Goal: Task Accomplishment & Management: Manage account settings

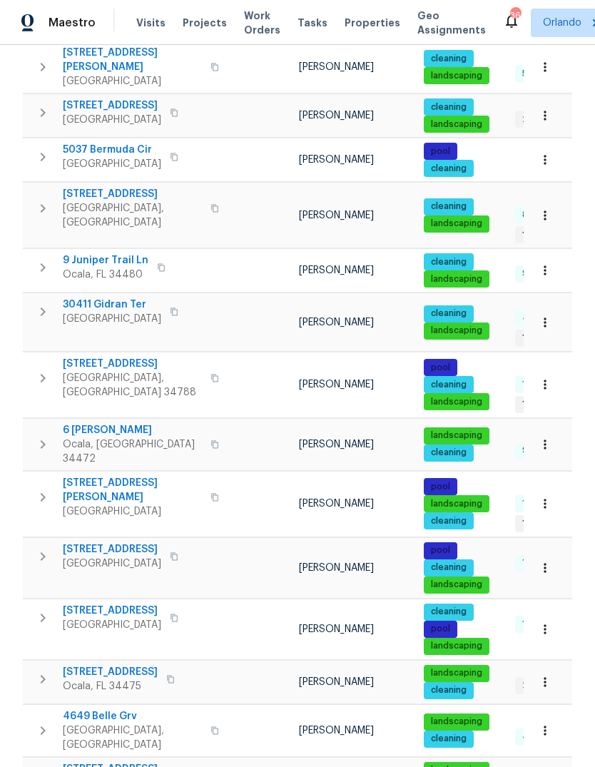
scroll to position [721, 0]
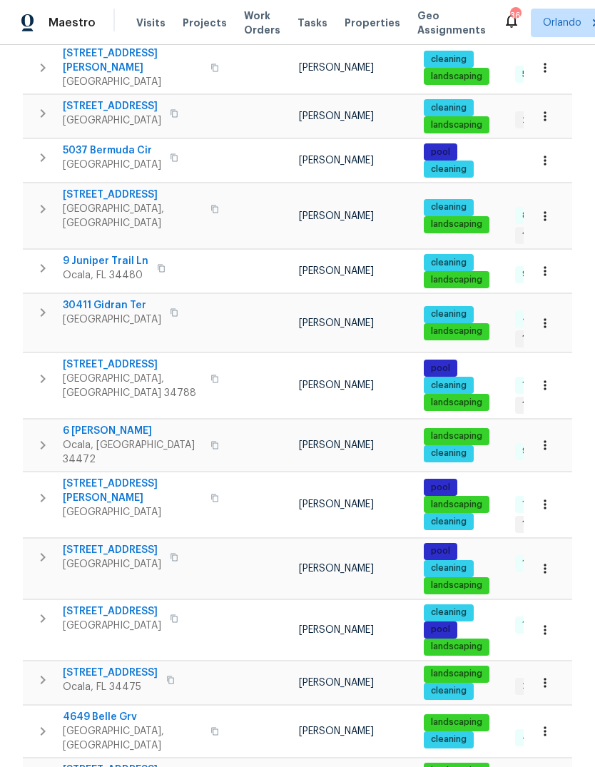
click at [78, 543] on span "10170 SE 106th Ln" at bounding box center [112, 550] width 98 height 14
click at [78, 604] on span "7614 SW 80th St" at bounding box center [112, 611] width 98 height 14
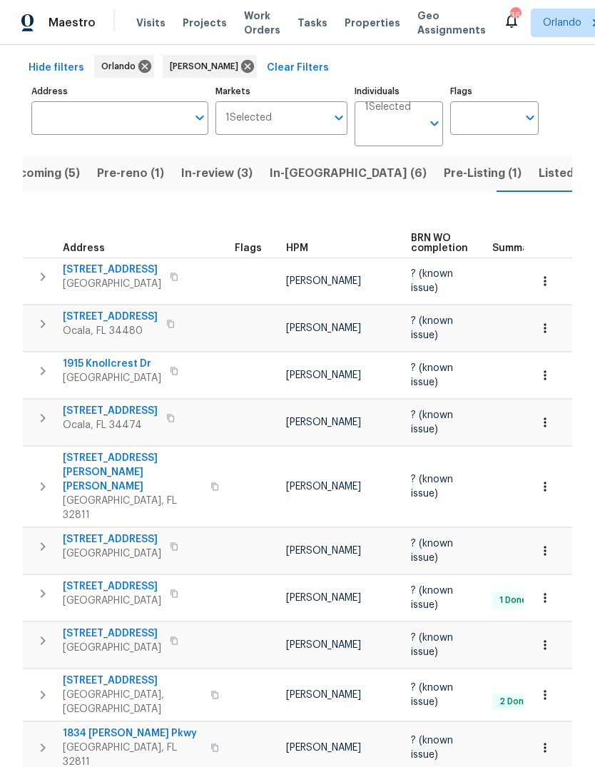
scroll to position [68, 0]
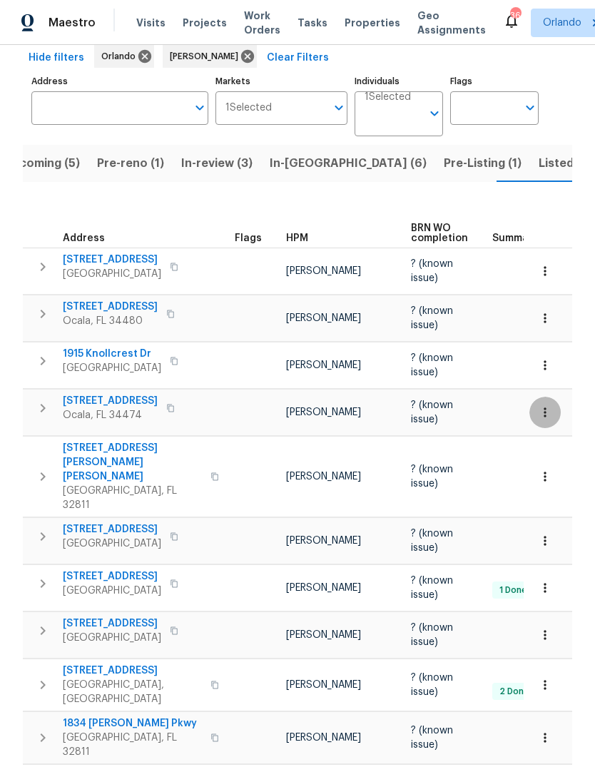
click at [548, 405] on icon "button" at bounding box center [545, 412] width 14 height 14
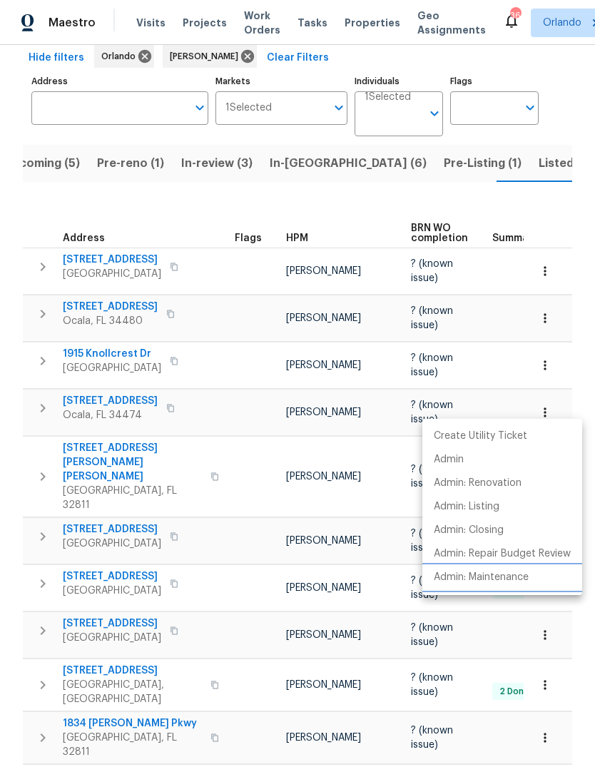
click at [516, 580] on p "Admin: Maintenance" at bounding box center [481, 577] width 95 height 15
click at [76, 461] on div at bounding box center [297, 383] width 595 height 767
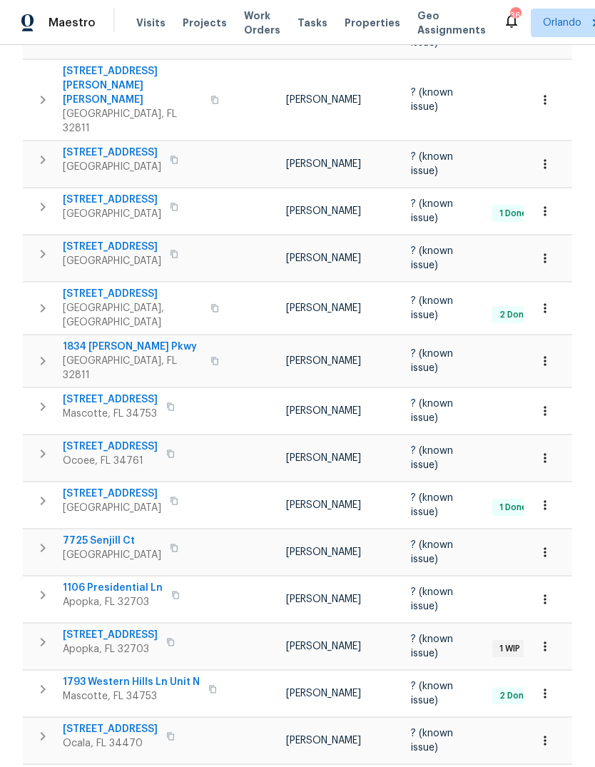
scroll to position [444, 0]
click at [544, 726] on button "button" at bounding box center [544, 741] width 31 height 31
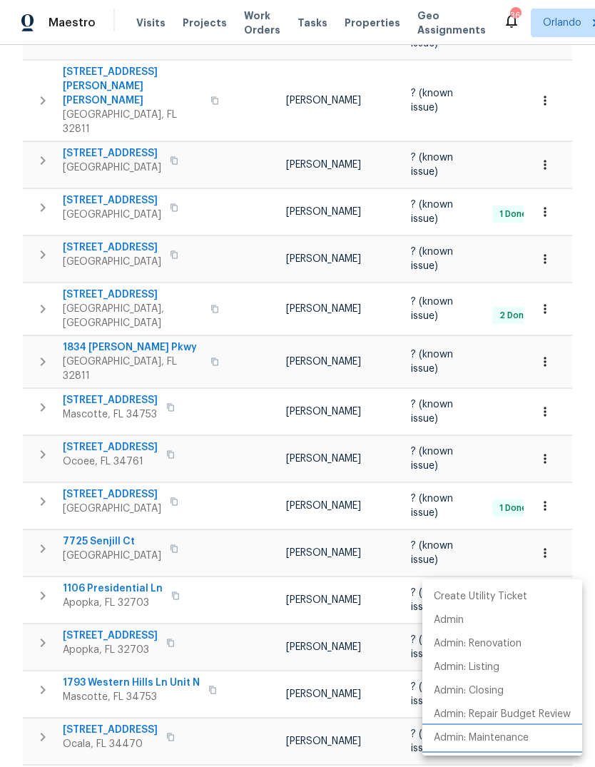
click at [502, 731] on p "Admin: Maintenance" at bounding box center [481, 738] width 95 height 15
click at [516, 419] on div at bounding box center [297, 383] width 595 height 767
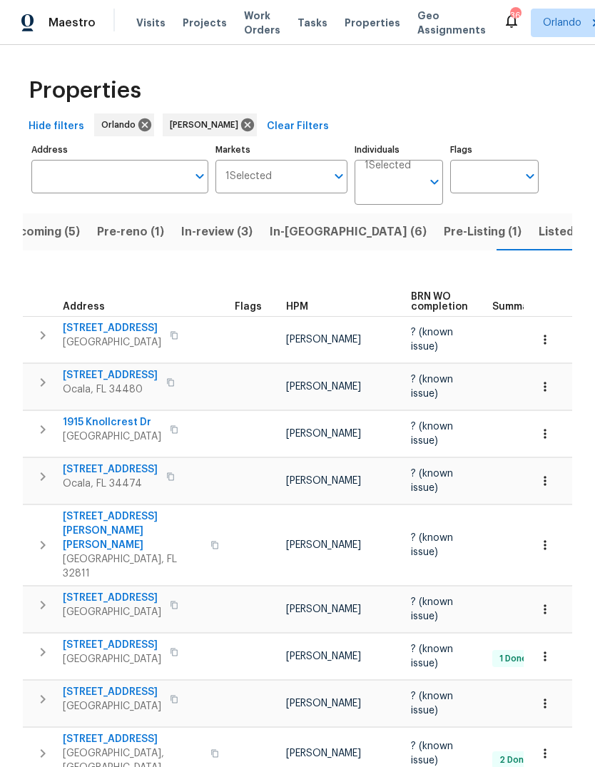
scroll to position [0, 0]
click at [309, 234] on span "In-reno (6)" at bounding box center [348, 232] width 157 height 20
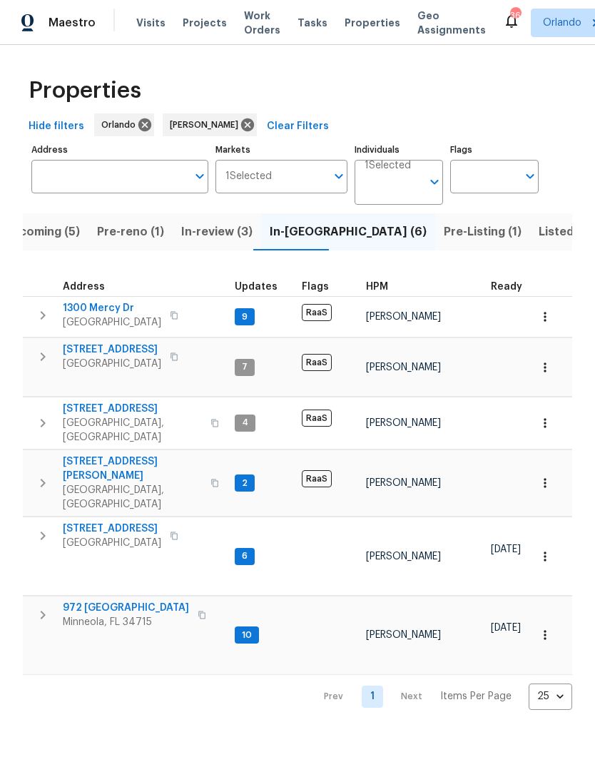
click at [45, 234] on span "Upcoming (5)" at bounding box center [42, 232] width 76 height 20
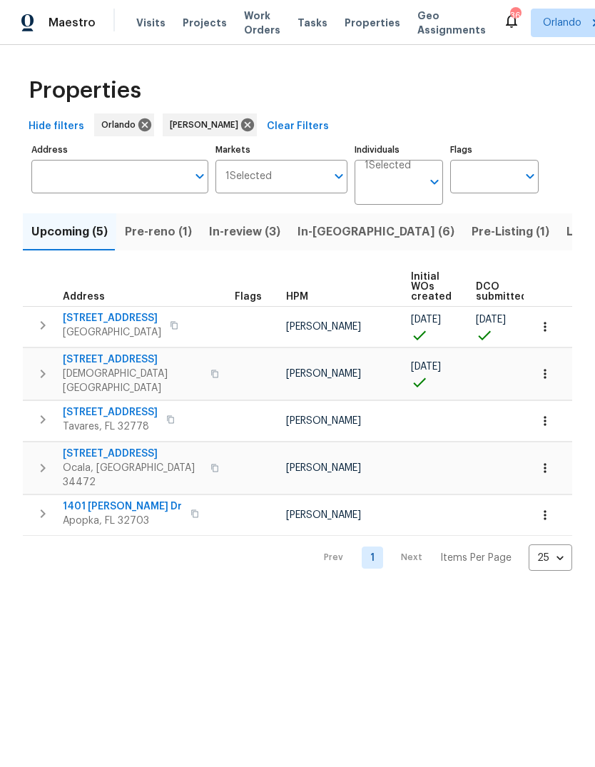
click at [81, 327] on span "Clermont, FL 34711" at bounding box center [112, 332] width 98 height 14
click at [88, 319] on span "9028 Village Green Blvd" at bounding box center [112, 318] width 98 height 14
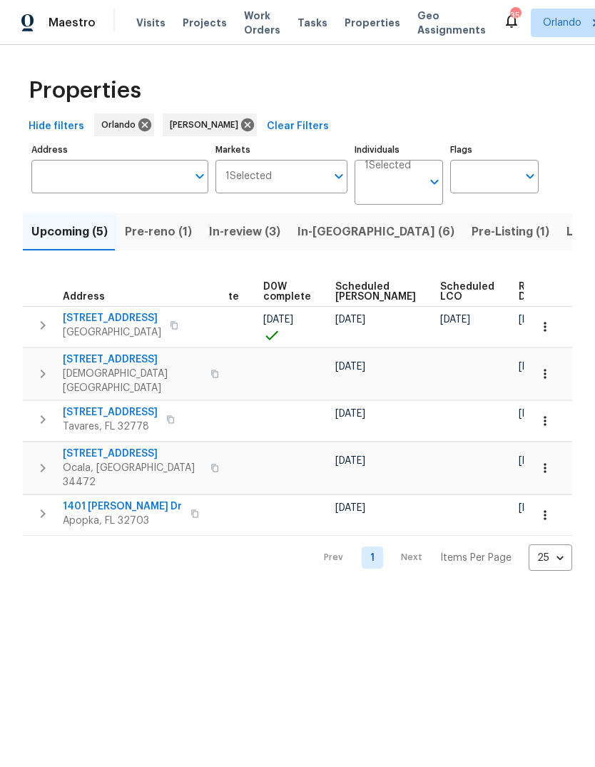
scroll to position [0, 359]
click at [355, 298] on span "Scheduled COE" at bounding box center [377, 292] width 81 height 20
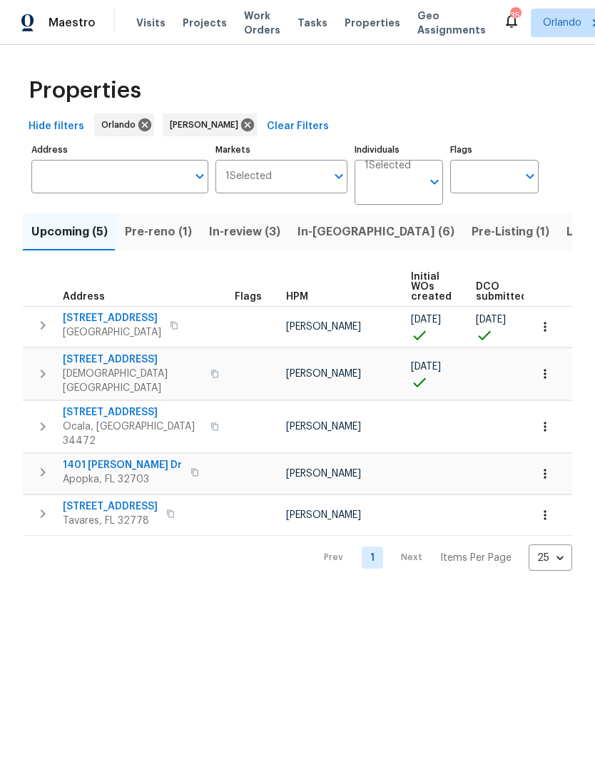
click at [171, 230] on span "Pre-reno (1)" at bounding box center [158, 232] width 67 height 20
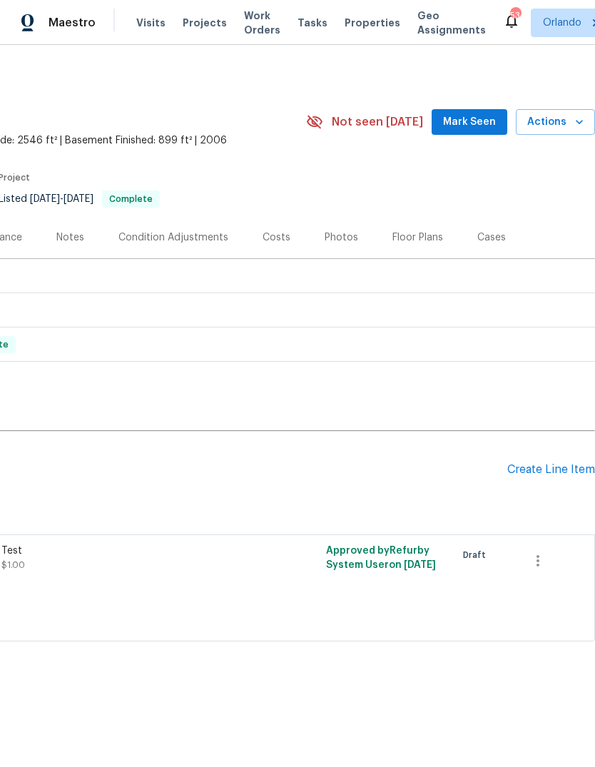
scroll to position [0, 211]
click at [542, 563] on icon "button" at bounding box center [537, 560] width 17 height 17
click at [559, 564] on li "Cancel" at bounding box center [548, 561] width 55 height 24
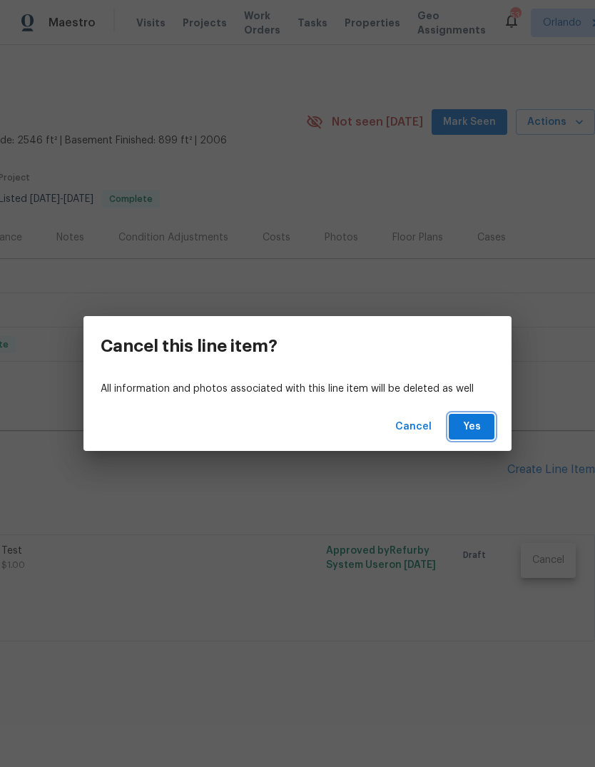
click at [472, 437] on button "Yes" at bounding box center [472, 427] width 46 height 26
click at [474, 430] on span "Yes" at bounding box center [471, 427] width 23 height 18
click at [472, 422] on span "Yes" at bounding box center [471, 427] width 23 height 18
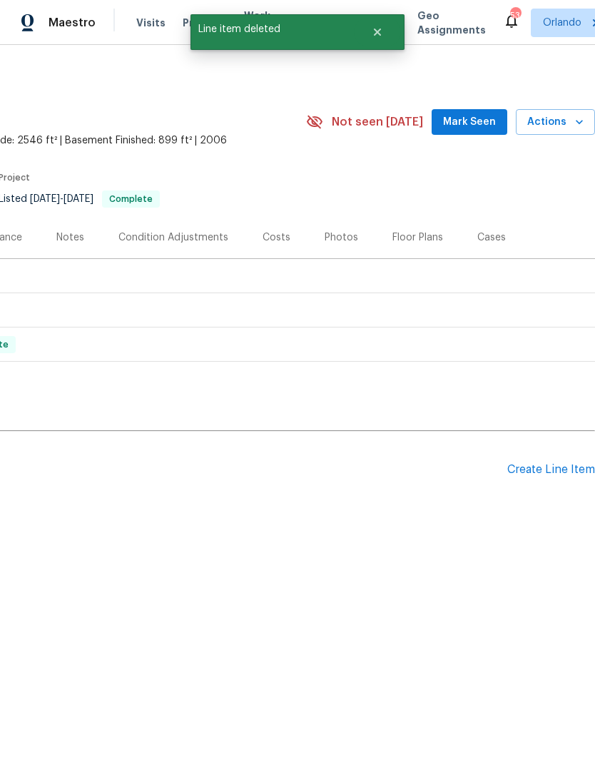
click at [539, 465] on div "Create Line Item" at bounding box center [551, 470] width 88 height 14
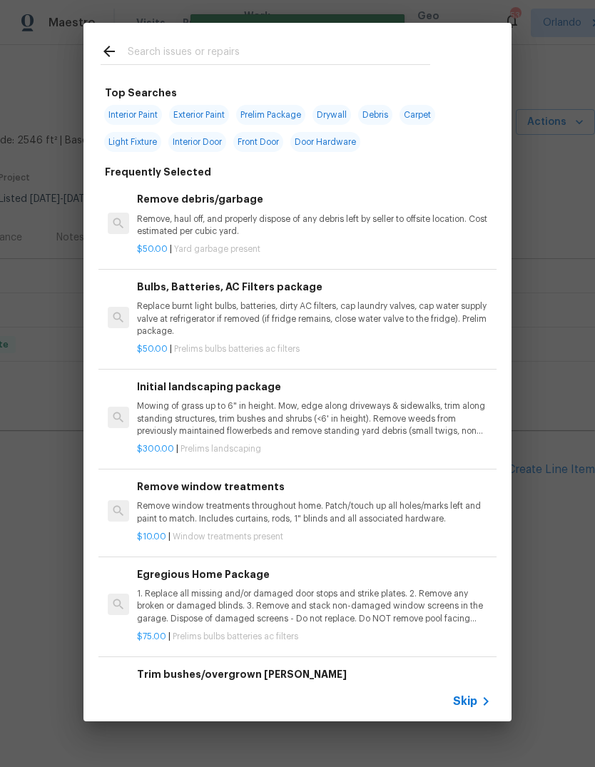
click at [168, 57] on input "text" at bounding box center [279, 53] width 302 height 21
type input "Green"
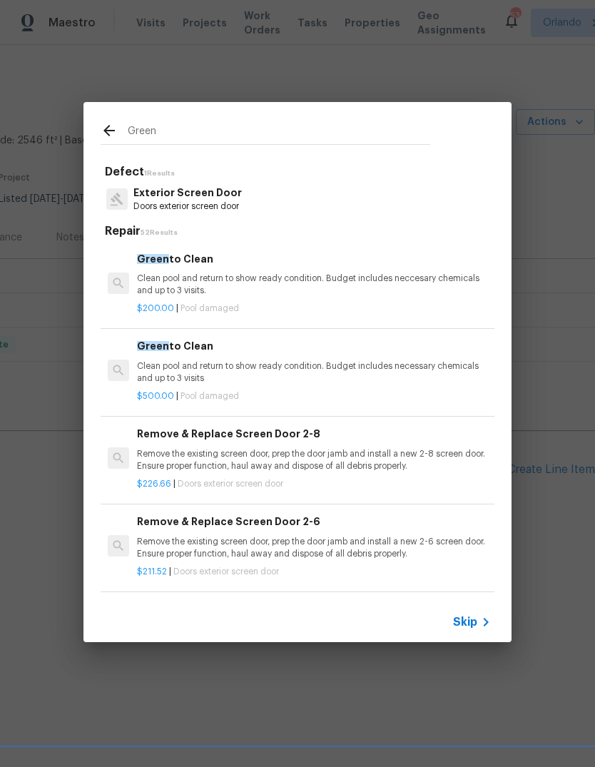
click at [142, 279] on p "Clean pool and return to show ready condition. Budget includes neccesary chemic…" at bounding box center [314, 285] width 354 height 24
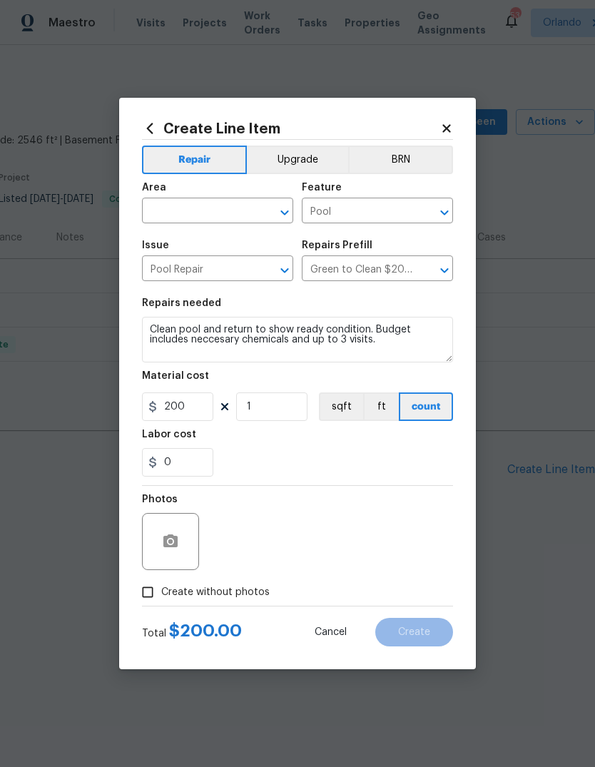
click at [170, 201] on input "text" at bounding box center [197, 212] width 111 height 22
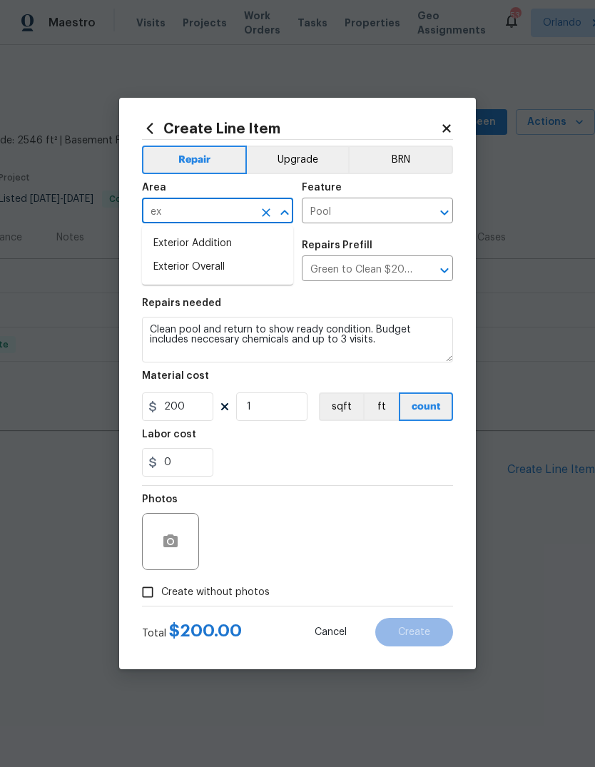
type input "ext"
click at [251, 274] on li "Exterior Overall" at bounding box center [217, 267] width 151 height 24
type input "Exterior Overall"
click at [332, 462] on div "0" at bounding box center [297, 462] width 311 height 29
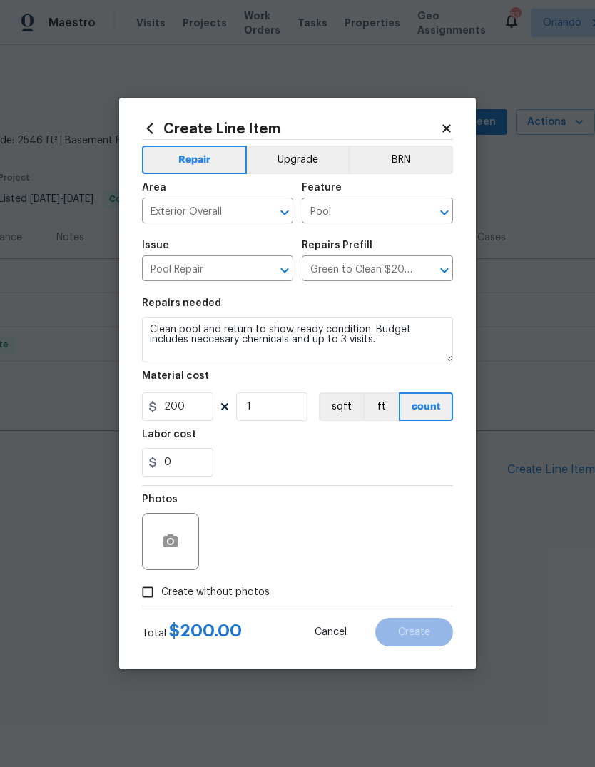
click at [157, 582] on input "Create without photos" at bounding box center [147, 592] width 27 height 27
checkbox input "true"
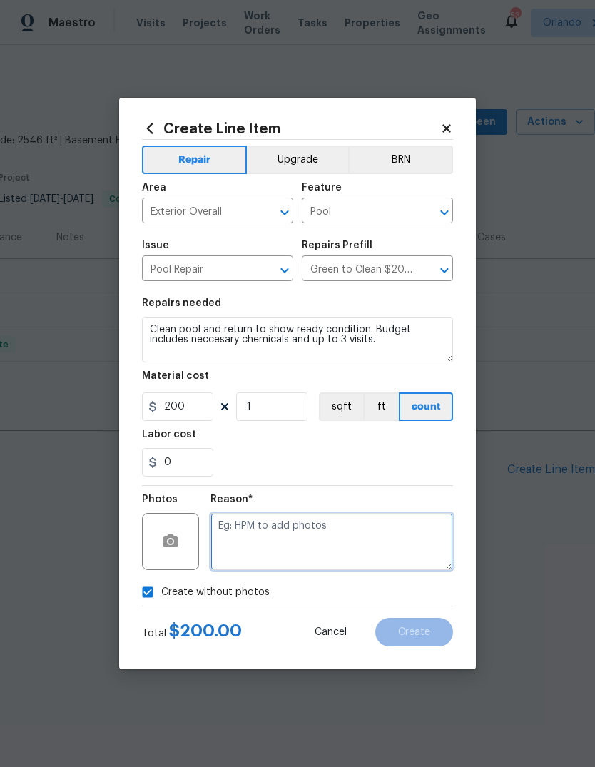
click at [295, 552] on textarea at bounding box center [331, 541] width 243 height 57
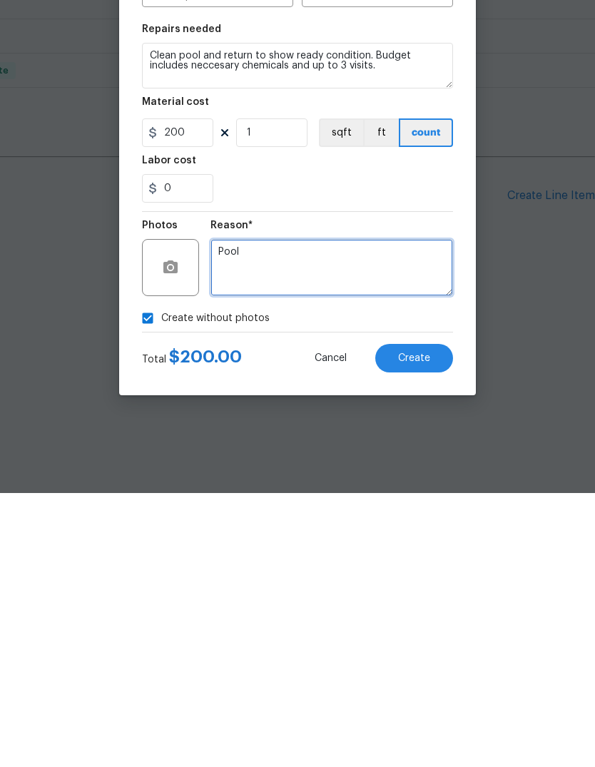
type textarea "Pool"
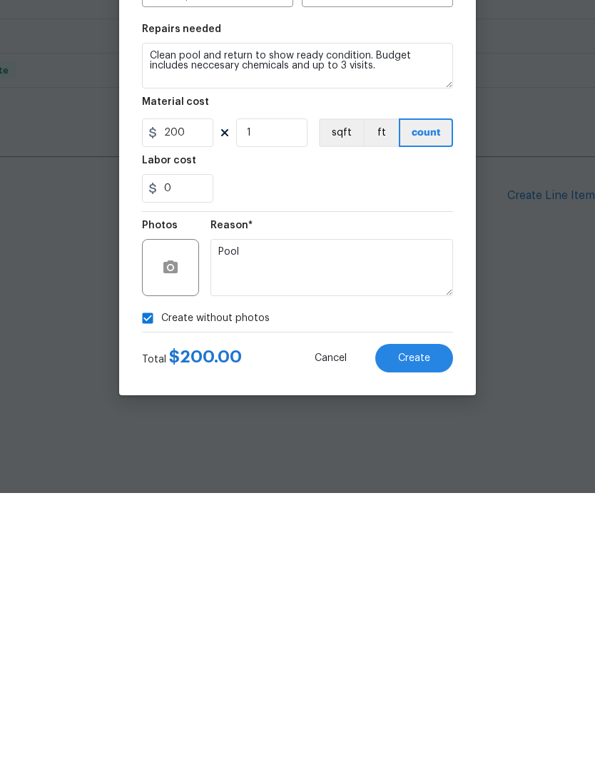
click at [433, 618] on button "Create" at bounding box center [414, 632] width 78 height 29
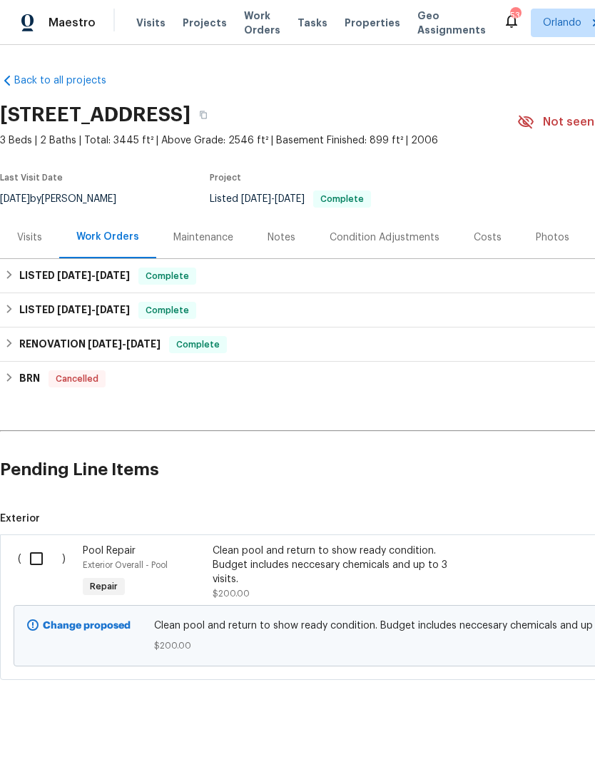
scroll to position [0, 0]
click at [33, 556] on input "checkbox" at bounding box center [41, 559] width 41 height 30
checkbox input "true"
click at [530, 721] on button "Create Work Order" at bounding box center [513, 731] width 118 height 26
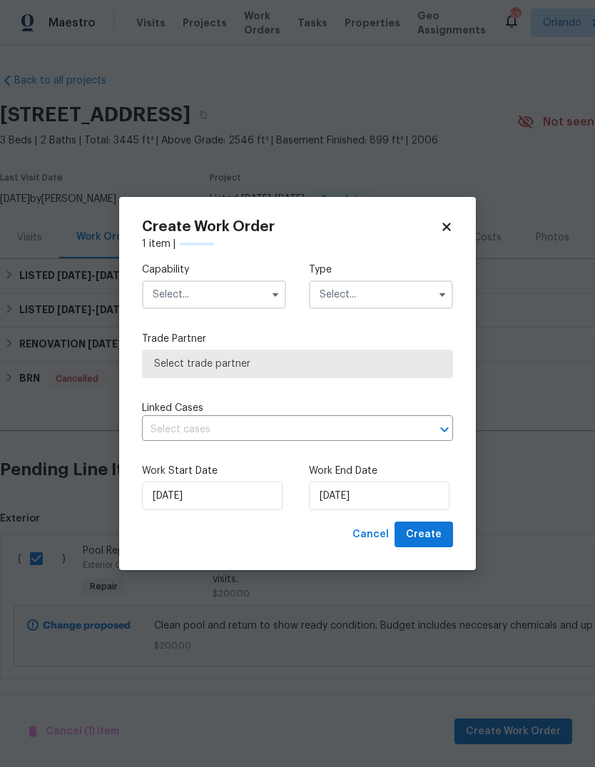
click at [243, 332] on label "Trade Partner" at bounding box center [297, 339] width 311 height 14
click at [249, 290] on input "text" at bounding box center [214, 294] width 144 height 29
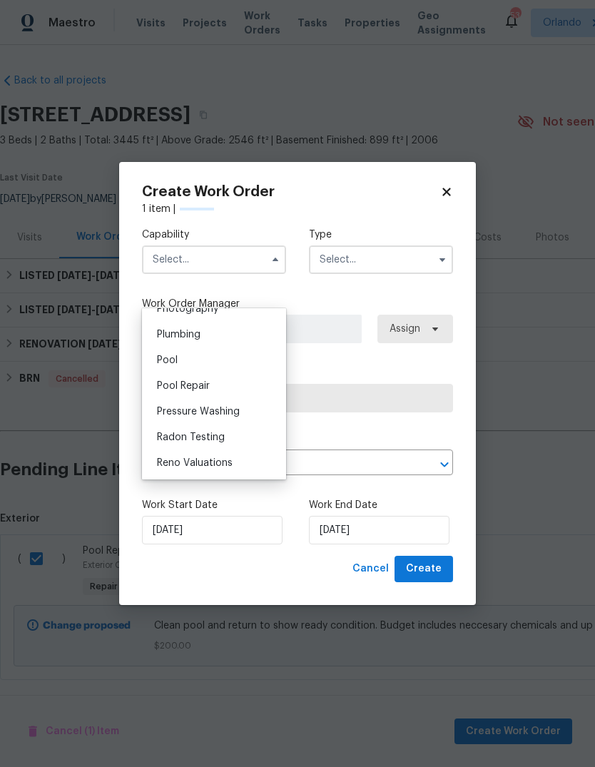
scroll to position [1265, 0]
click at [208, 368] on div "Pool" at bounding box center [214, 361] width 137 height 26
type input "Pool"
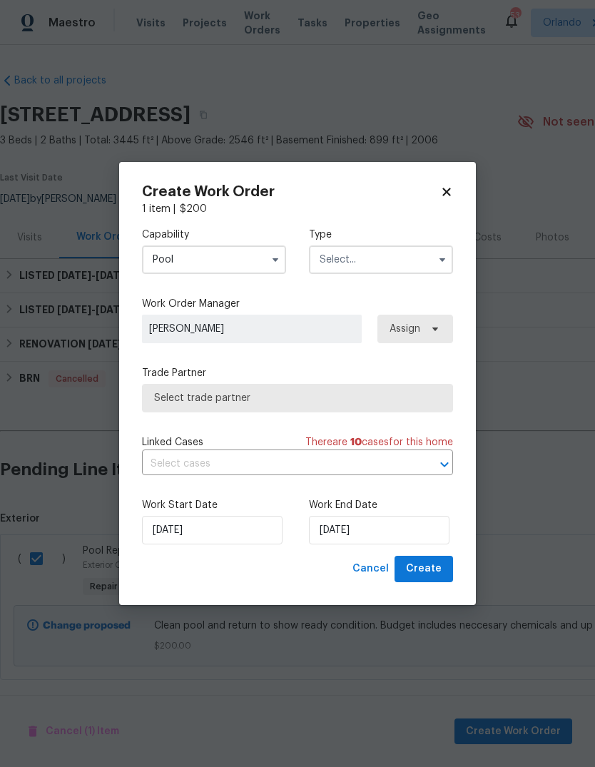
click at [414, 263] on input "text" at bounding box center [381, 259] width 144 height 29
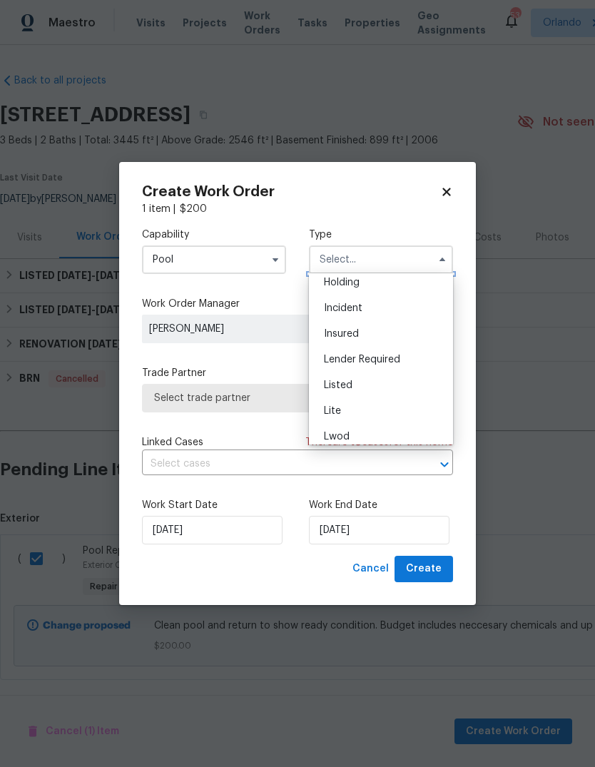
scroll to position [65, 0]
click at [365, 381] on div "Listed" at bounding box center [380, 379] width 137 height 26
type input "Listed"
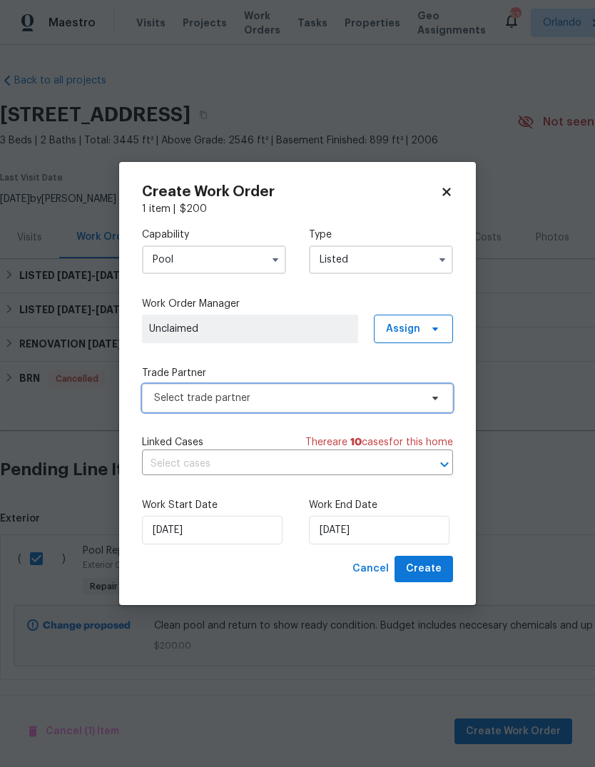
click at [397, 397] on span "Select trade partner" at bounding box center [287, 398] width 266 height 14
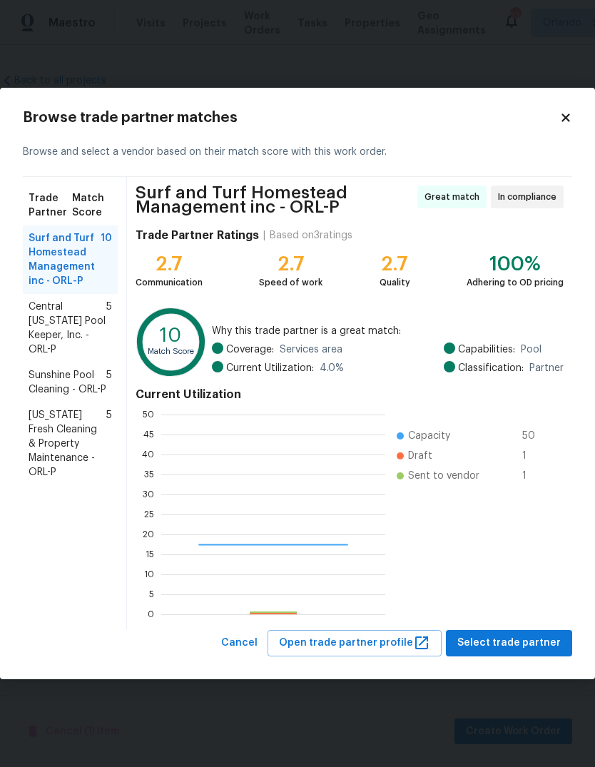
scroll to position [200, 224]
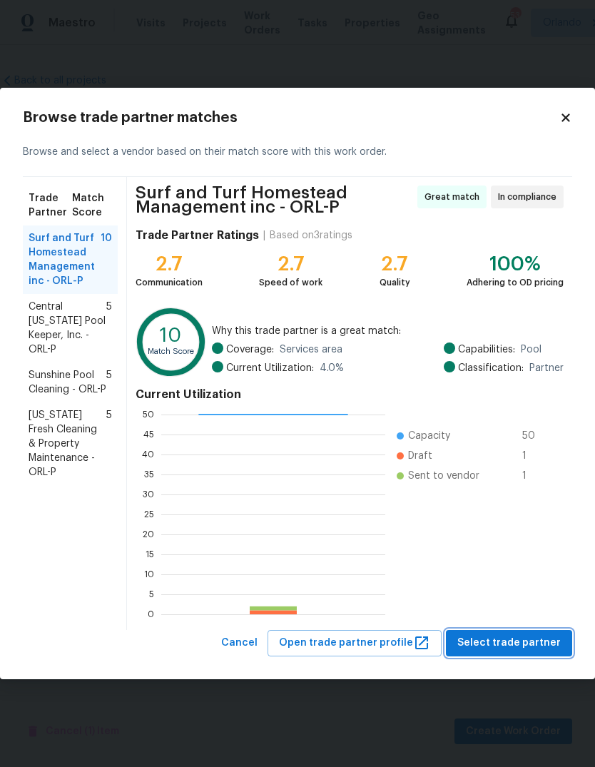
click at [497, 641] on span "Select trade partner" at bounding box center [508, 643] width 103 height 18
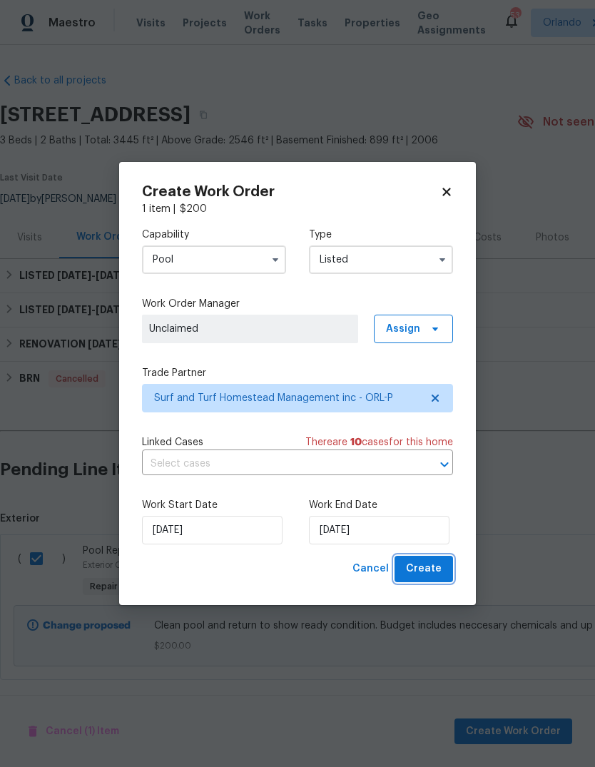
click at [432, 566] on span "Create" at bounding box center [424, 569] width 36 height 18
click at [420, 492] on div "Work Start Date 8/21/2025 Work End Date 8/21/2025" at bounding box center [297, 521] width 311 height 69
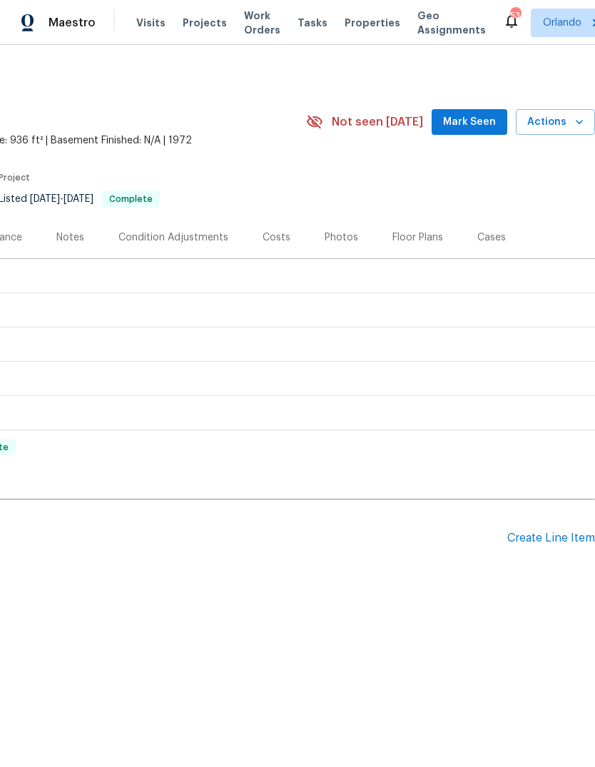
scroll to position [0, 211]
click at [557, 532] on div "Create Line Item" at bounding box center [551, 539] width 88 height 14
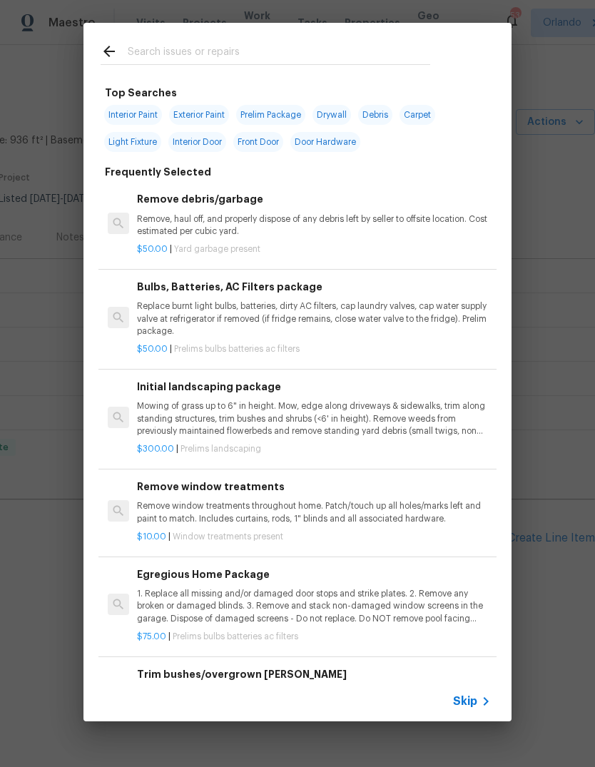
click at [370, 54] on input "text" at bounding box center [279, 53] width 302 height 21
type input "Green"
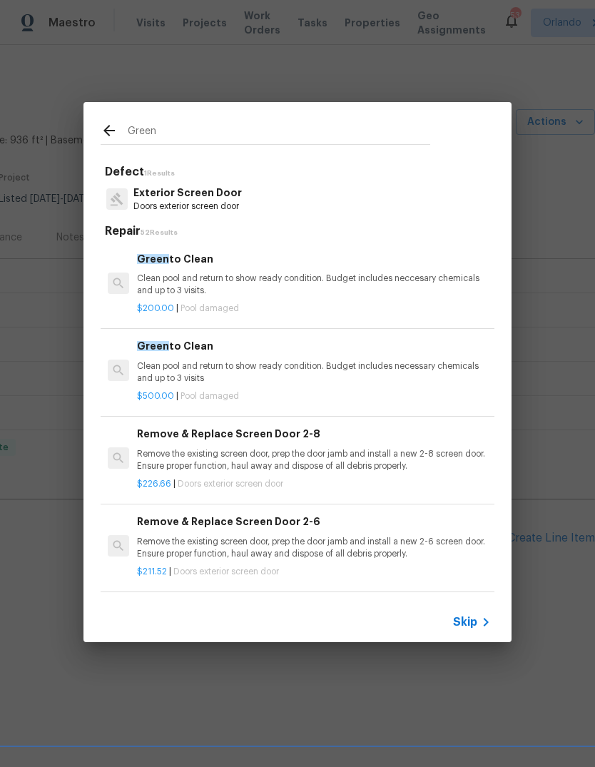
click at [153, 290] on p "Clean pool and return to show ready condition. Budget includes neccesary chemic…" at bounding box center [314, 285] width 354 height 24
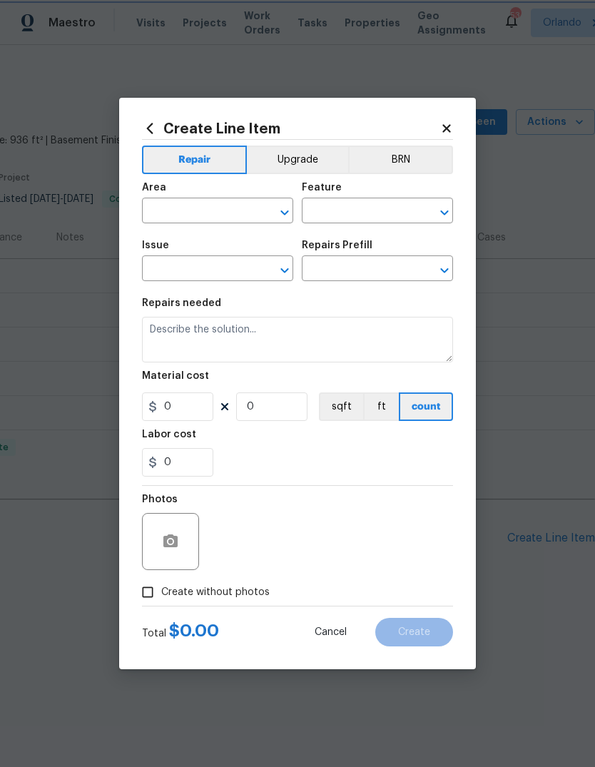
type input "Pool"
type input "Pool Repair"
type input "Green to Clean $200.00"
type textarea "Clean pool and return to show ready condition. Budget includes neccesary chemic…"
type input "200"
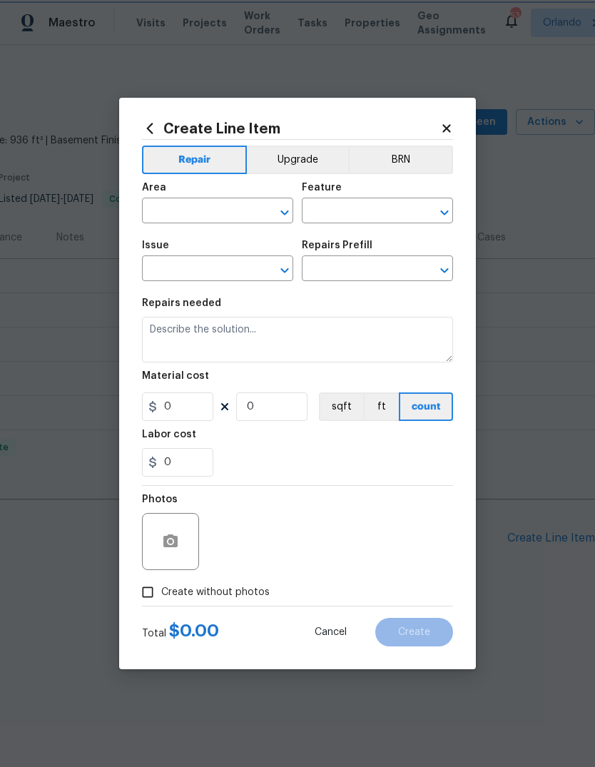
type input "1"
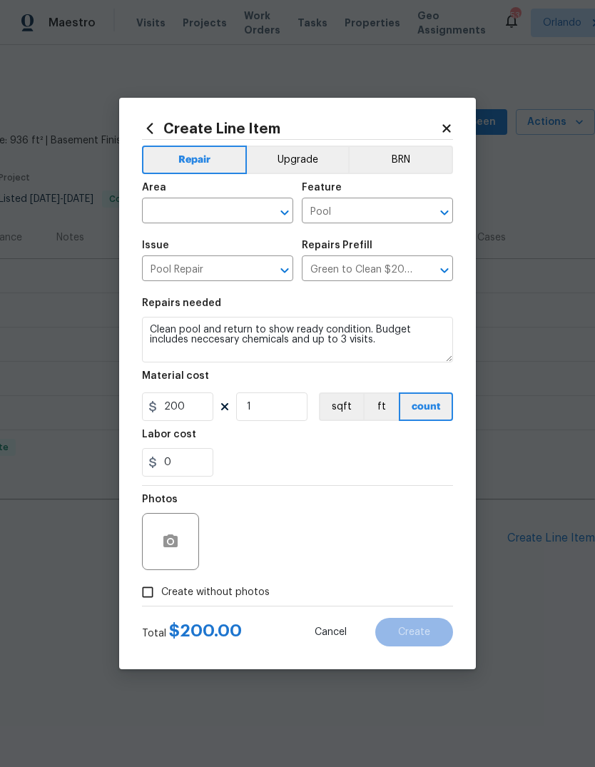
click at [188, 221] on input "text" at bounding box center [197, 212] width 111 height 22
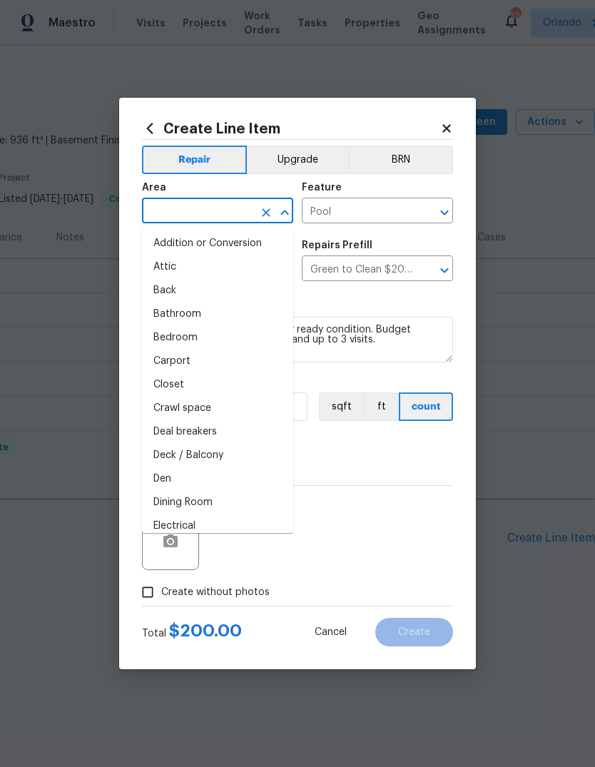
type input "e"
type input "x"
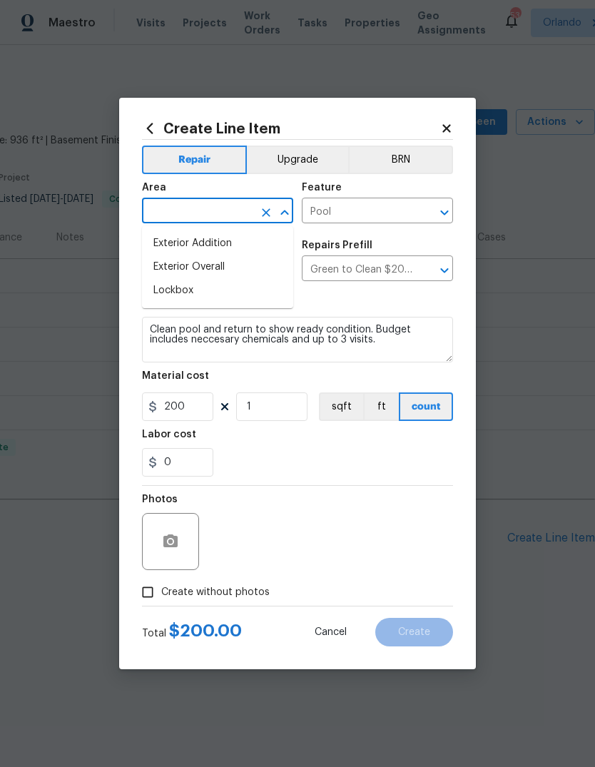
type input "t"
click at [181, 273] on li "Exterior Overall" at bounding box center [217, 267] width 151 height 24
type input "Exterior Overall"
click at [263, 449] on div "0" at bounding box center [297, 462] width 311 height 29
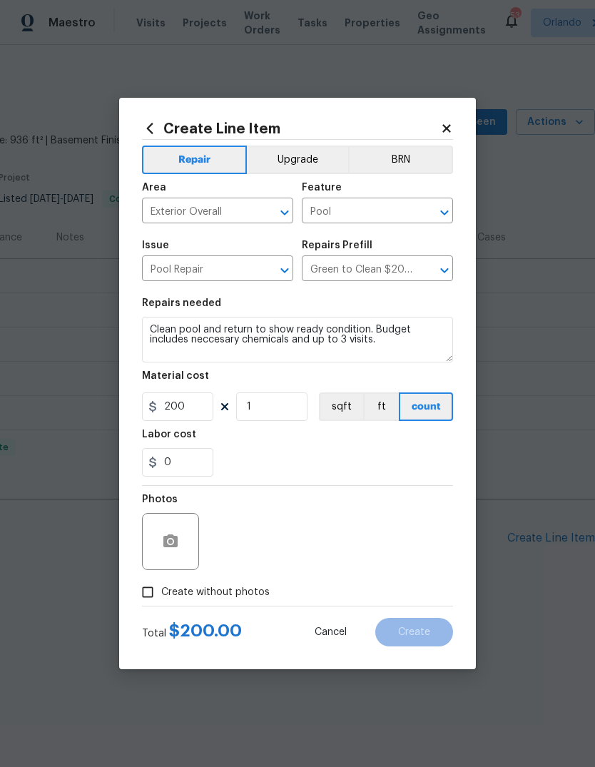
click at [155, 597] on input "Create without photos" at bounding box center [147, 592] width 27 height 27
checkbox input "true"
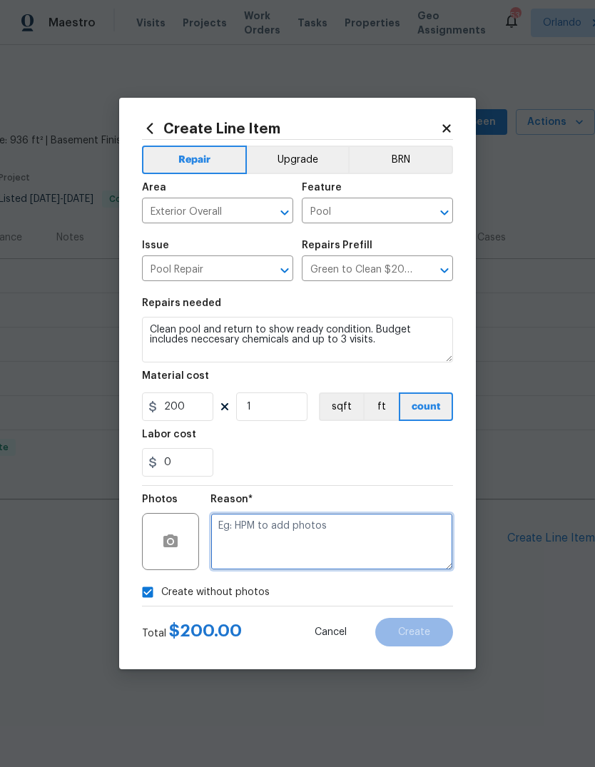
click at [350, 559] on textarea at bounding box center [331, 541] width 243 height 57
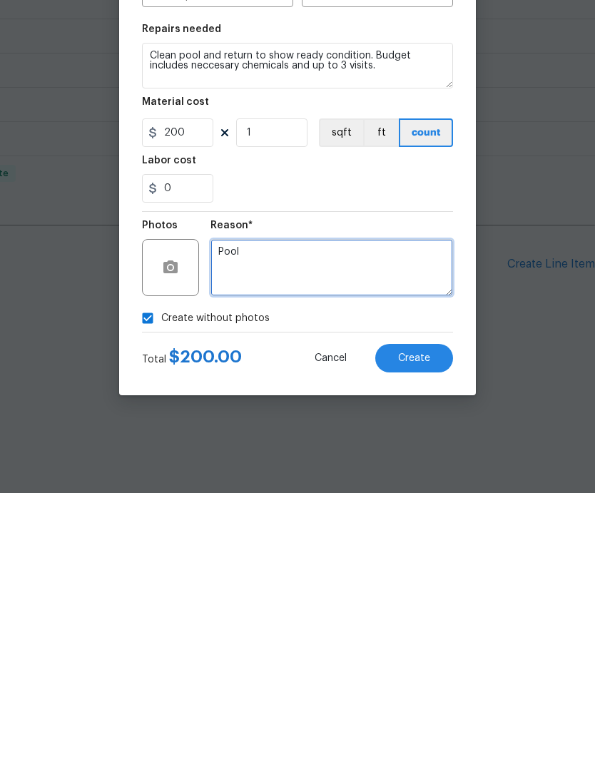
type textarea "Pool"
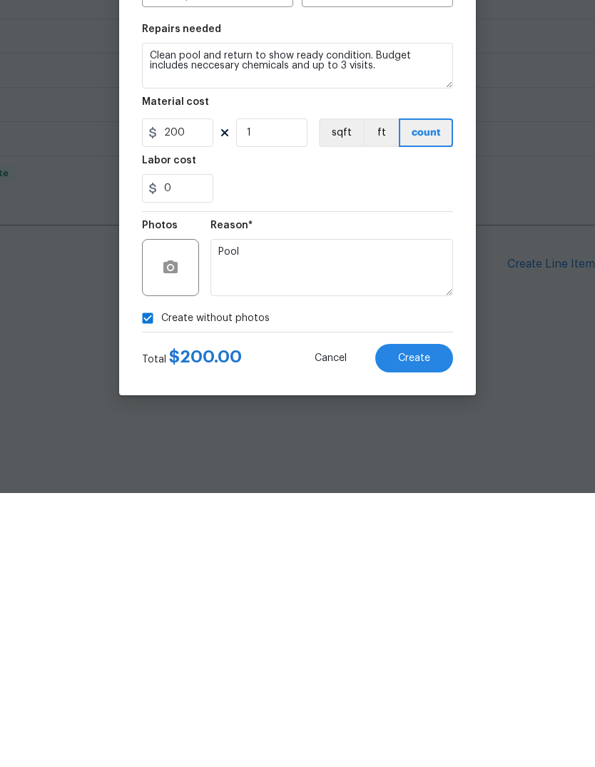
click at [434, 618] on button "Create" at bounding box center [414, 632] width 78 height 29
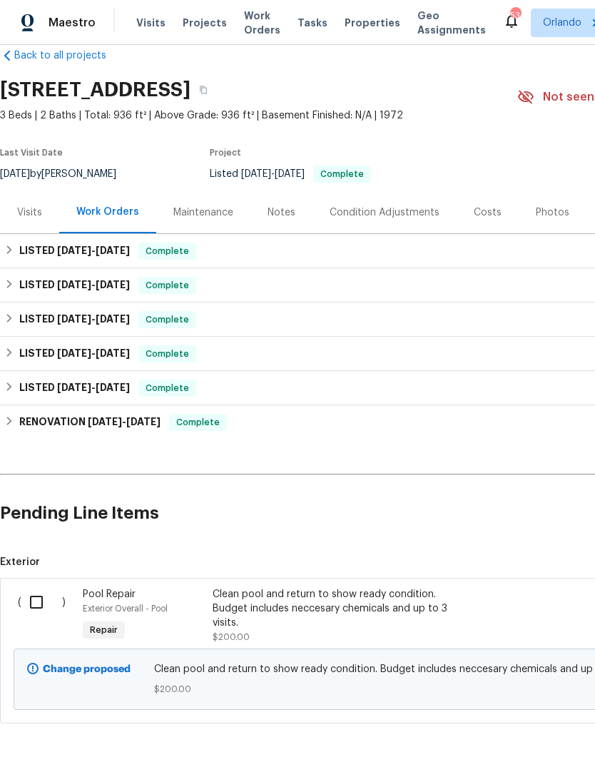
scroll to position [25, 0]
click at [44, 604] on input "checkbox" at bounding box center [41, 602] width 41 height 30
checkbox input "true"
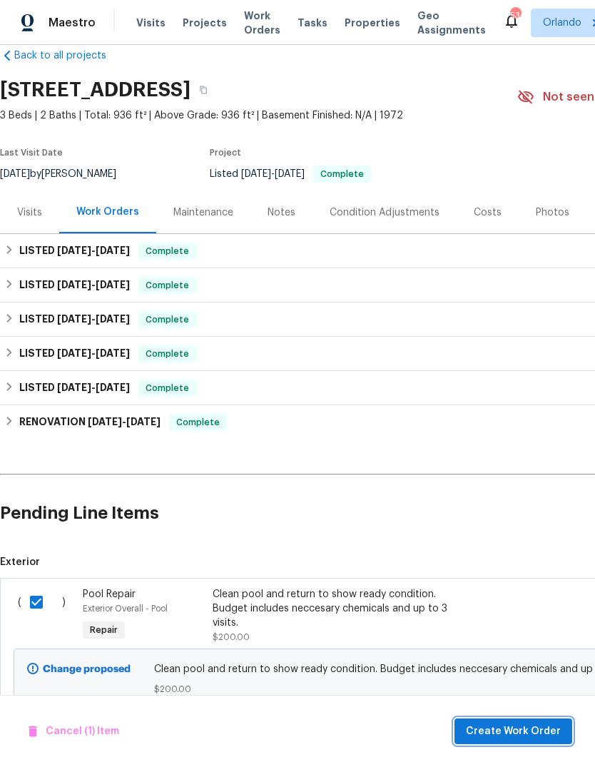
click at [523, 723] on span "Create Work Order" at bounding box center [513, 732] width 95 height 18
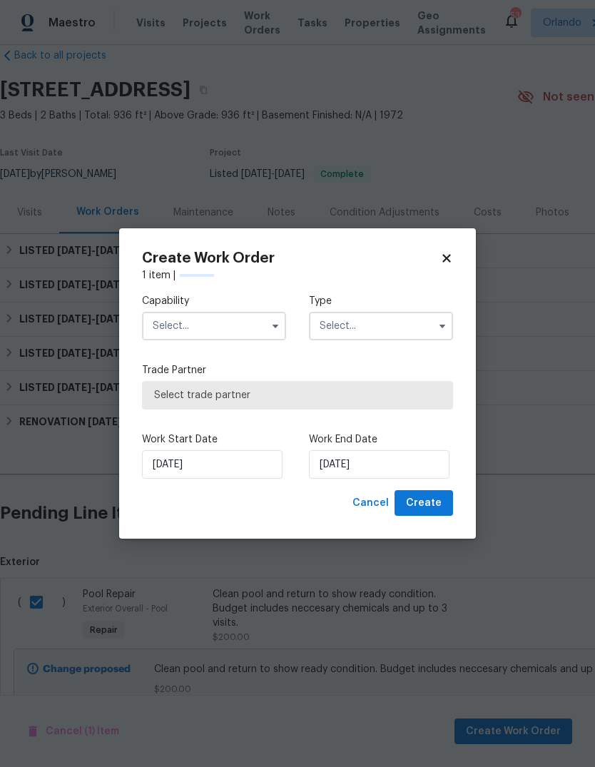
click at [160, 333] on input "text" at bounding box center [214, 326] width 144 height 29
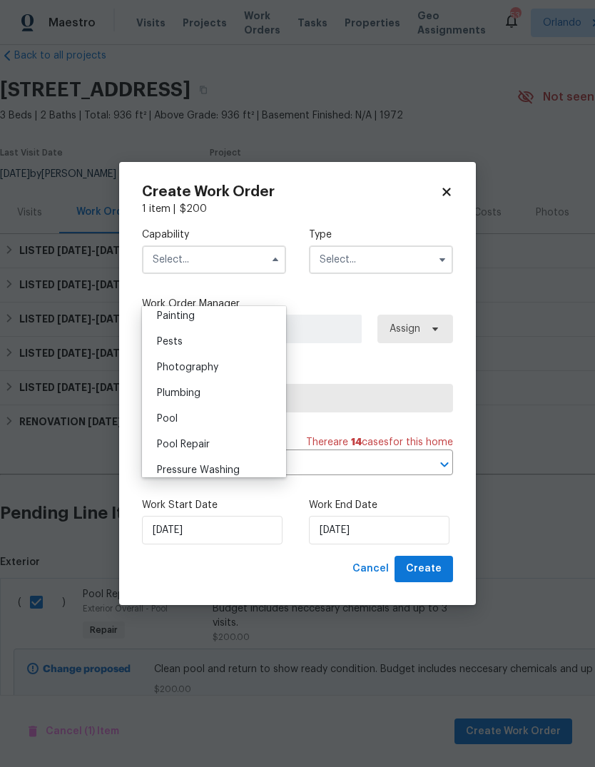
scroll to position [1206, 0]
click at [153, 415] on div "Pool" at bounding box center [214, 418] width 137 height 26
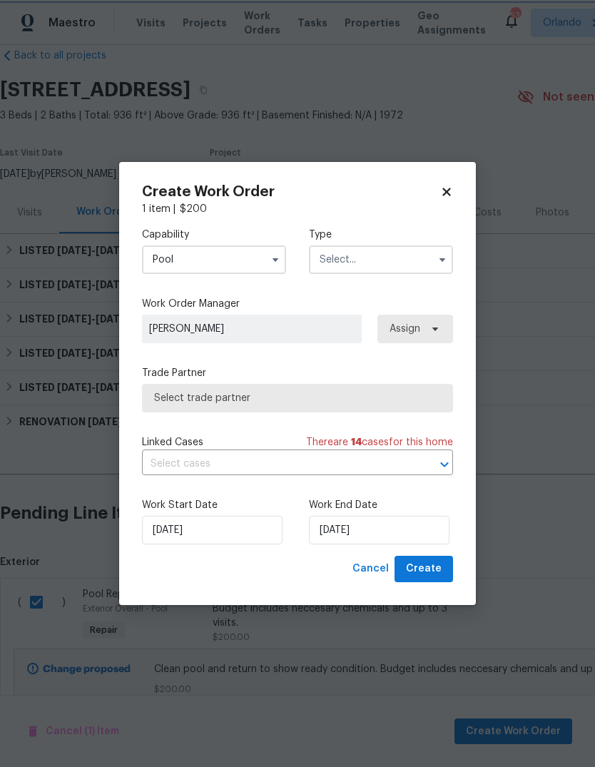
type input "Pool"
click at [420, 266] on input "text" at bounding box center [381, 259] width 144 height 29
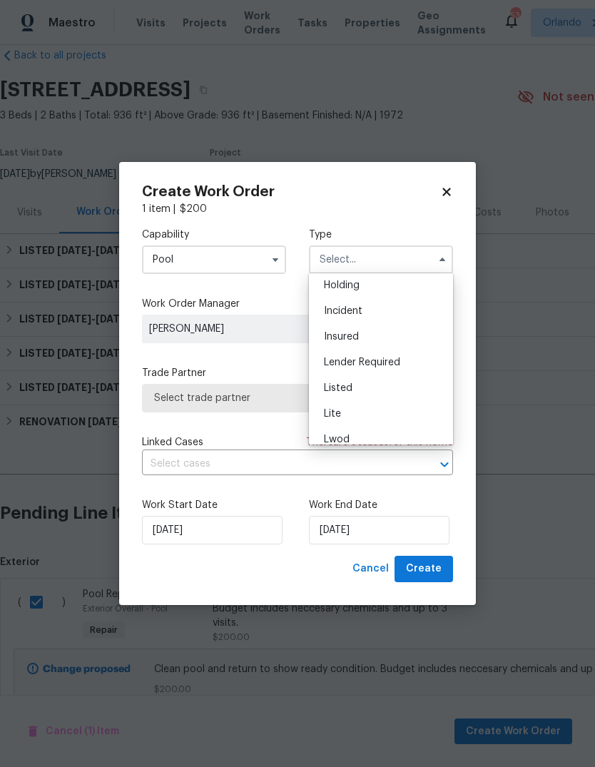
scroll to position [73, 0]
click at [382, 374] on div "Listed" at bounding box center [380, 371] width 137 height 26
type input "Listed"
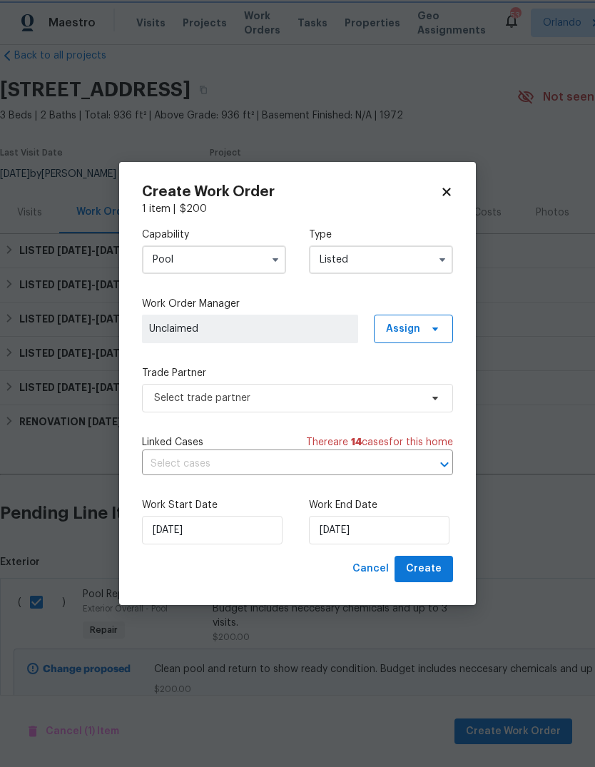
scroll to position [0, 0]
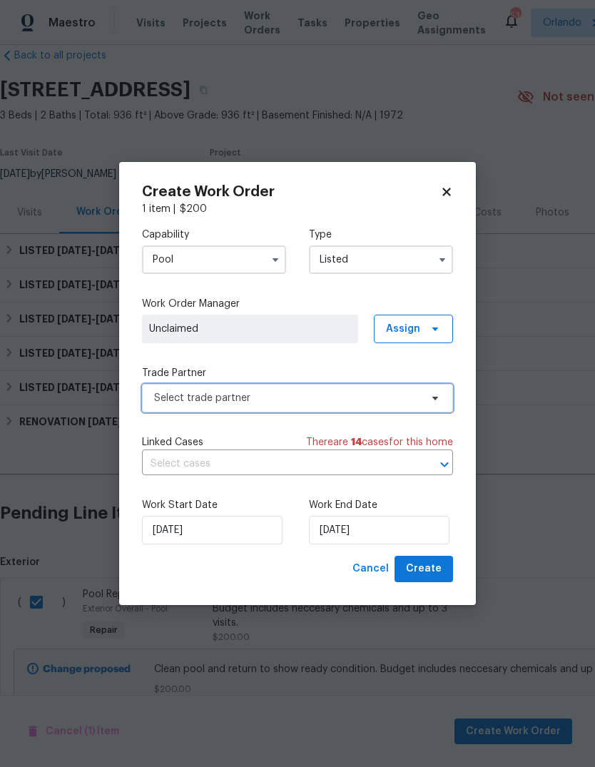
click at [175, 395] on span "Select trade partner" at bounding box center [287, 398] width 266 height 14
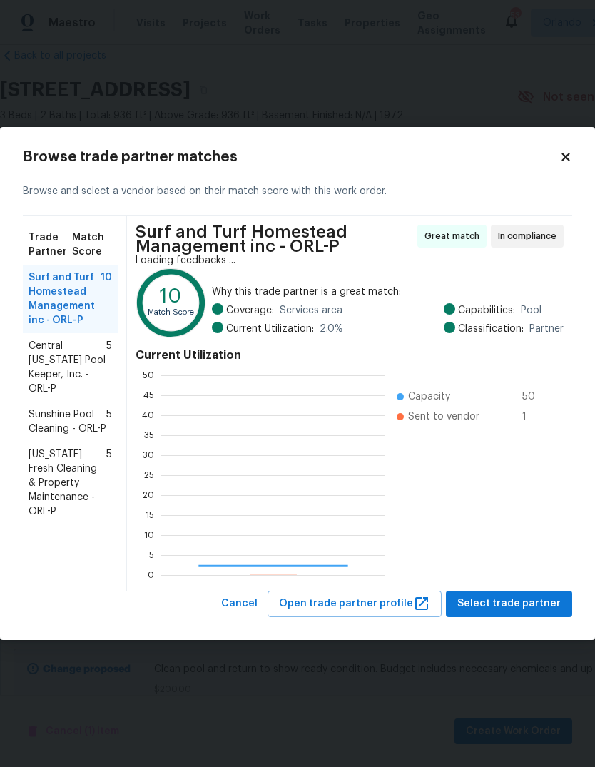
scroll to position [200, 224]
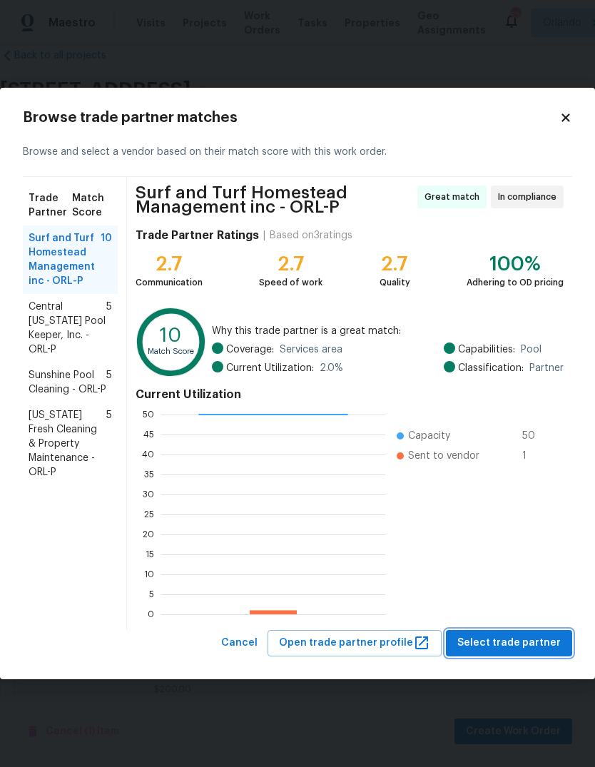
click at [541, 642] on span "Select trade partner" at bounding box center [508, 643] width 103 height 18
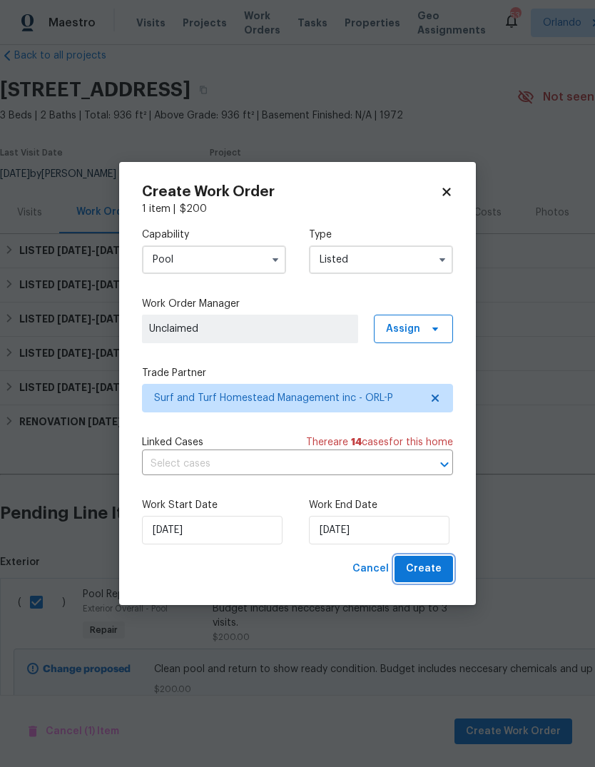
click at [429, 569] on span "Create" at bounding box center [424, 569] width 36 height 18
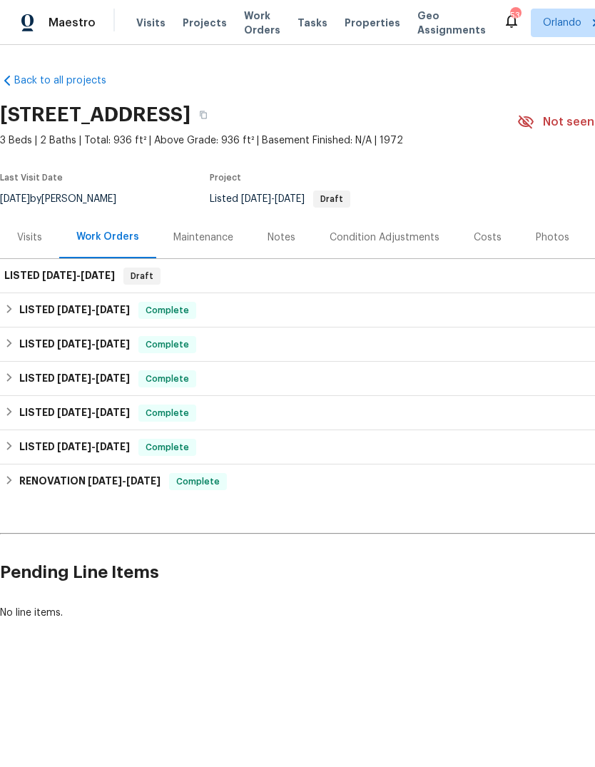
scroll to position [0, 0]
click at [51, 275] on span "8/21/25" at bounding box center [59, 275] width 34 height 10
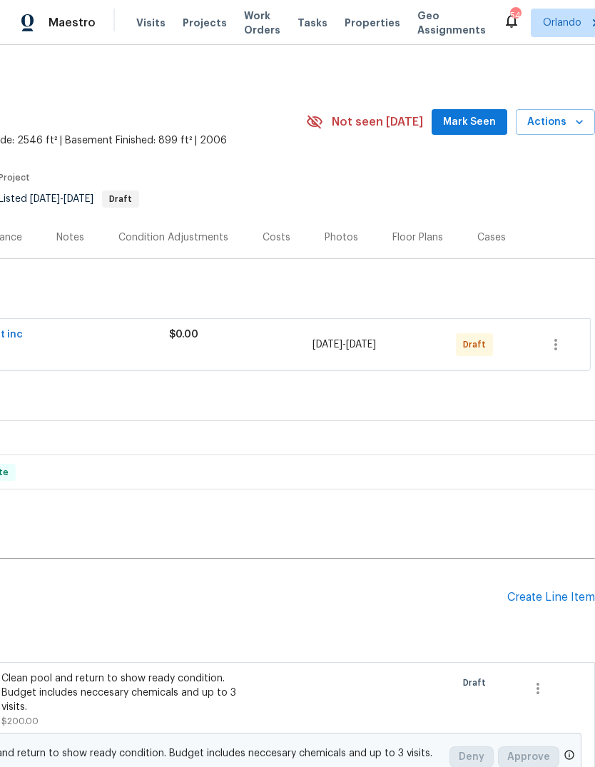
scroll to position [0, 211]
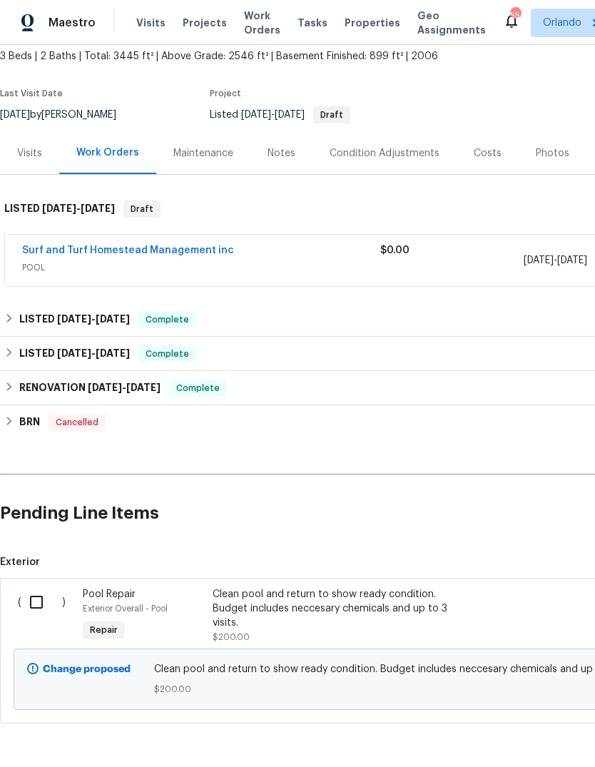
scroll to position [84, 0]
click at [71, 252] on link "Surf and Turf Homestead Management inc" at bounding box center [128, 250] width 212 height 10
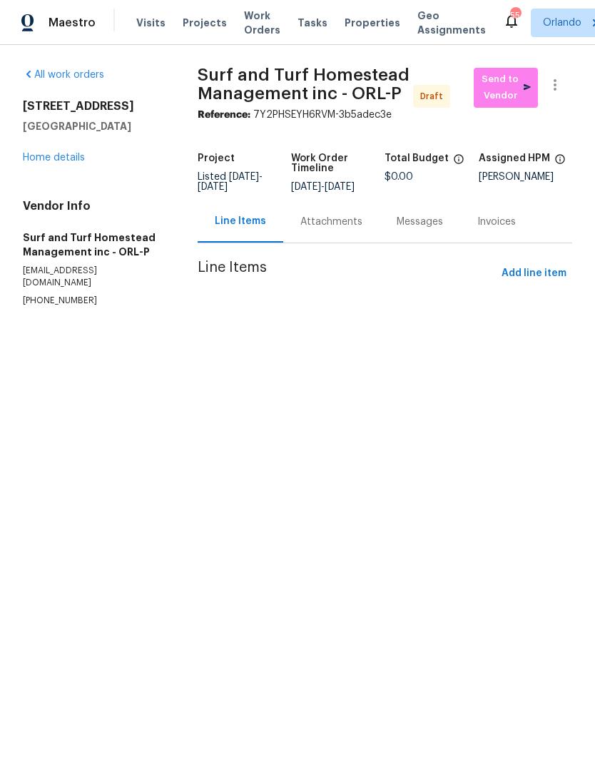
click at [44, 159] on link "Home details" at bounding box center [54, 158] width 62 height 10
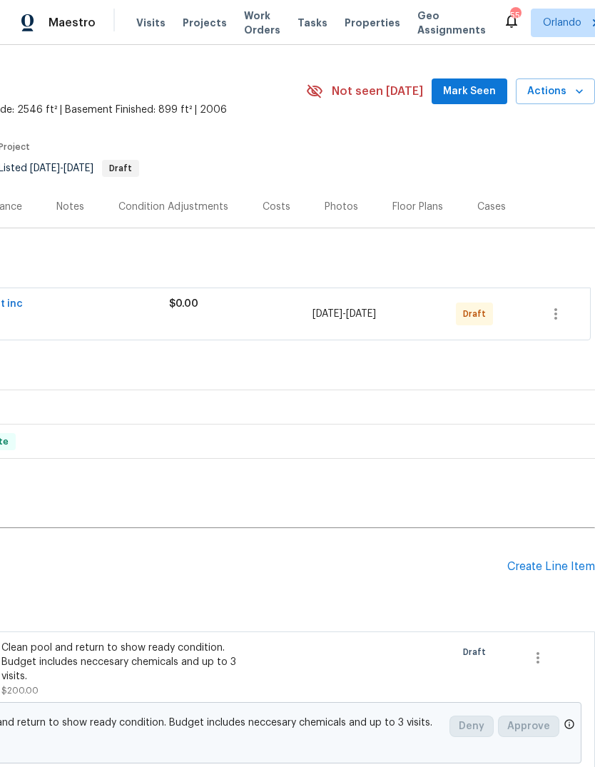
scroll to position [34, 211]
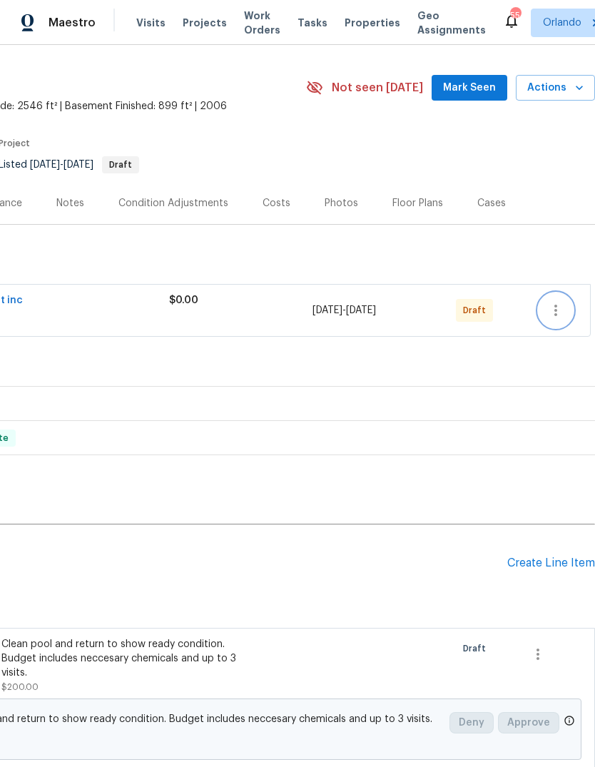
click at [561, 313] on icon "button" at bounding box center [555, 310] width 17 height 17
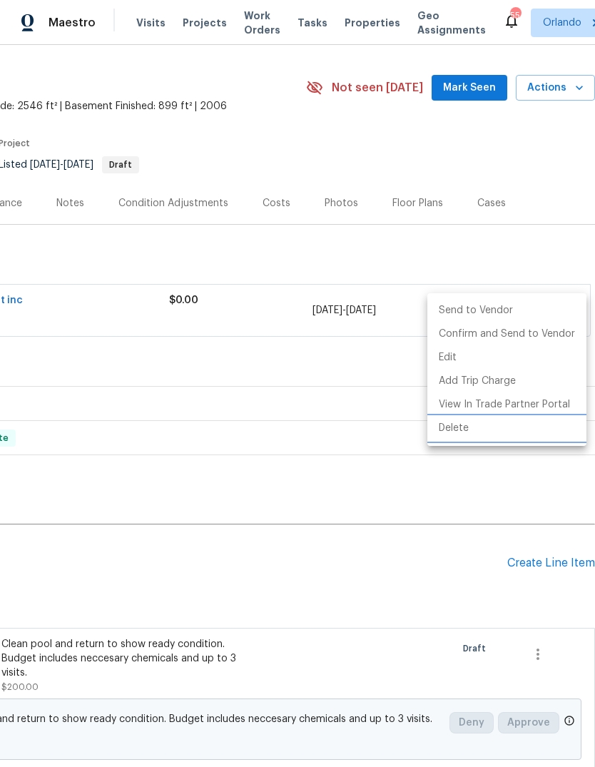
click at [494, 431] on li "Delete" at bounding box center [506, 429] width 159 height 24
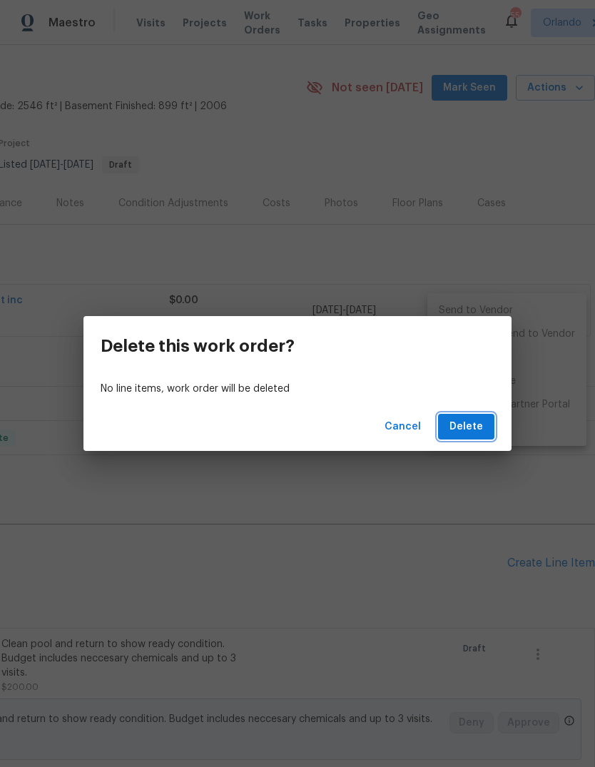
click at [474, 416] on button "Delete" at bounding box center [466, 427] width 56 height 26
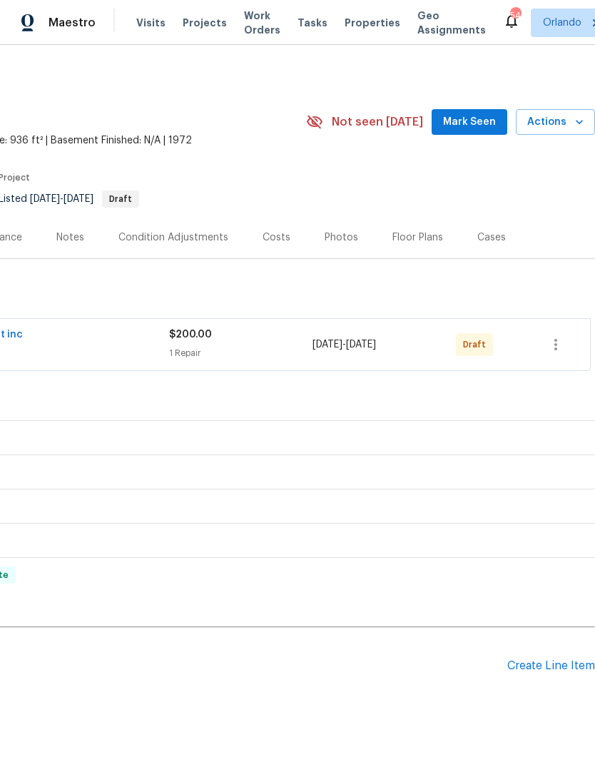
scroll to position [0, 211]
click at [561, 344] on icon "button" at bounding box center [555, 344] width 17 height 17
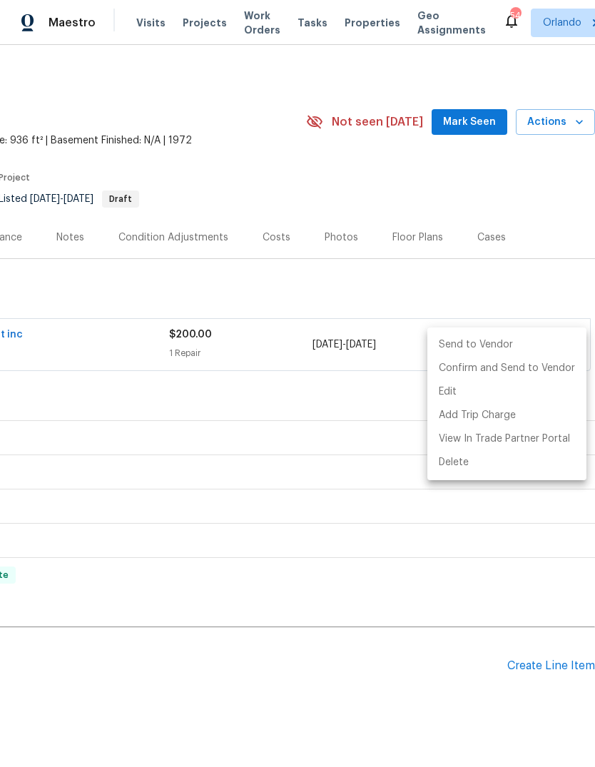
click at [522, 342] on li "Send to Vendor" at bounding box center [506, 345] width 159 height 24
click at [499, 585] on div at bounding box center [297, 383] width 595 height 767
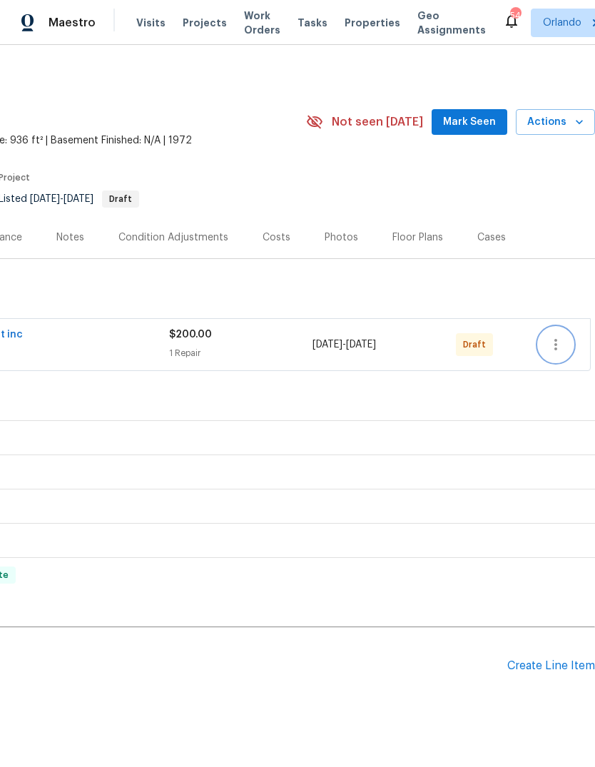
click at [553, 345] on icon "button" at bounding box center [555, 344] width 17 height 17
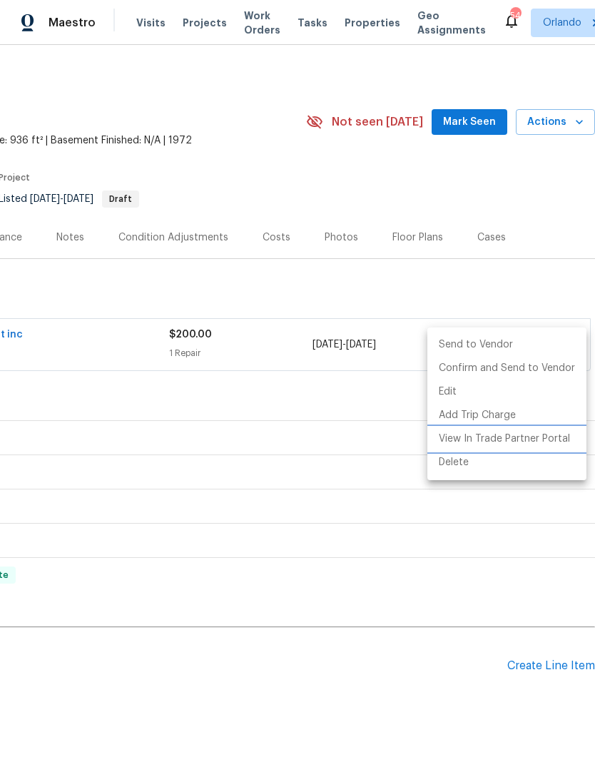
click at [530, 439] on li "View In Trade Partner Portal" at bounding box center [506, 439] width 159 height 24
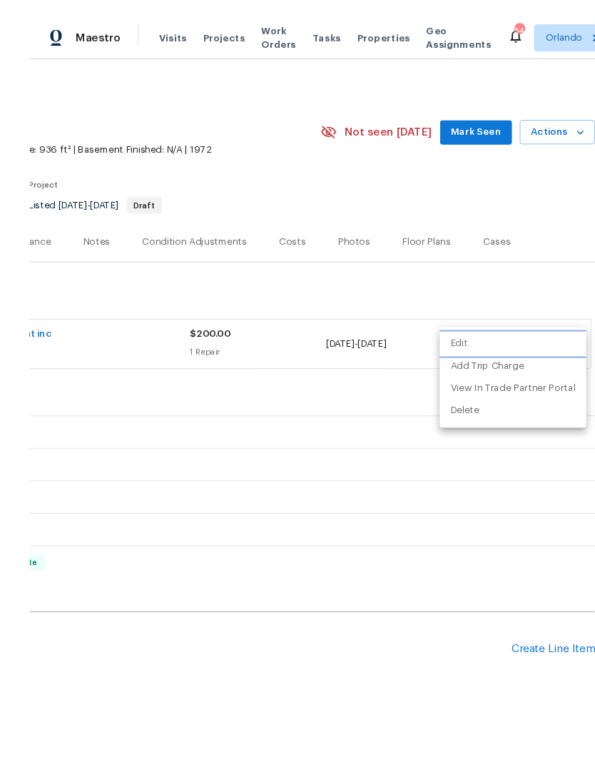
scroll to position [1, 0]
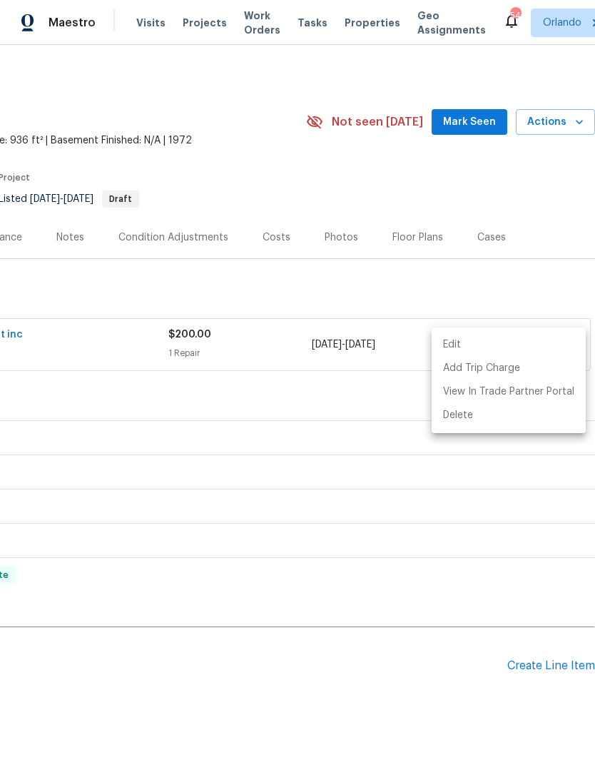
click at [369, 183] on div at bounding box center [297, 383] width 595 height 767
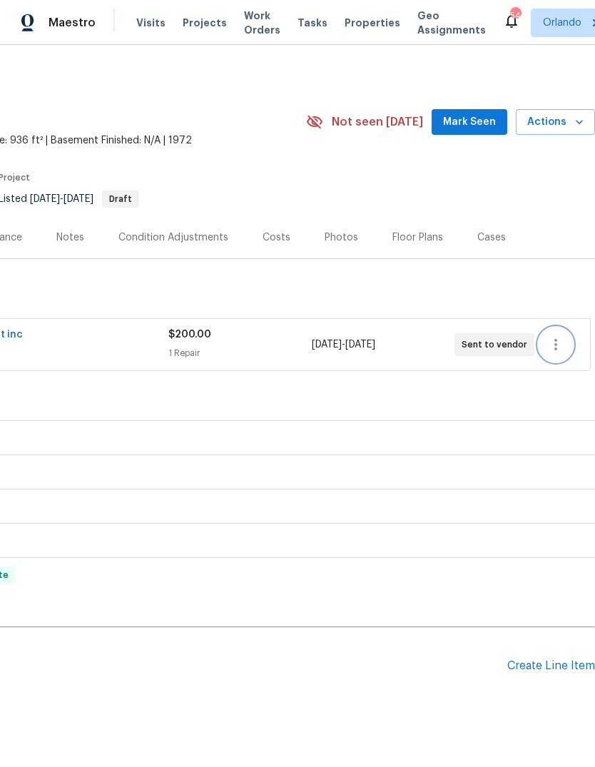
scroll to position [0, 211]
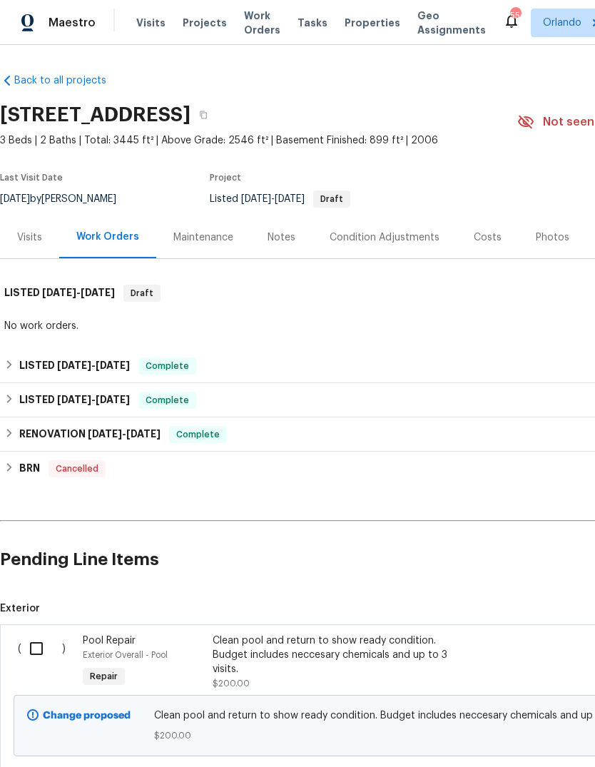
click at [41, 653] on input "checkbox" at bounding box center [41, 649] width 41 height 30
checkbox input "true"
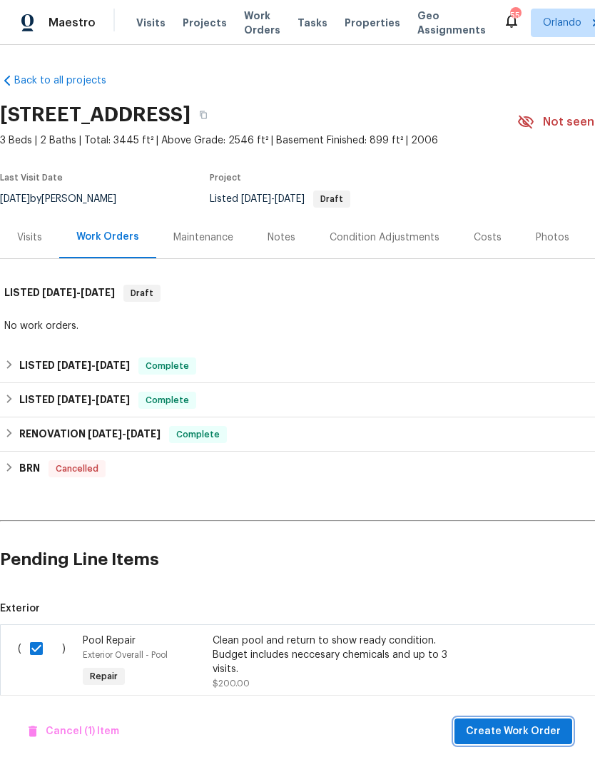
click at [540, 731] on span "Create Work Order" at bounding box center [513, 732] width 95 height 18
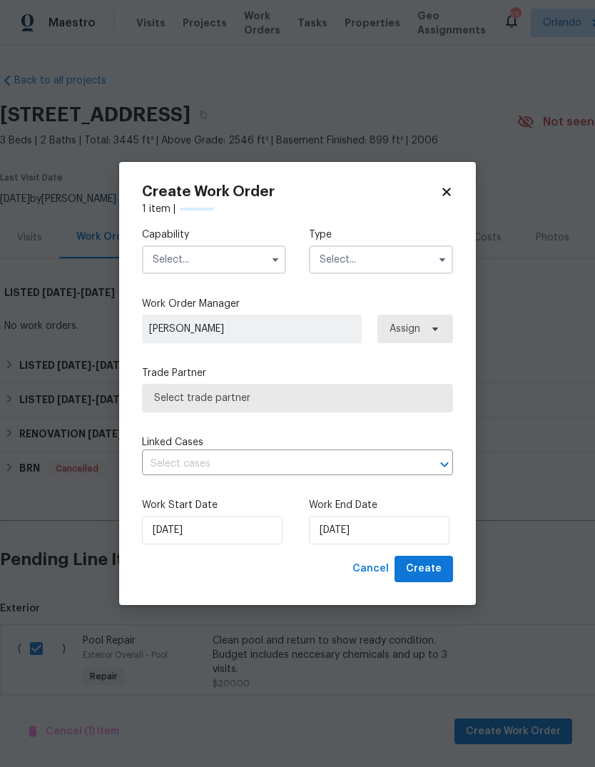
click at [168, 264] on input "text" at bounding box center [214, 259] width 144 height 29
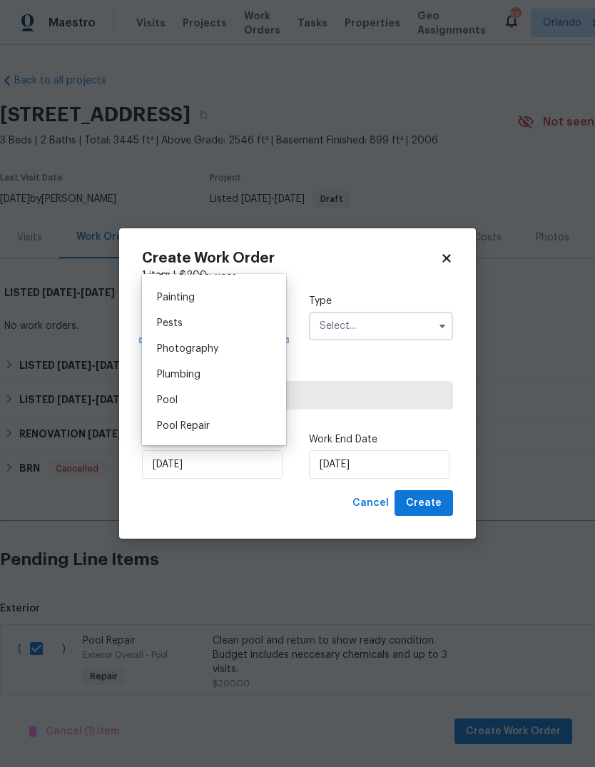
scroll to position [1191, 0]
click at [205, 406] on div "Pool" at bounding box center [214, 401] width 137 height 26
type input "Pool"
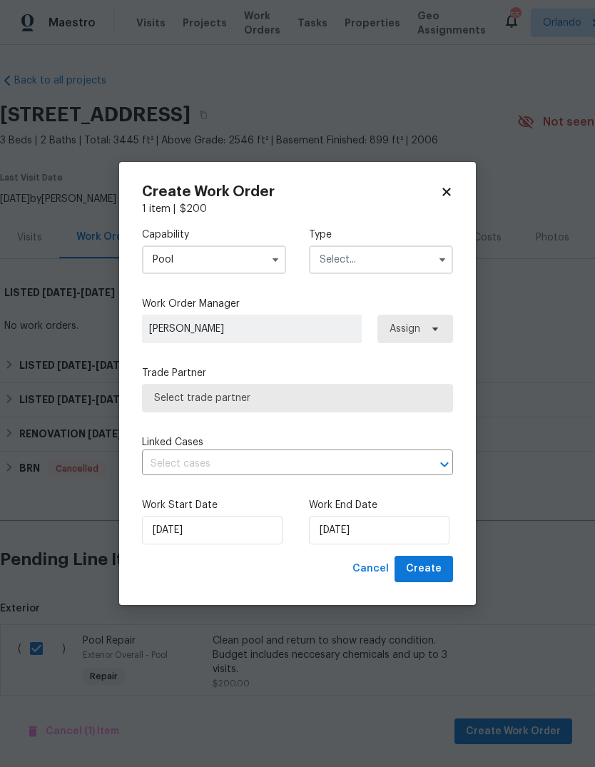
click at [419, 300] on label "Work Order Manager" at bounding box center [297, 304] width 311 height 14
click at [418, 269] on input "text" at bounding box center [381, 259] width 144 height 29
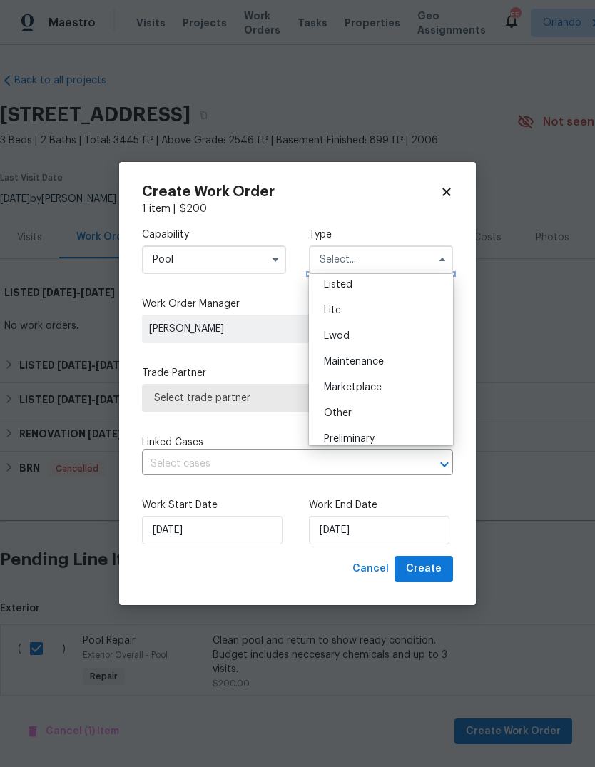
scroll to position [161, 0]
click at [383, 291] on div "Listed" at bounding box center [380, 284] width 137 height 26
type input "Listed"
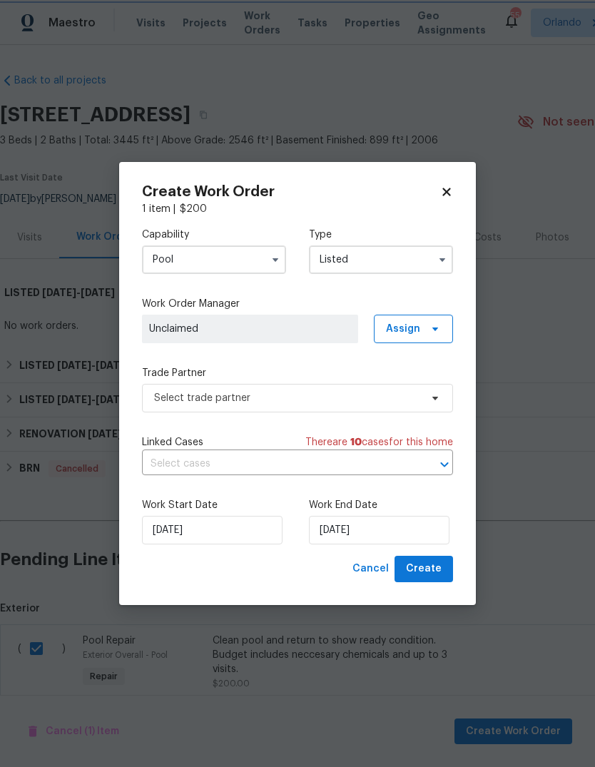
scroll to position [0, 0]
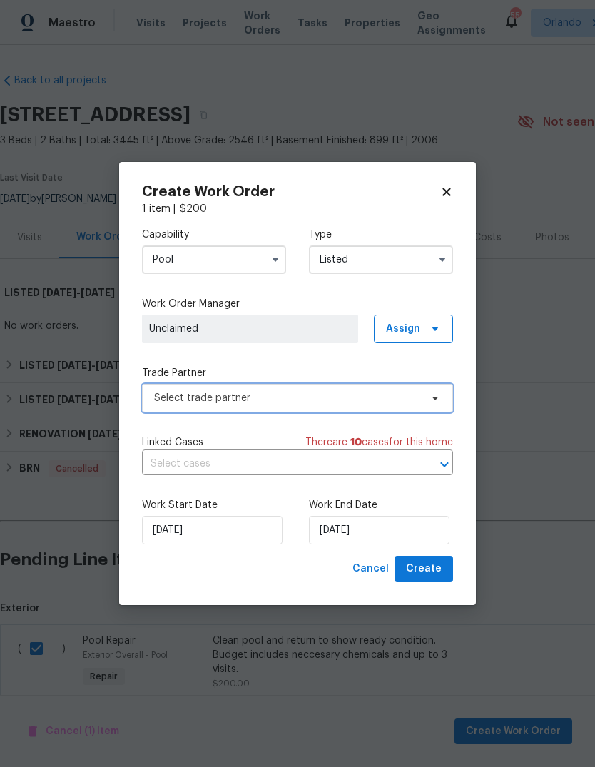
click at [369, 406] on span "Select trade partner" at bounding box center [297, 398] width 311 height 29
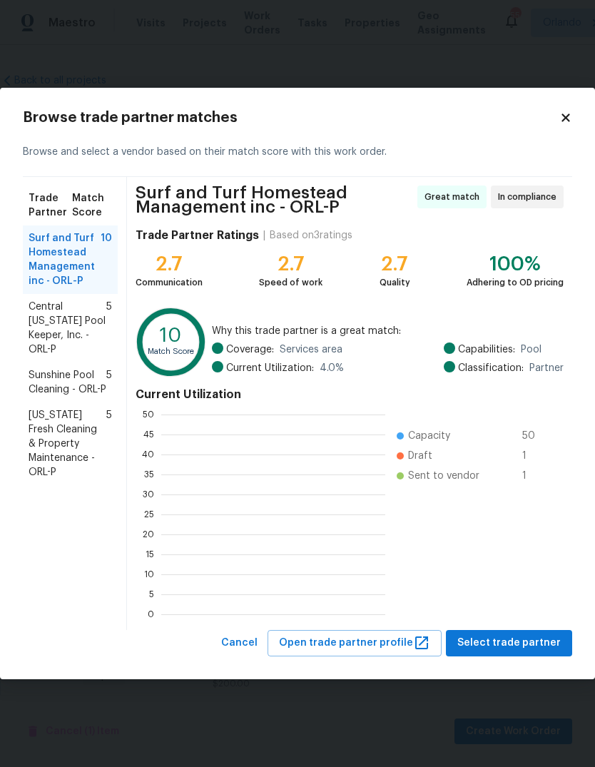
scroll to position [200, 224]
click at [540, 649] on span "Select trade partner" at bounding box center [508, 643] width 103 height 18
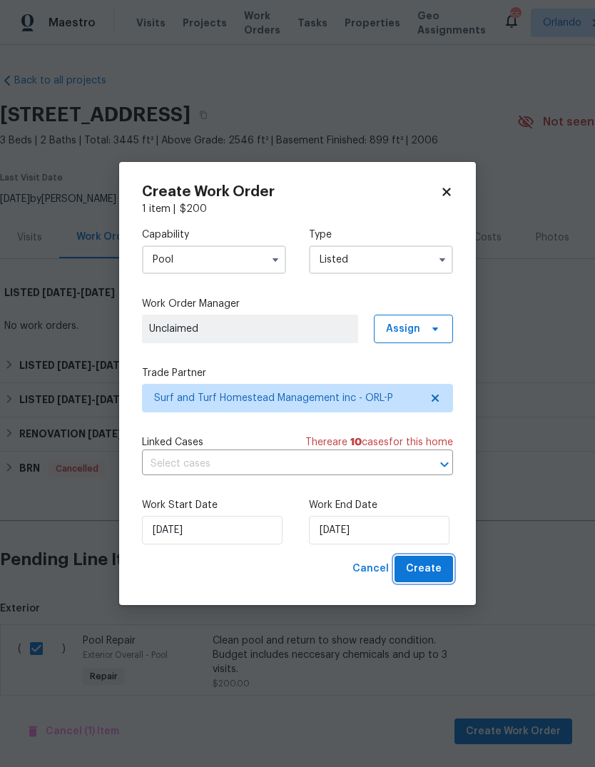
click at [437, 563] on span "Create" at bounding box center [424, 569] width 36 height 18
checkbox input "false"
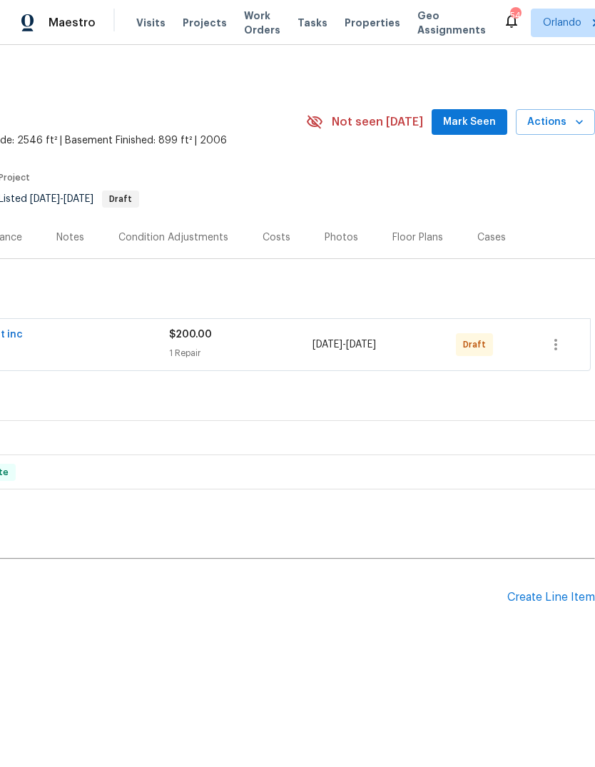
scroll to position [0, 211]
click at [563, 338] on icon "button" at bounding box center [555, 344] width 17 height 17
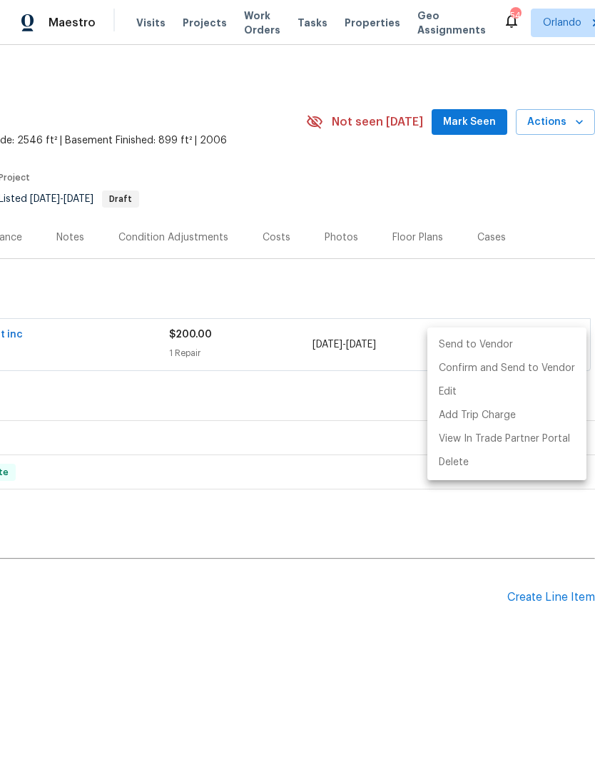
click at [531, 337] on li "Send to Vendor" at bounding box center [506, 345] width 159 height 24
click at [496, 631] on div at bounding box center [297, 383] width 595 height 767
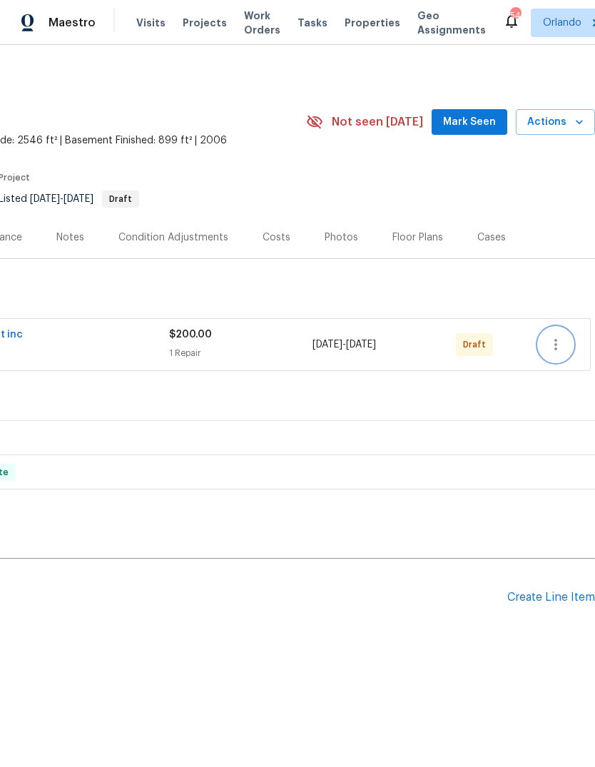
click at [554, 340] on icon "button" at bounding box center [555, 344] width 3 height 11
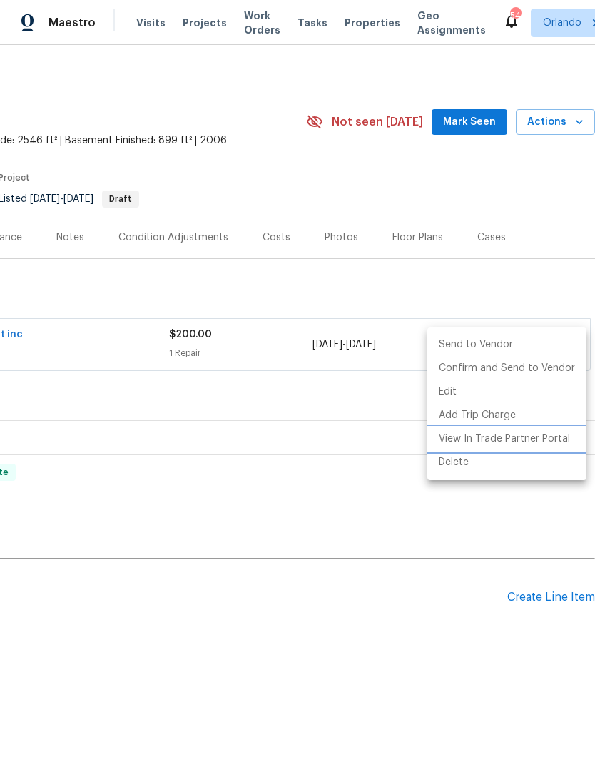
click at [546, 438] on li "View In Trade Partner Portal" at bounding box center [506, 439] width 159 height 24
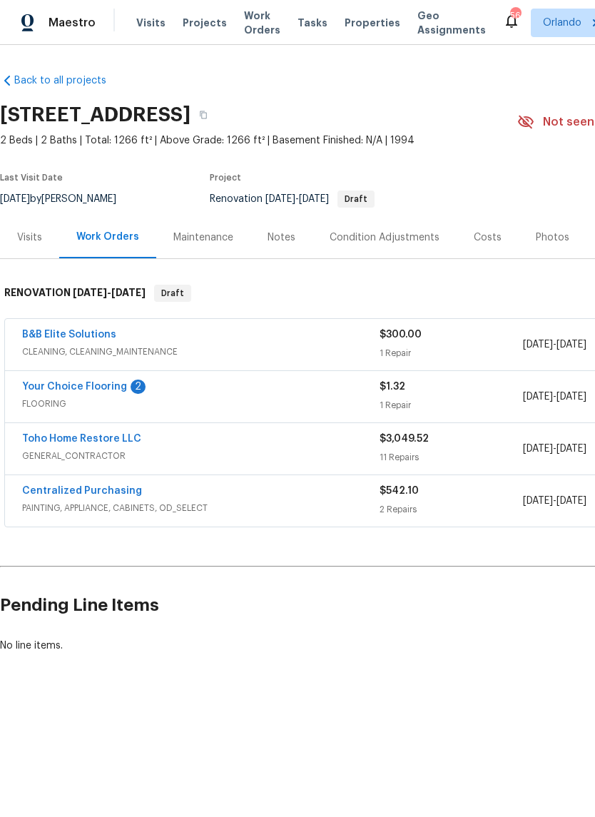
click at [53, 386] on link "Your Choice Flooring" at bounding box center [74, 387] width 105 height 10
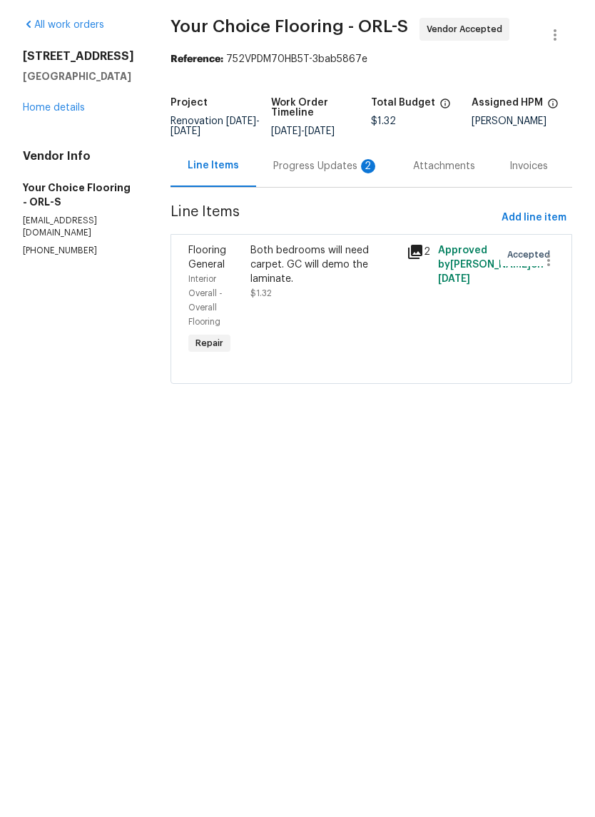
click at [331, 209] on div "Progress Updates 2" at bounding box center [326, 216] width 106 height 14
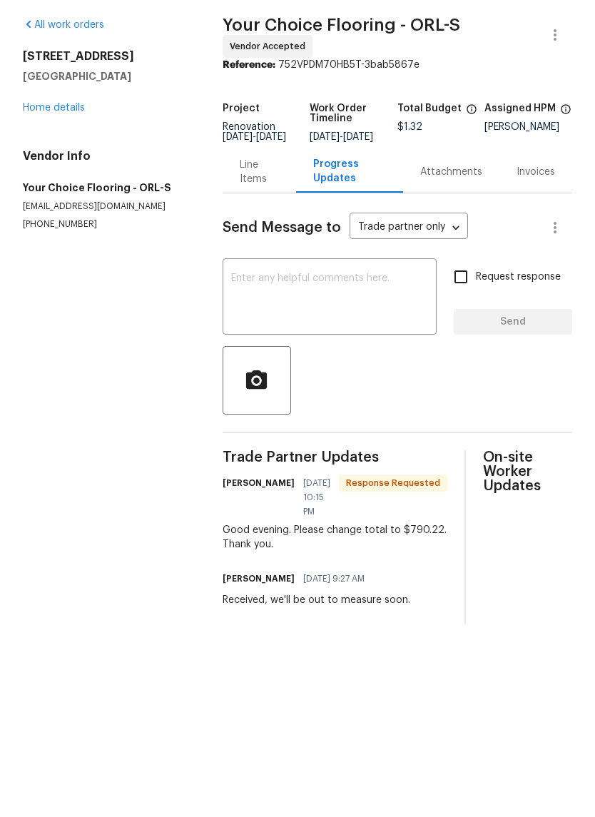
click at [258, 200] on div "Line Items" at bounding box center [259, 221] width 73 height 42
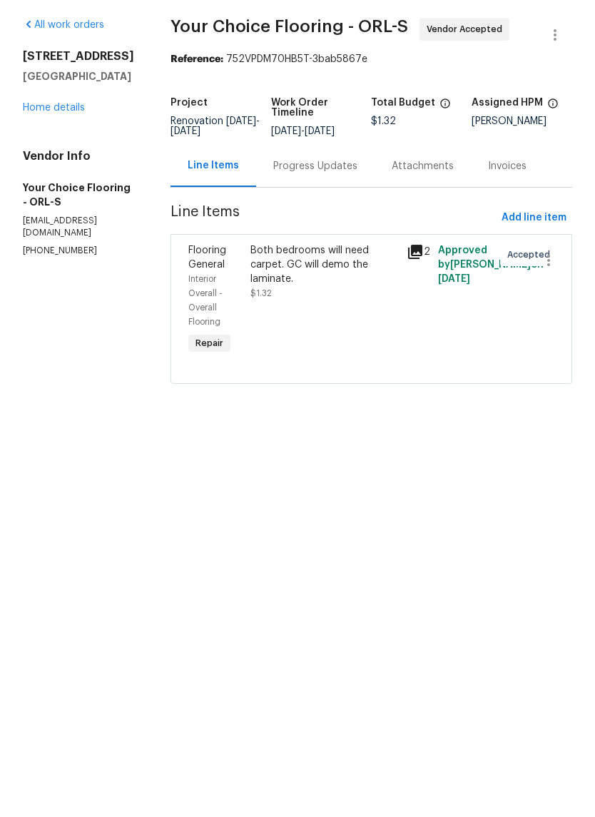
click at [36, 153] on link "Home details" at bounding box center [54, 158] width 62 height 10
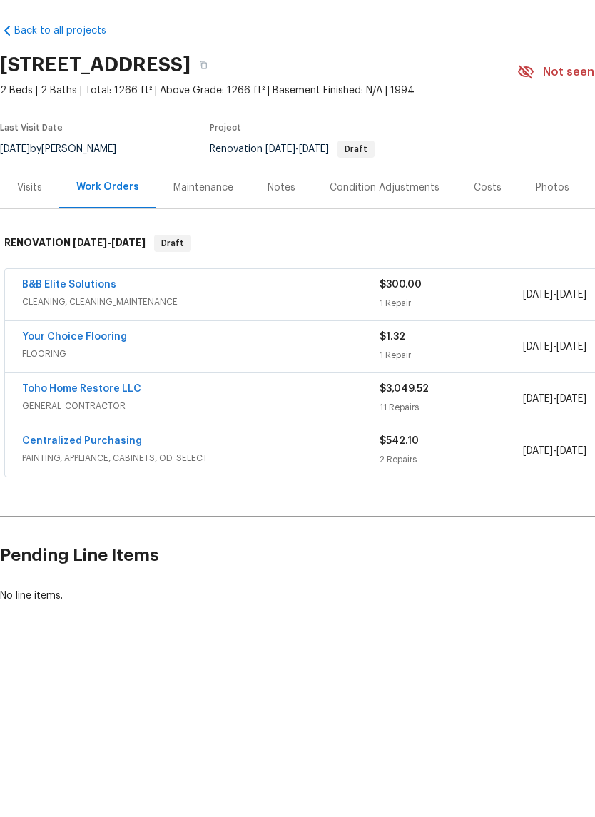
click at [37, 382] on link "Your Choice Flooring" at bounding box center [74, 387] width 105 height 10
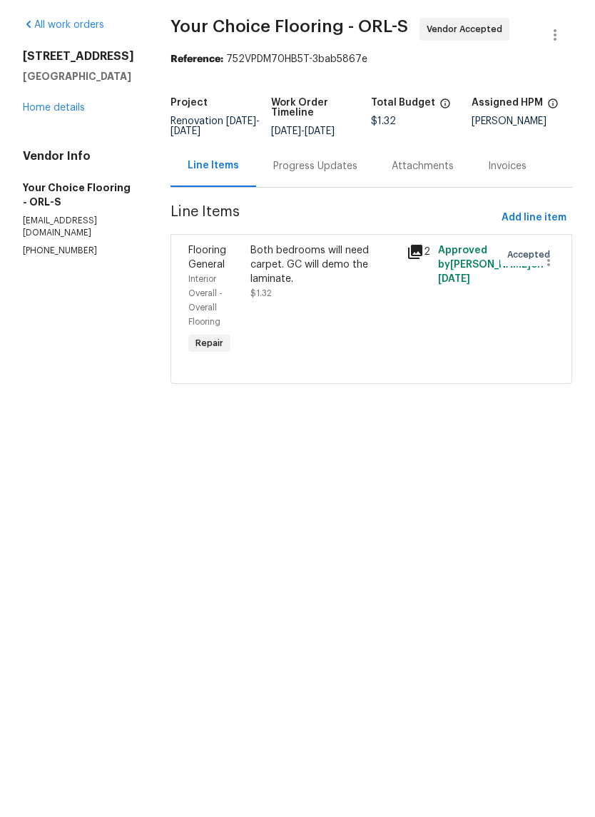
click at [345, 209] on div "Progress Updates" at bounding box center [315, 216] width 84 height 14
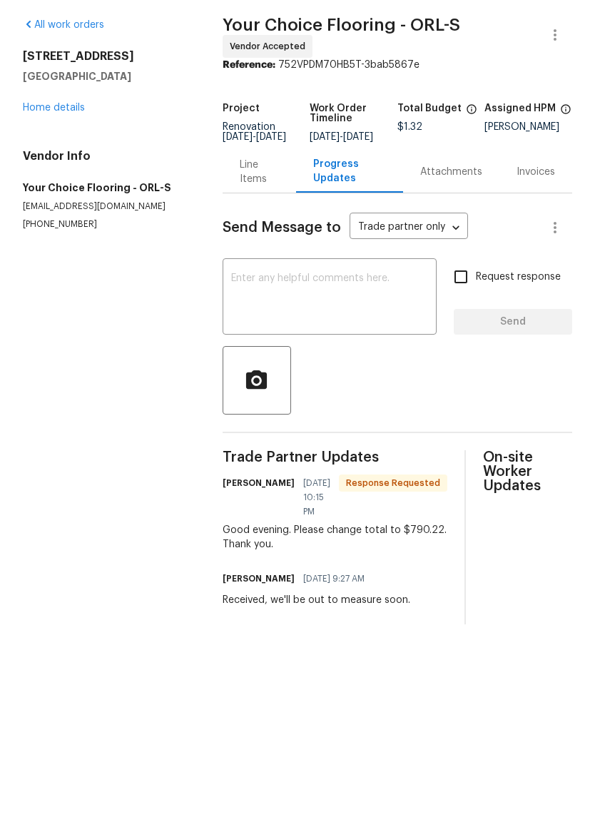
click at [248, 208] on div "Line Items" at bounding box center [259, 222] width 39 height 29
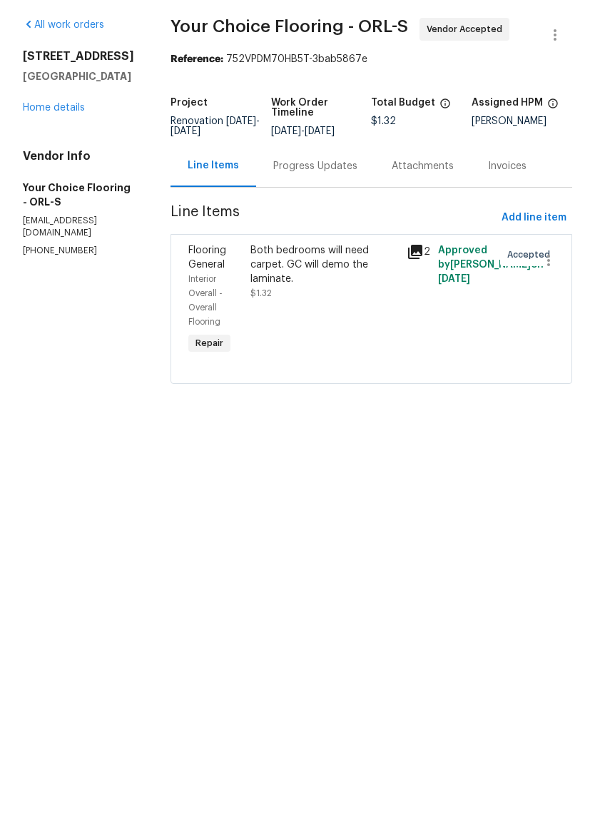
click at [303, 293] on div "Both bedrooms will need carpet. GC will demo the laminate." at bounding box center [324, 314] width 148 height 43
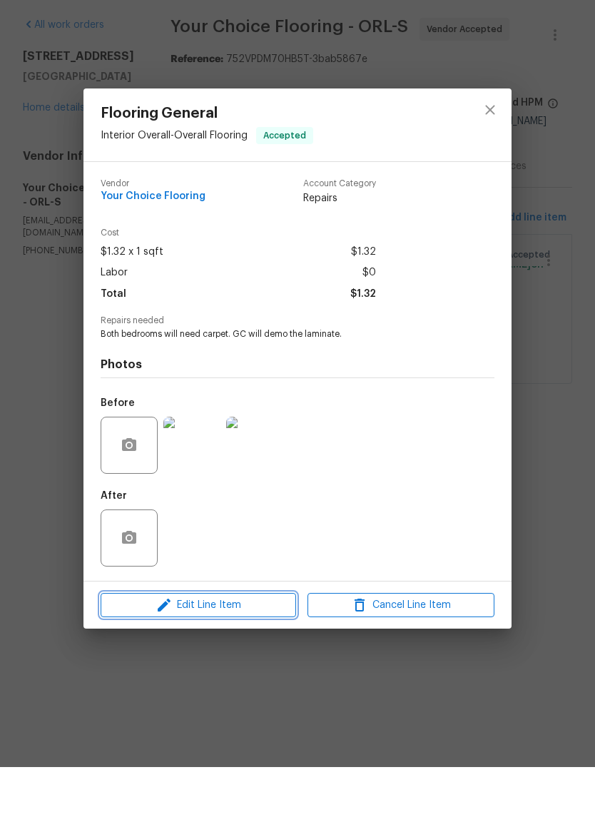
click at [254, 646] on span "Edit Line Item" at bounding box center [198, 655] width 187 height 18
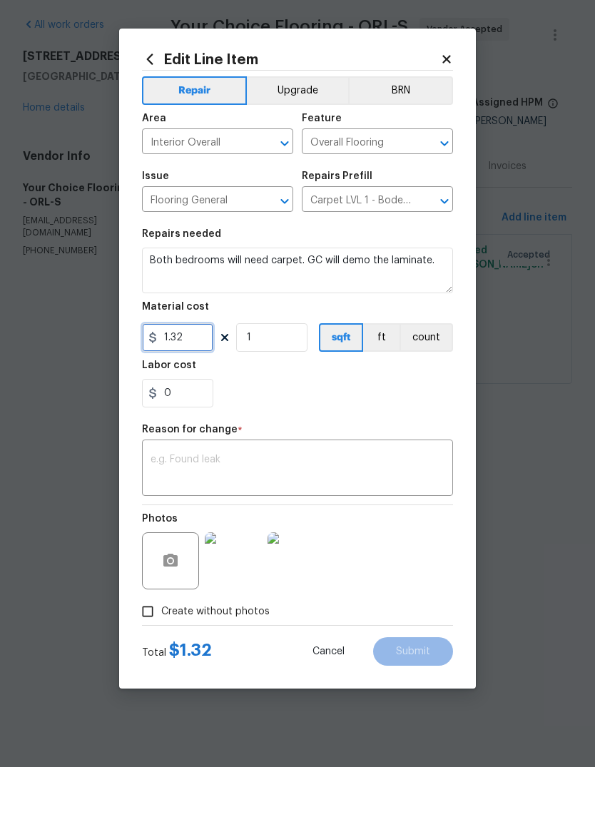
click at [202, 373] on input "1.32" at bounding box center [177, 387] width 71 height 29
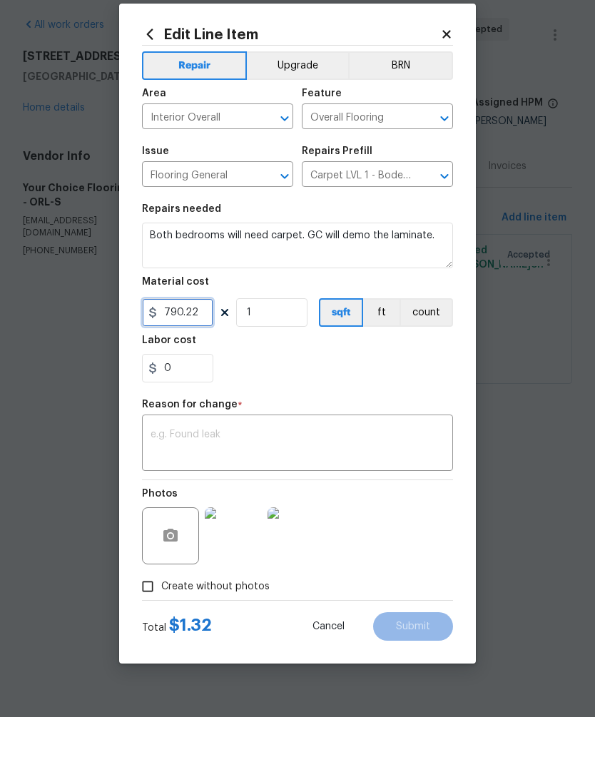
type input "790.22"
click at [380, 479] on textarea at bounding box center [298, 494] width 294 height 30
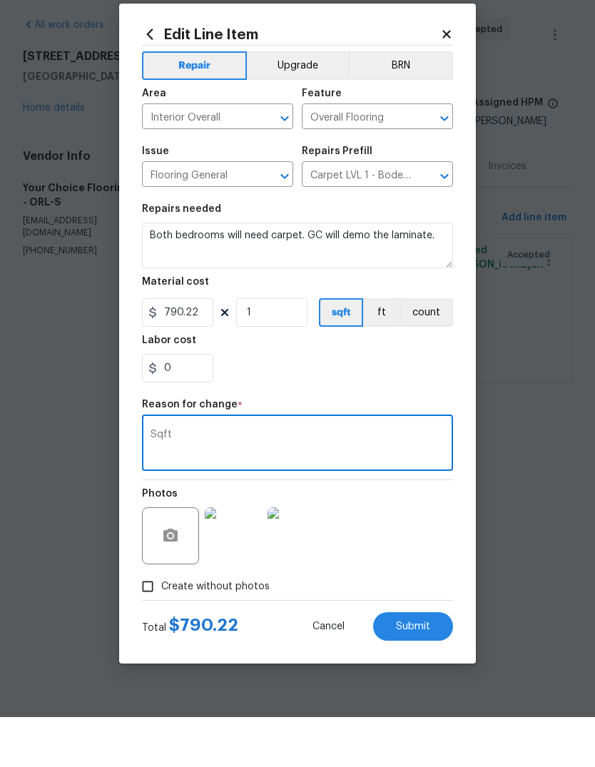
type textarea "Sqft"
click at [410, 404] on div "0" at bounding box center [297, 418] width 311 height 29
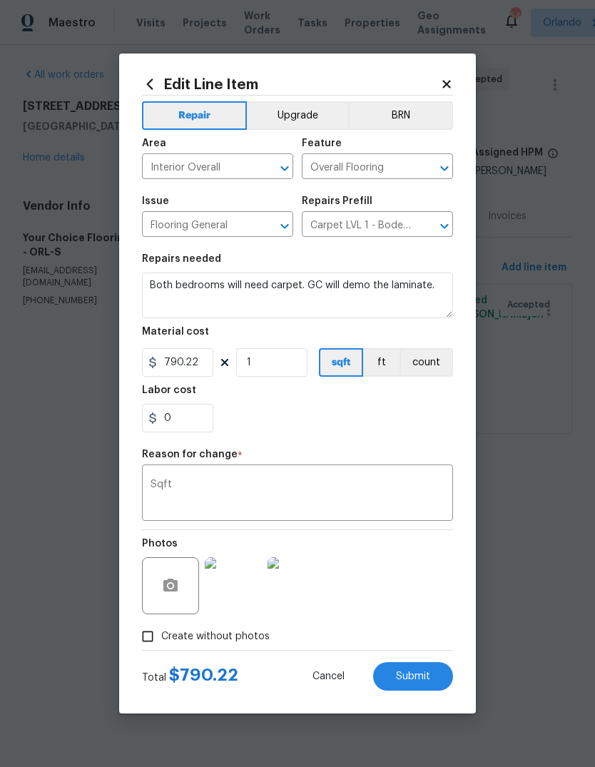
click at [436, 682] on button "Submit" at bounding box center [413, 676] width 80 height 29
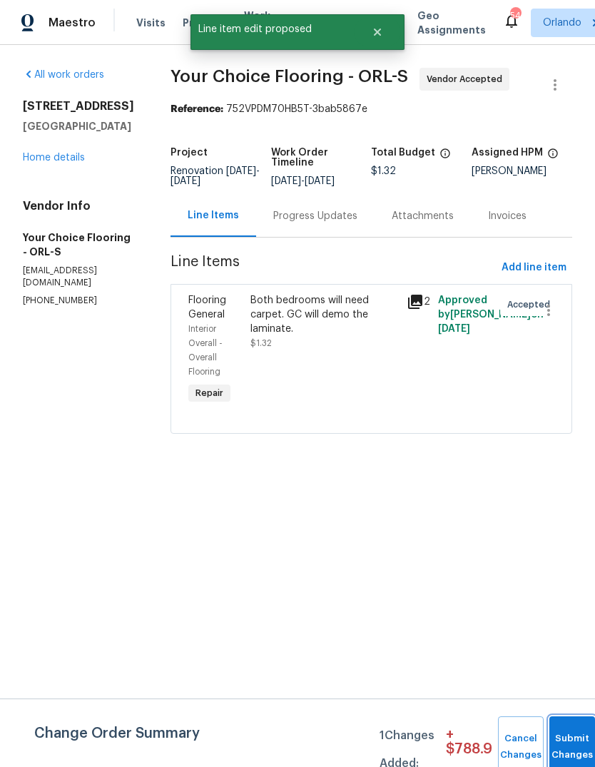
click at [571, 741] on button "Submit Changes" at bounding box center [572, 746] width 46 height 61
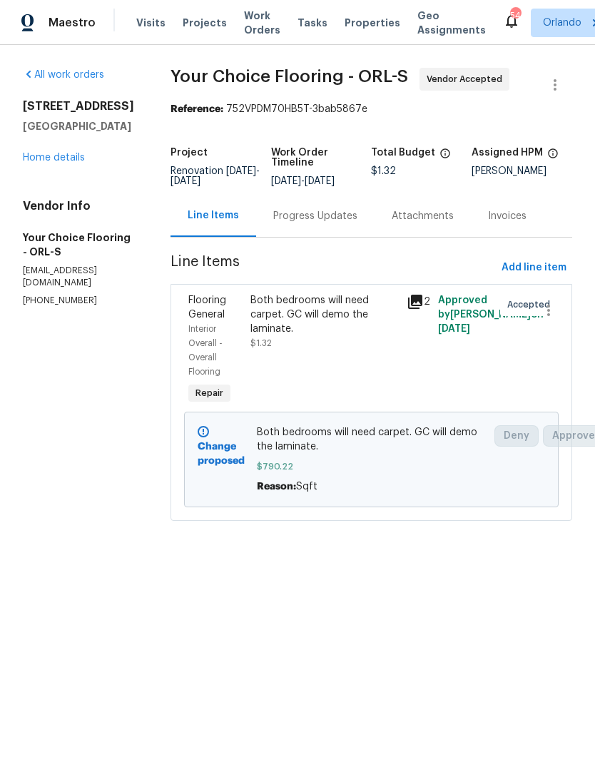
click at [48, 163] on link "Home details" at bounding box center [54, 158] width 62 height 10
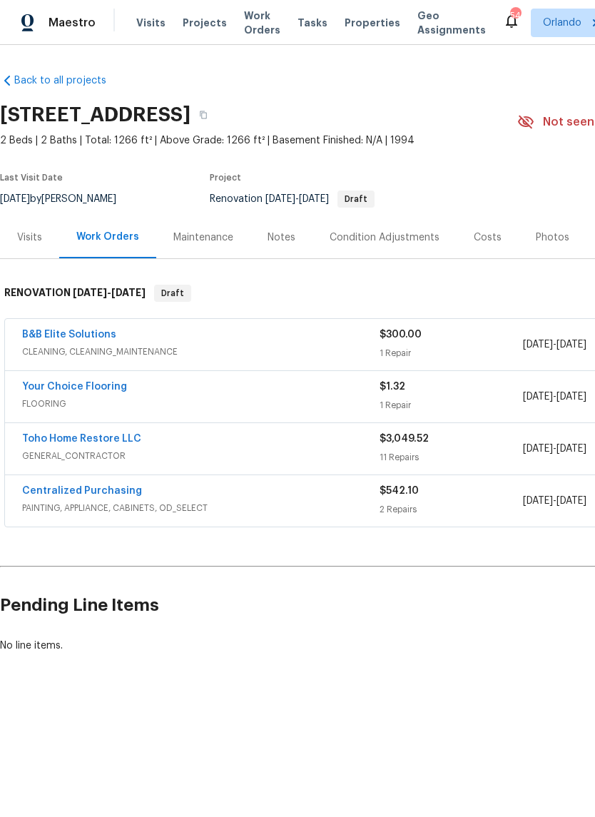
click at [58, 337] on link "B&B Elite Solutions" at bounding box center [69, 335] width 94 height 10
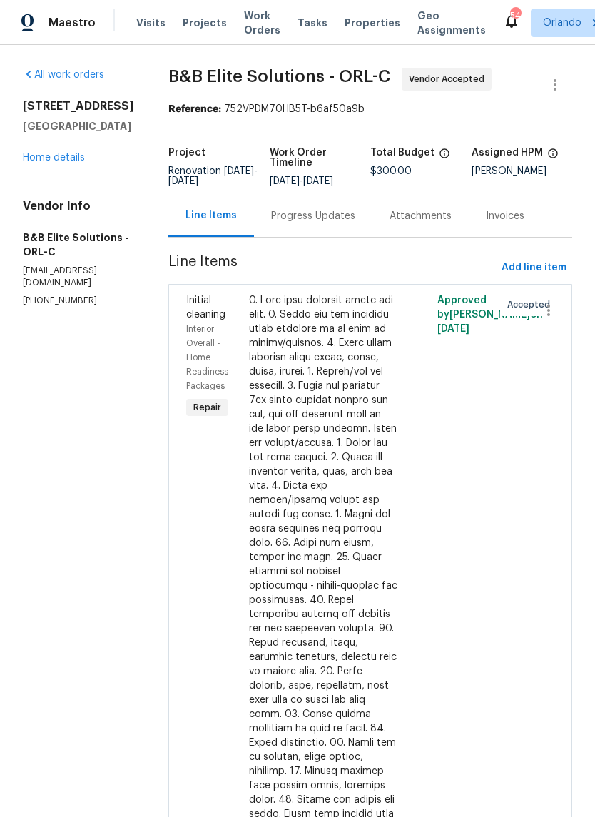
click at [29, 163] on link "Home details" at bounding box center [54, 158] width 62 height 10
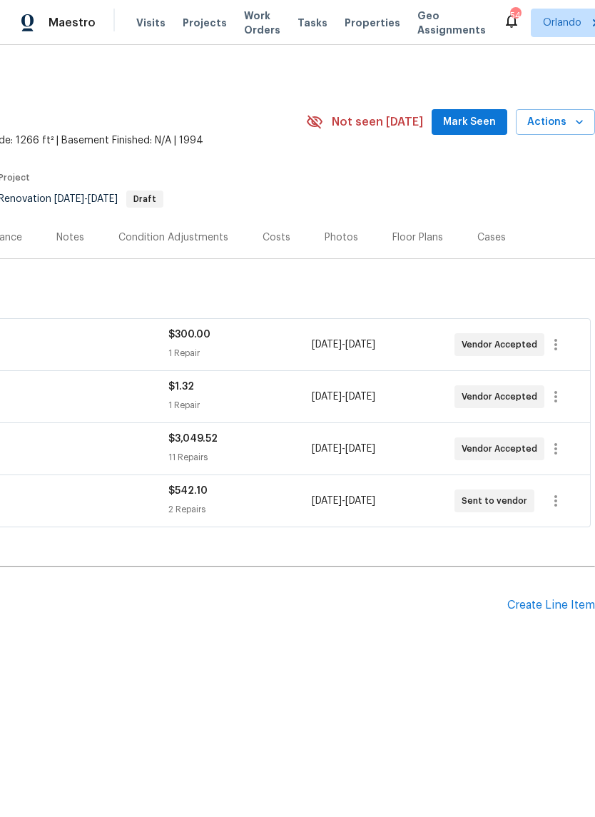
scroll to position [0, 211]
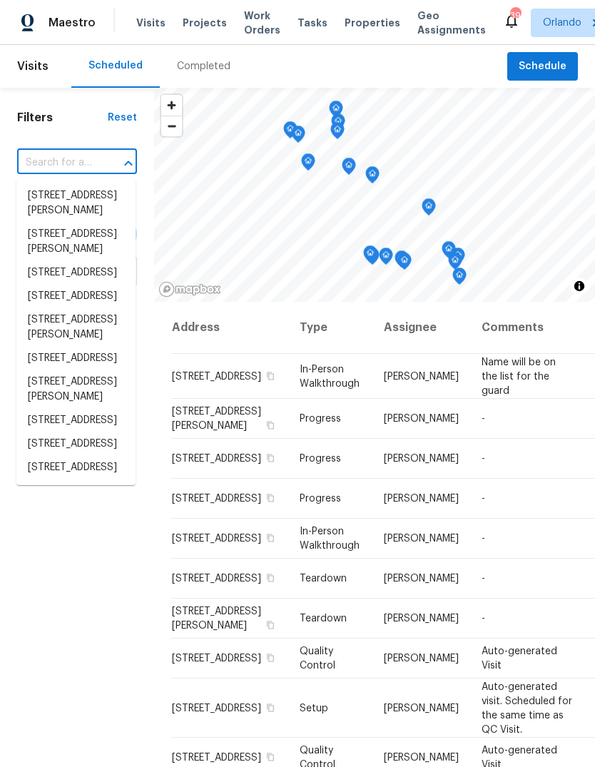
type input "[STREET_ADDRESS]"
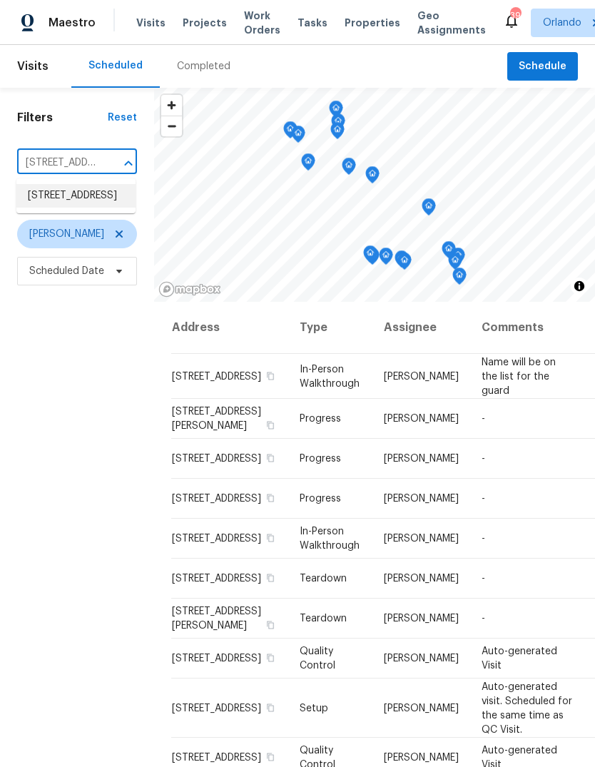
click at [47, 203] on li "9028 Village Green Blvd, Clermont, FL 34711" at bounding box center [75, 196] width 119 height 24
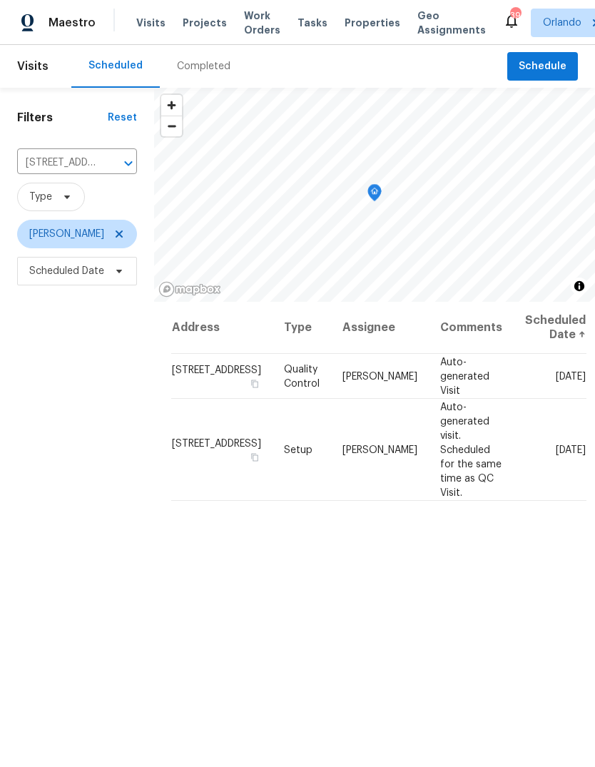
click at [0, 0] on icon at bounding box center [0, 0] width 0 height 0
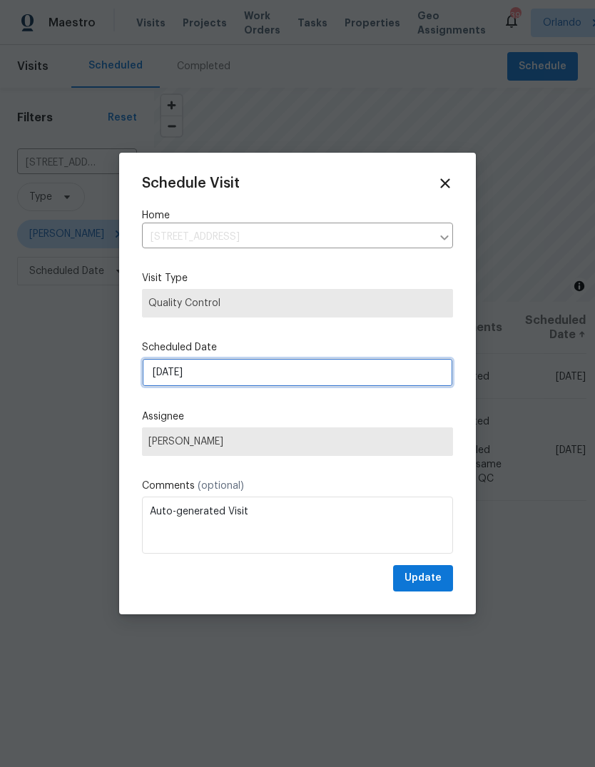
click at [382, 379] on input "9/19/2025" at bounding box center [297, 372] width 311 height 29
select select "8"
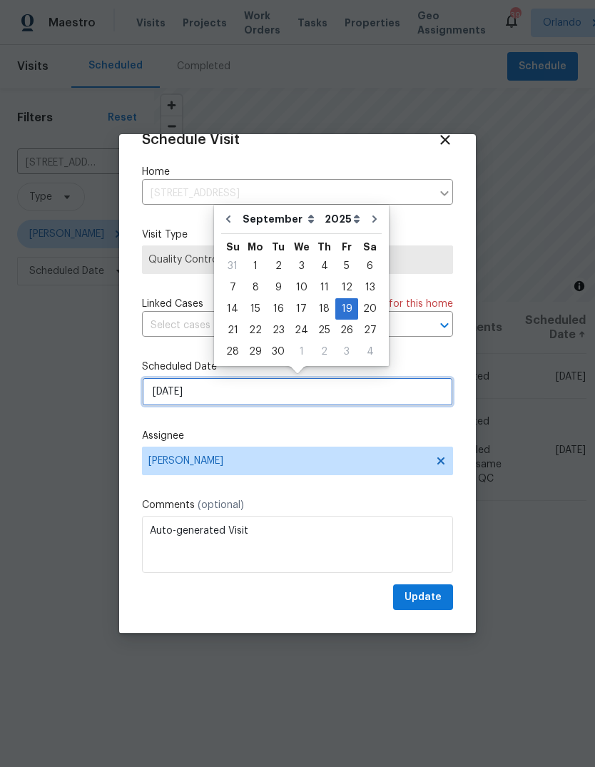
scroll to position [28, 0]
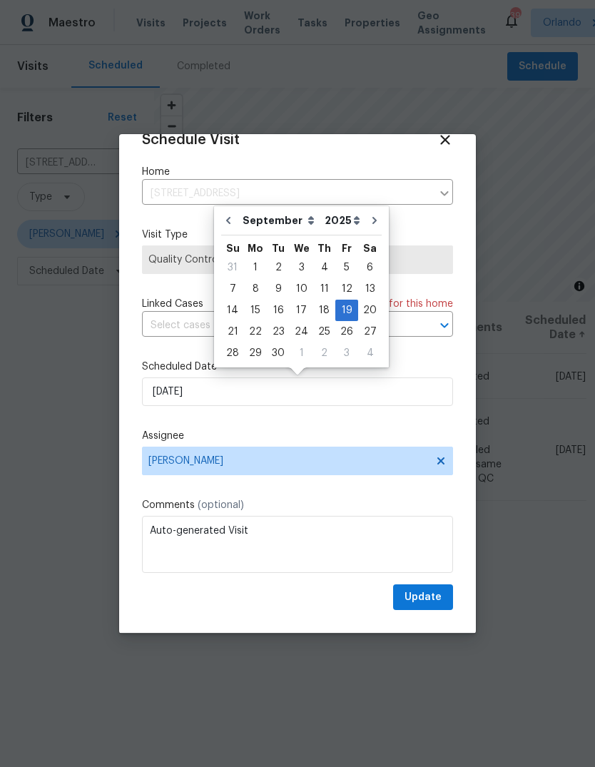
click at [227, 213] on button "Go to previous month" at bounding box center [228, 220] width 21 height 29
type input "8/21/2025"
select select "7"
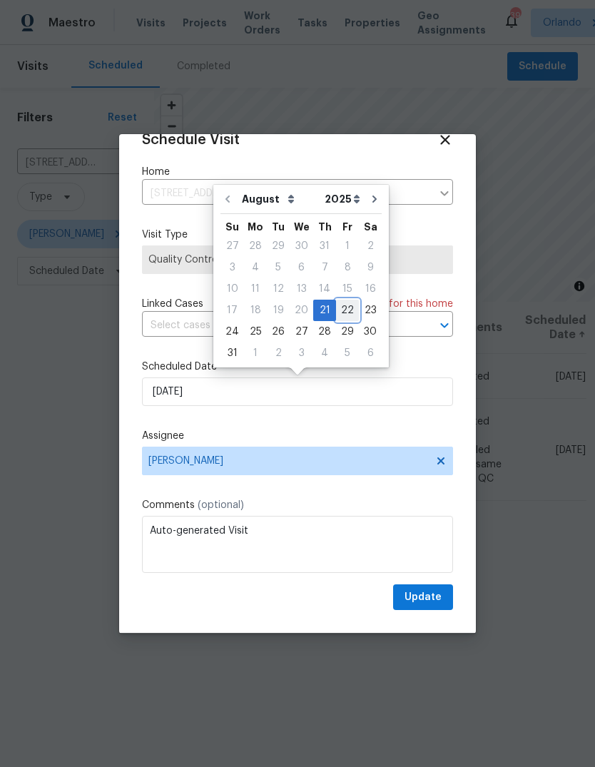
click at [336, 308] on div "22" at bounding box center [347, 310] width 23 height 20
type input "8/22/2025"
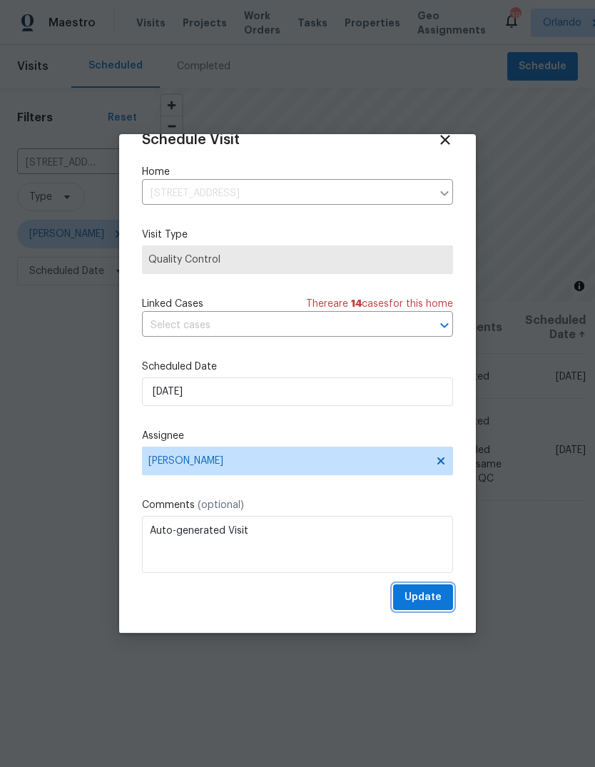
click at [439, 599] on span "Update" at bounding box center [423, 598] width 37 height 18
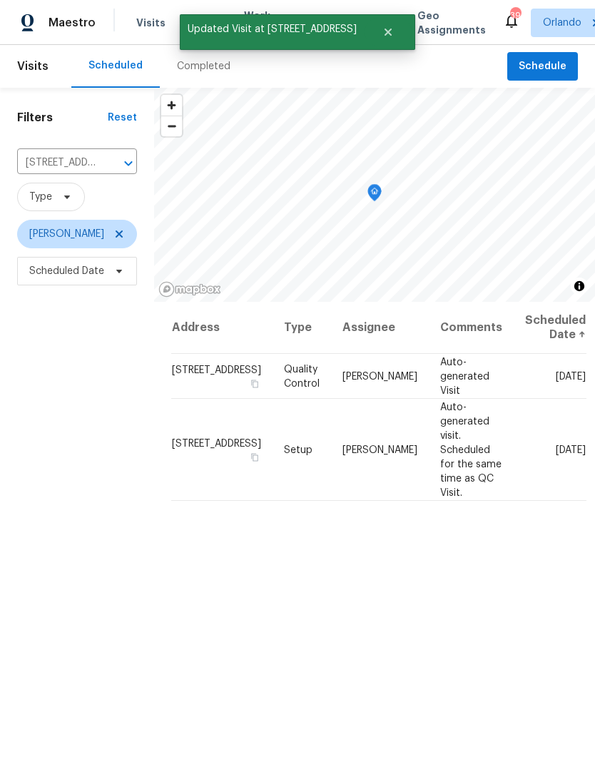
click at [0, 0] on icon at bounding box center [0, 0] width 0 height 0
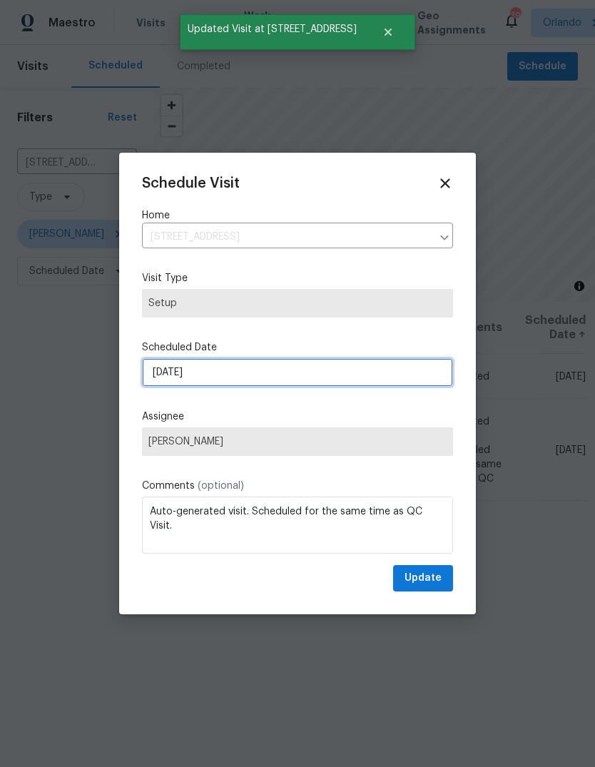
click at [176, 387] on input "9/19/2025" at bounding box center [297, 372] width 311 height 29
select select "8"
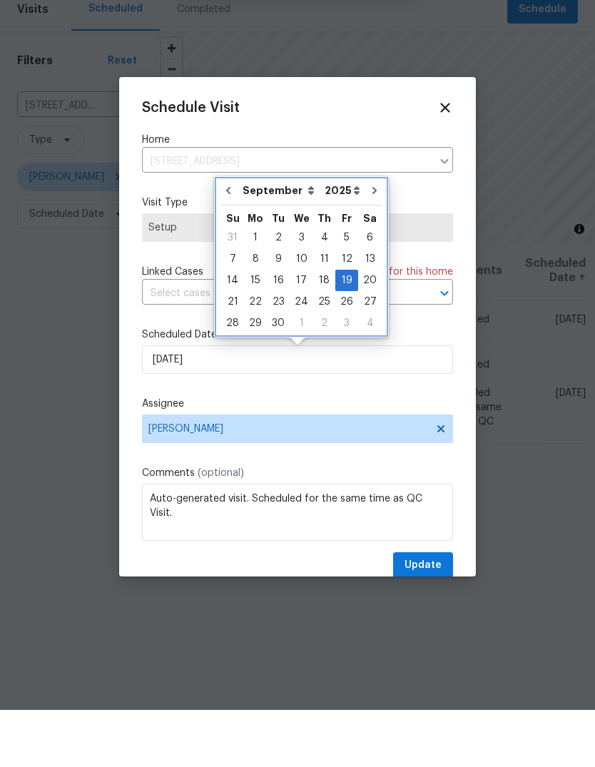
click at [224, 242] on icon "Go to previous month" at bounding box center [228, 247] width 11 height 11
type input "8/21/2025"
select select "7"
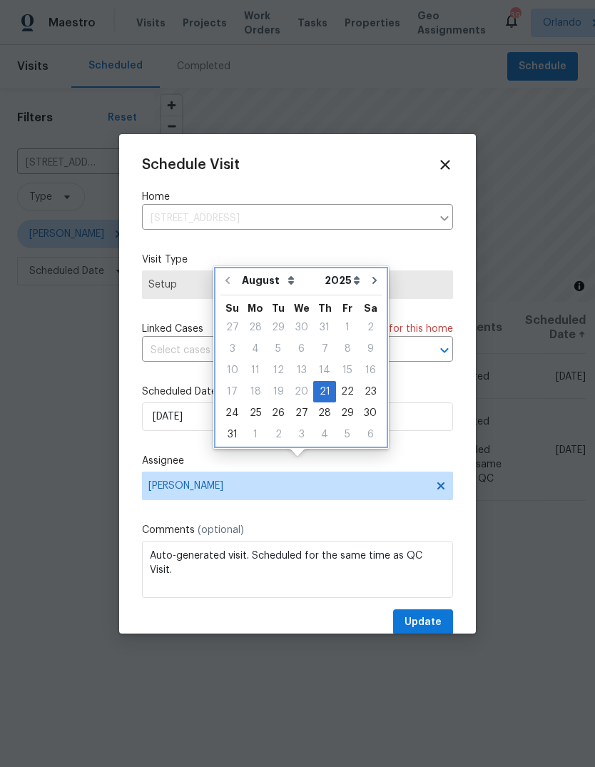
click at [253, 403] on div "25" at bounding box center [255, 413] width 23 height 20
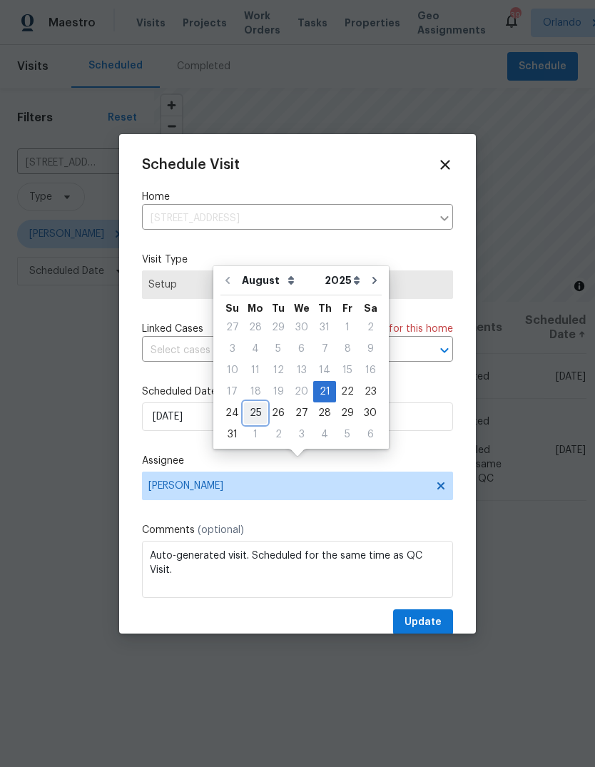
type input "[DATE]"
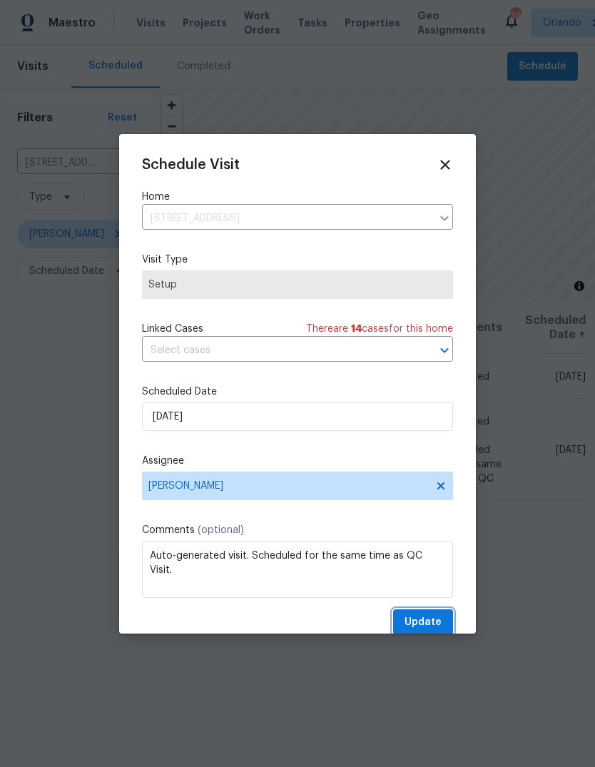
click at [428, 625] on span "Update" at bounding box center [423, 623] width 37 height 18
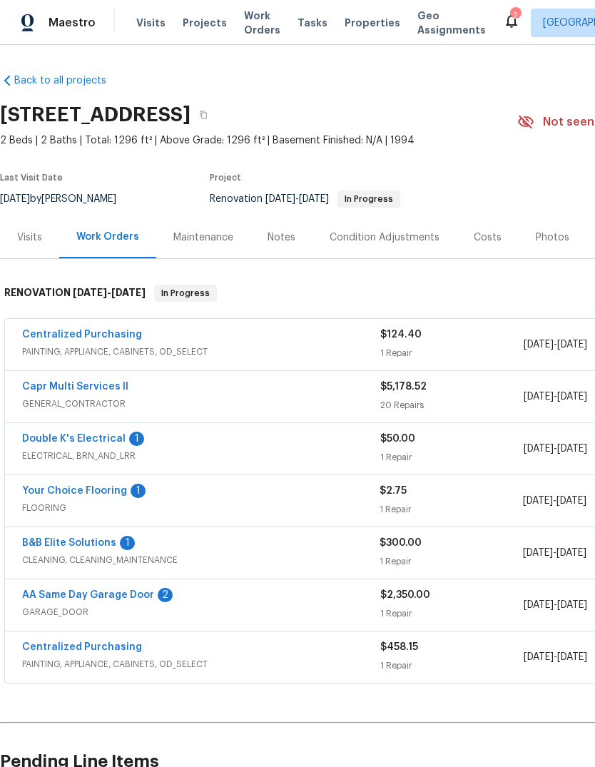
click at [34, 437] on link "Double K's Electrical" at bounding box center [73, 439] width 103 height 10
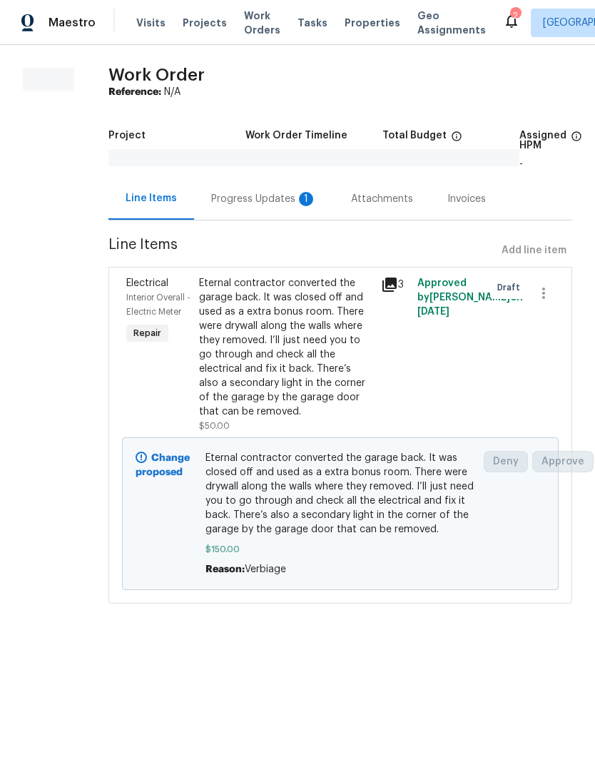
click at [305, 205] on div "Progress Updates 1" at bounding box center [264, 199] width 106 height 14
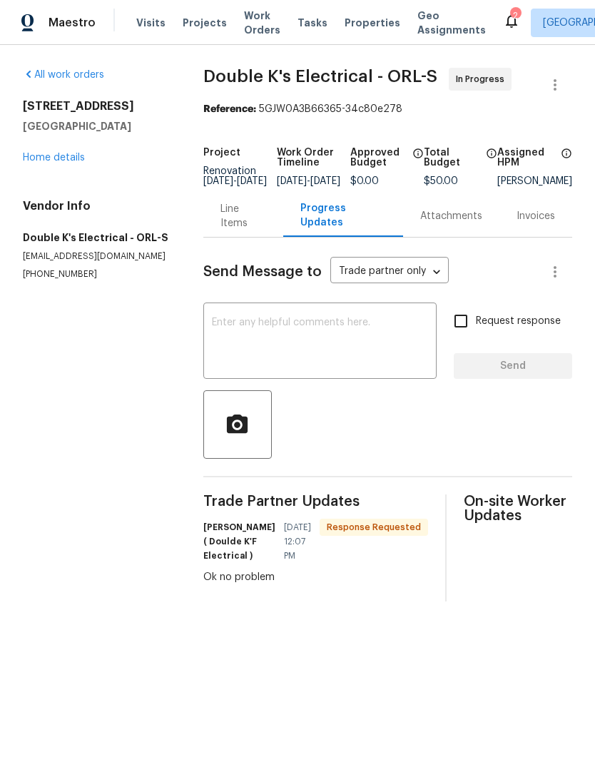
click at [34, 161] on link "Home details" at bounding box center [54, 158] width 62 height 10
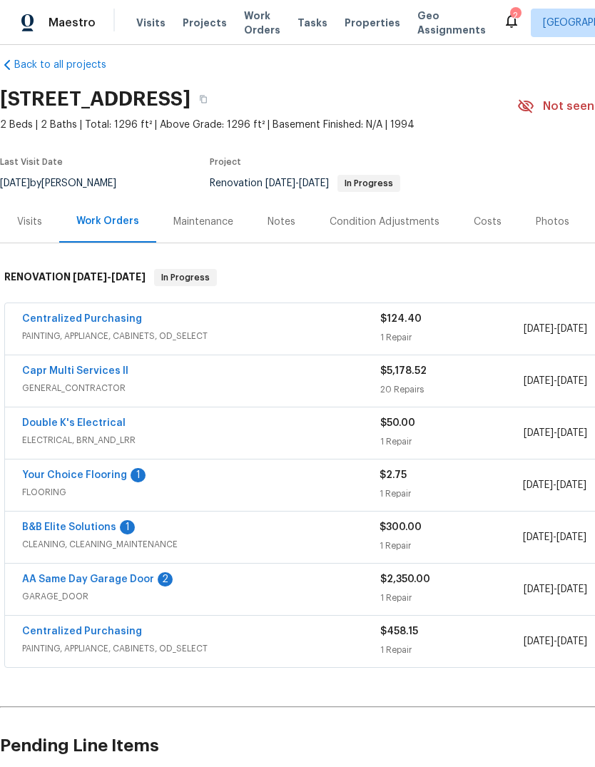
scroll to position [17, 0]
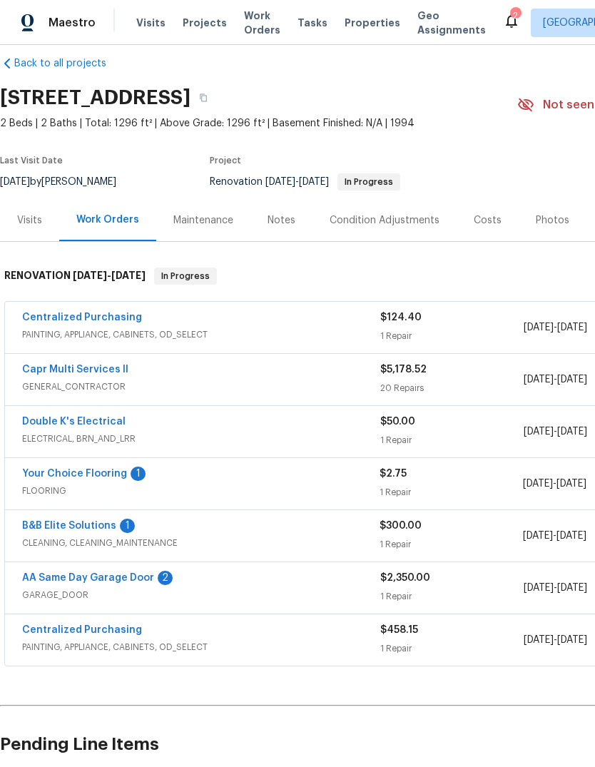
click at [43, 474] on link "Your Choice Flooring" at bounding box center [74, 474] width 105 height 10
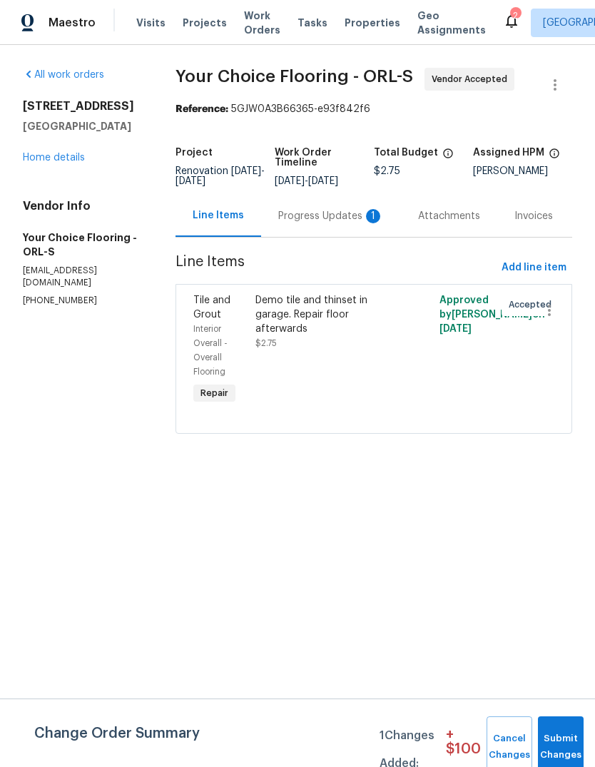
click at [340, 223] on div "Progress Updates 1" at bounding box center [331, 216] width 106 height 14
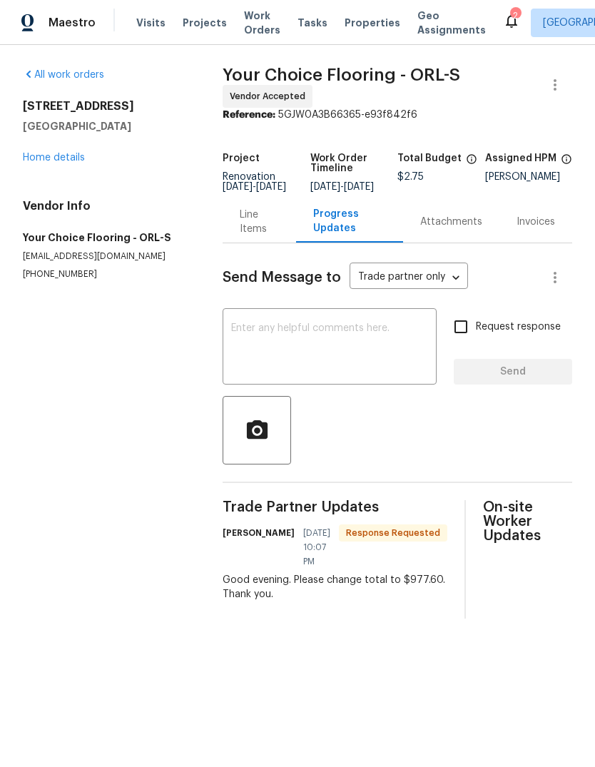
click at [44, 161] on link "Home details" at bounding box center [54, 158] width 62 height 10
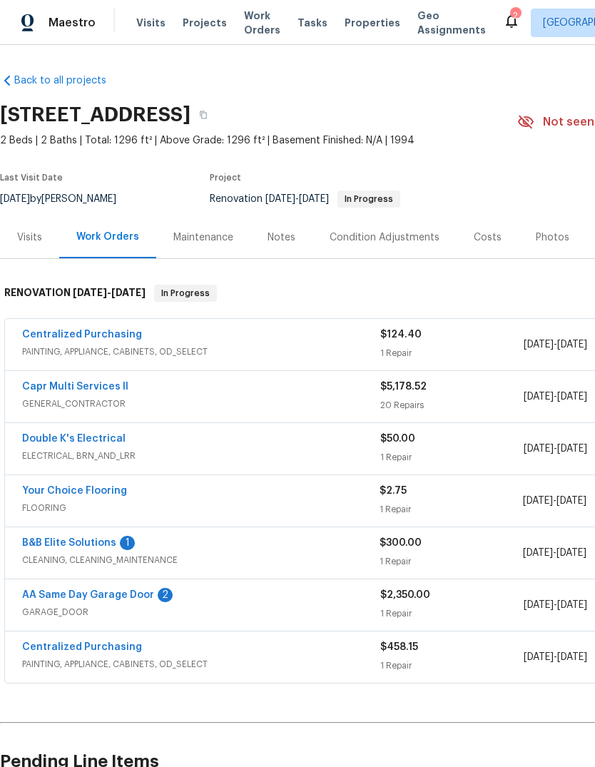
click at [60, 390] on link "Capr Multi Services ll" at bounding box center [75, 387] width 106 height 10
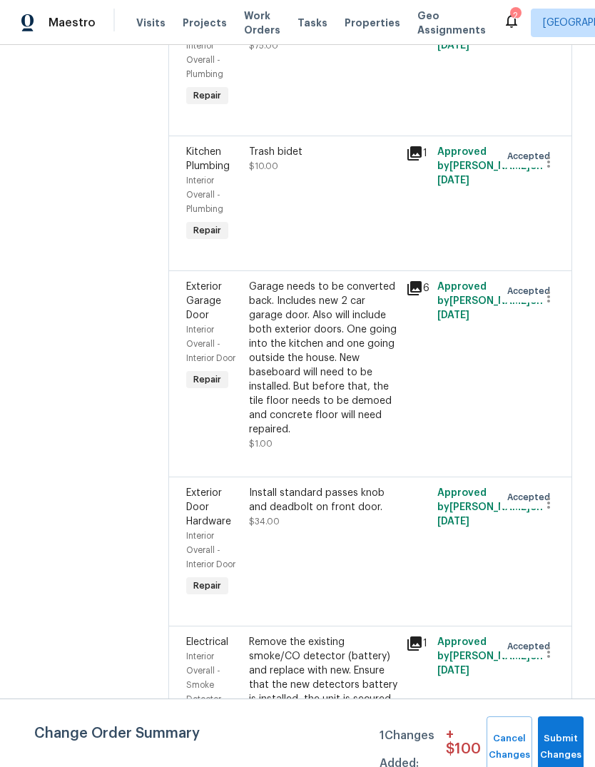
scroll to position [2696, 0]
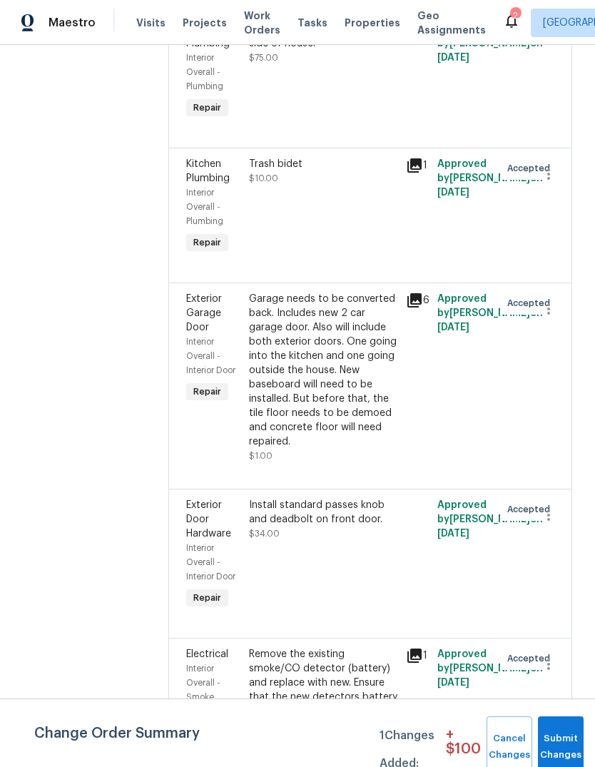
click at [351, 335] on div "Garage needs to be converted back. Includes new 2 car garage door. Also will in…" at bounding box center [323, 370] width 148 height 157
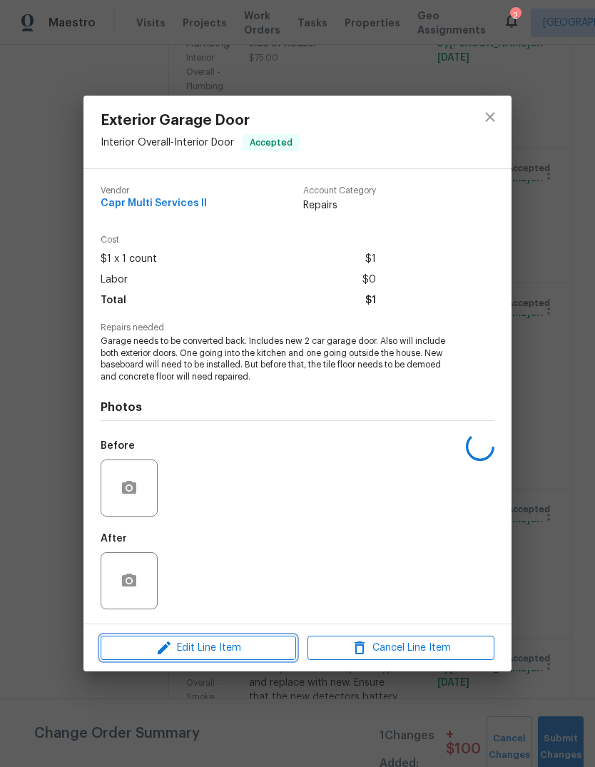
click at [197, 654] on span "Edit Line Item" at bounding box center [198, 648] width 187 height 18
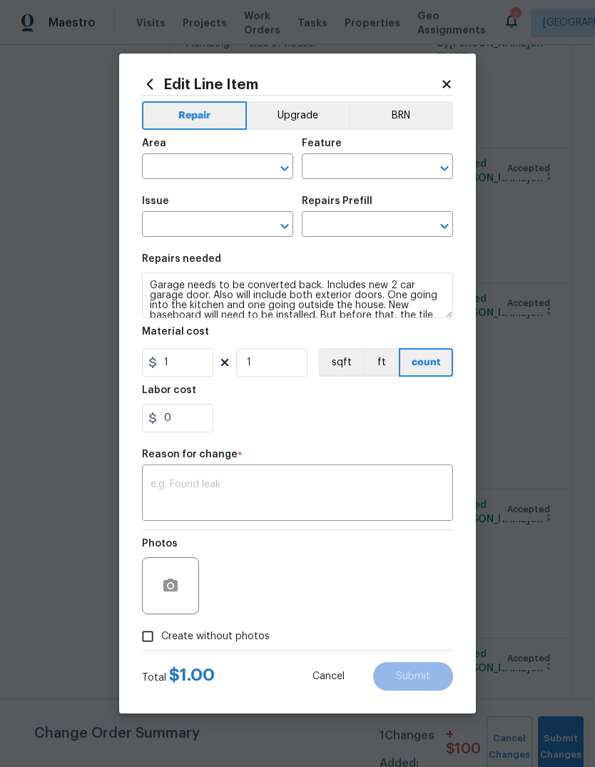
type input "Interior Overall"
type input "Interior Door"
type input "Exterior Garage Door"
type input "Garage Door Weather Stripping $100.00"
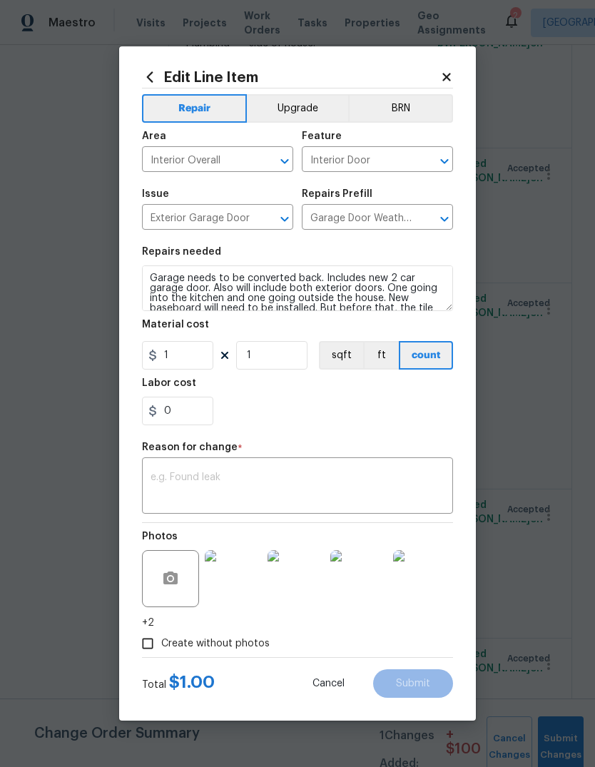
click at [178, 474] on textarea at bounding box center [298, 487] width 294 height 30
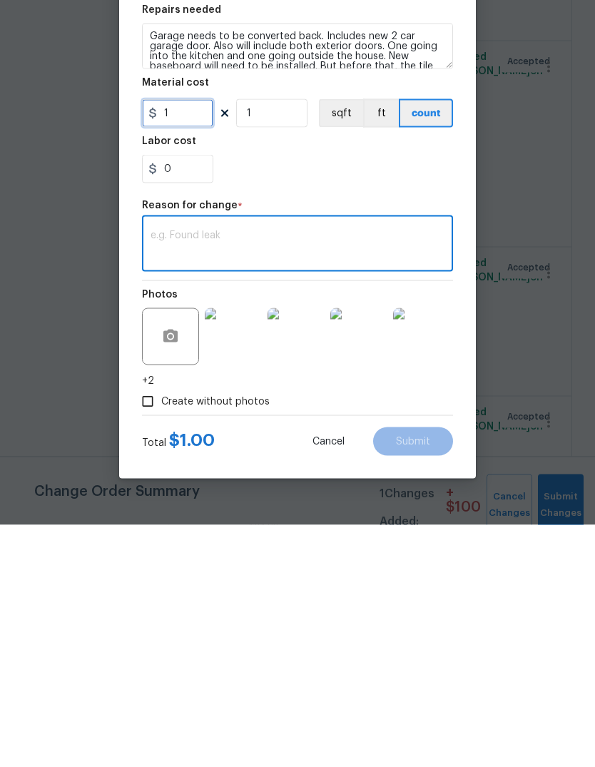
click at [186, 341] on input "1" at bounding box center [177, 355] width 71 height 29
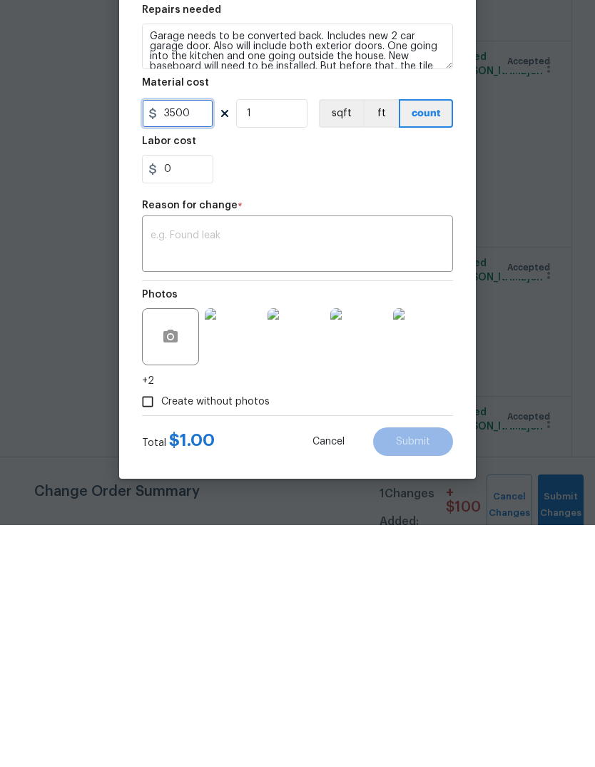
type input "3500"
click at [432, 630] on div "Create without photos" at bounding box center [297, 643] width 311 height 27
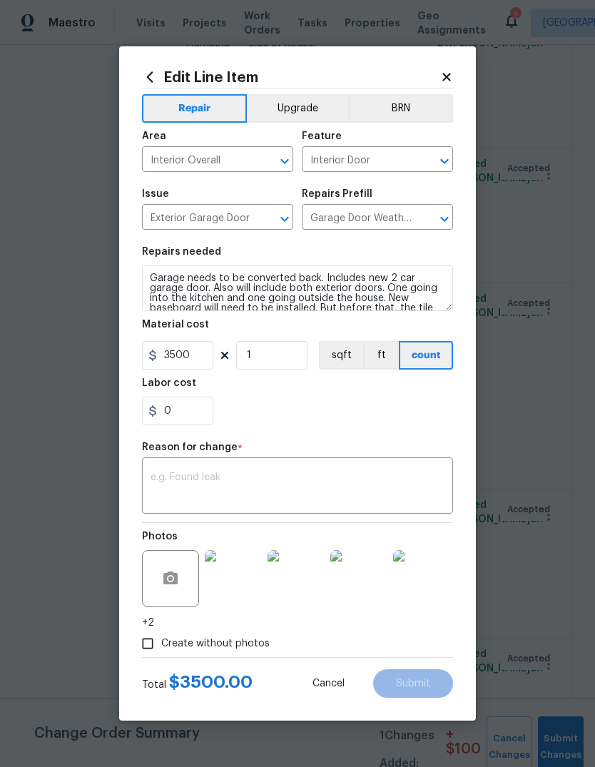
click at [185, 471] on div "x ​" at bounding box center [297, 487] width 311 height 53
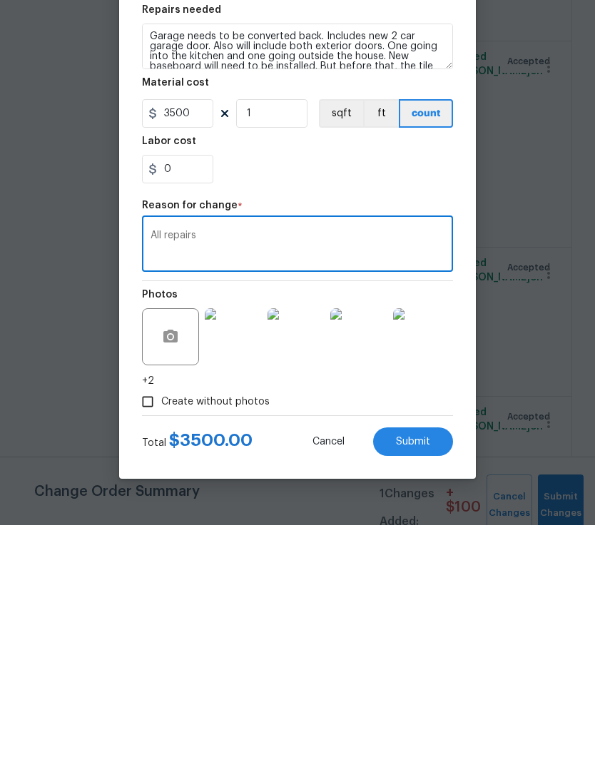
type textarea "All repairs"
click at [427, 669] on button "Submit" at bounding box center [413, 683] width 80 height 29
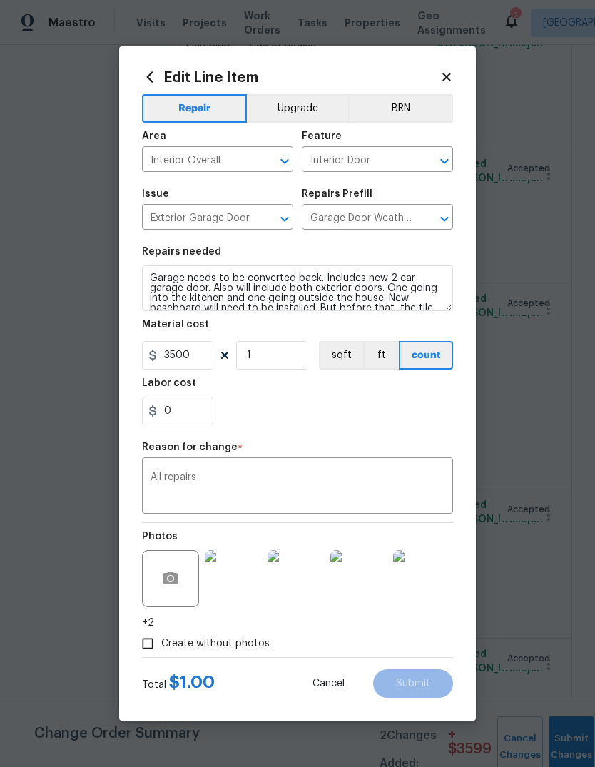
type input "1"
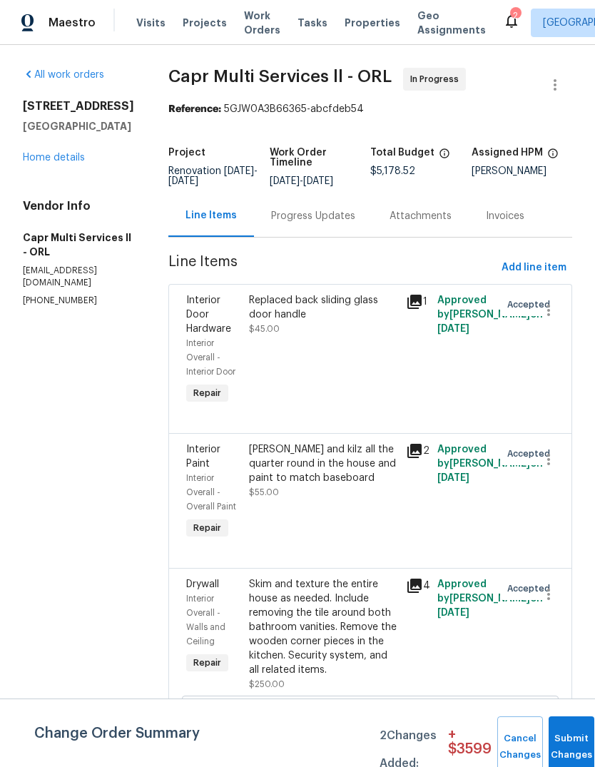
scroll to position [0, 0]
click at [41, 153] on link "Home details" at bounding box center [54, 158] width 62 height 10
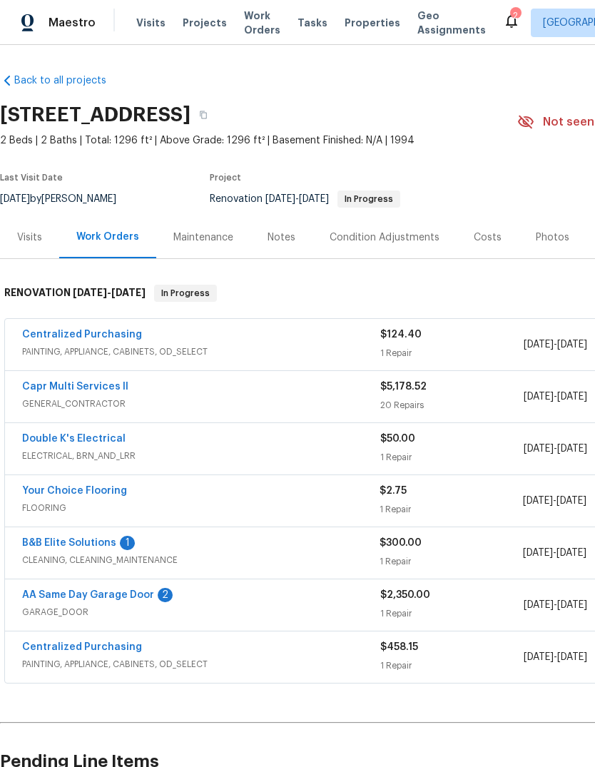
click at [69, 598] on link "AA Same Day Garage Door" at bounding box center [88, 595] width 132 height 10
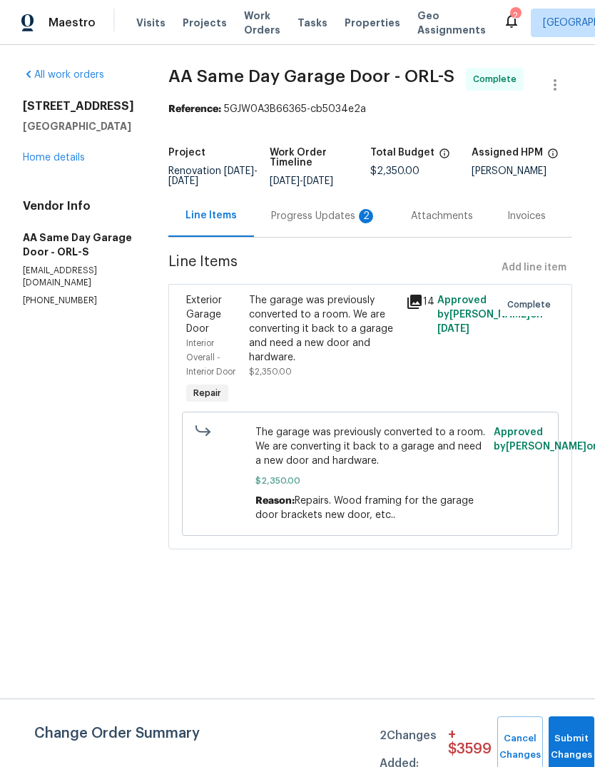
click at [318, 223] on div "Progress Updates 2" at bounding box center [324, 216] width 106 height 14
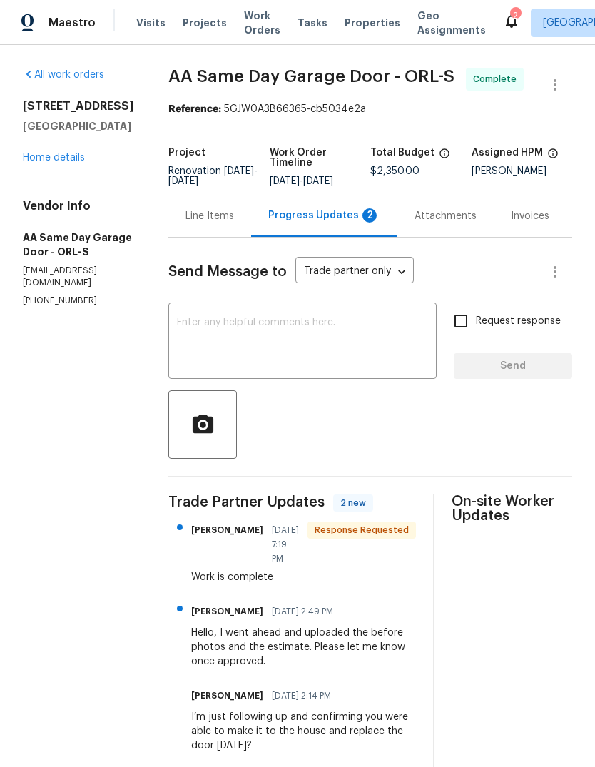
click at [353, 351] on textarea at bounding box center [302, 342] width 251 height 50
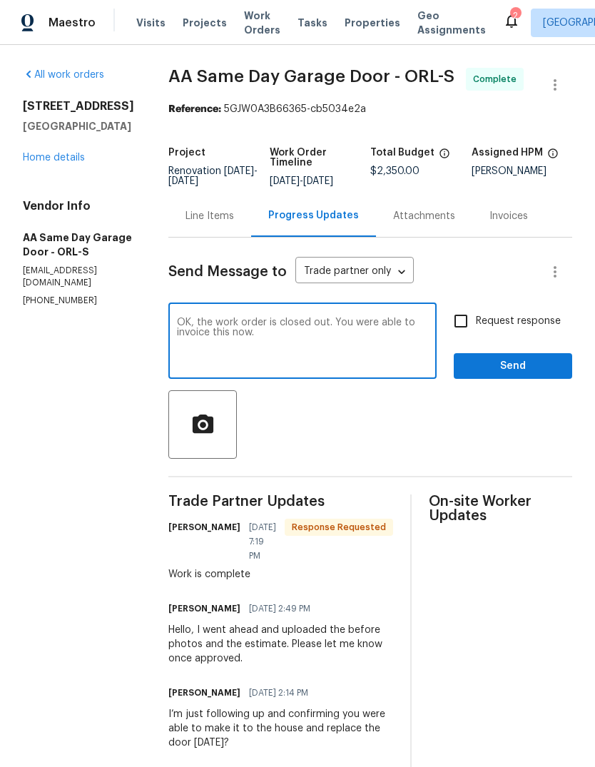
type textarea "OK, the work order is closed out. You were able to invoice this now."
click at [544, 367] on button "Send" at bounding box center [513, 366] width 118 height 26
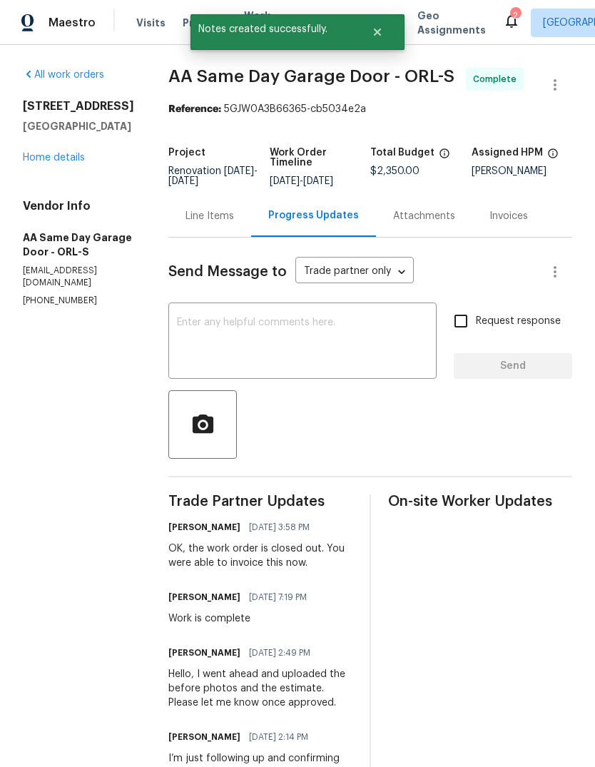
click at [36, 154] on link "Home details" at bounding box center [54, 158] width 62 height 10
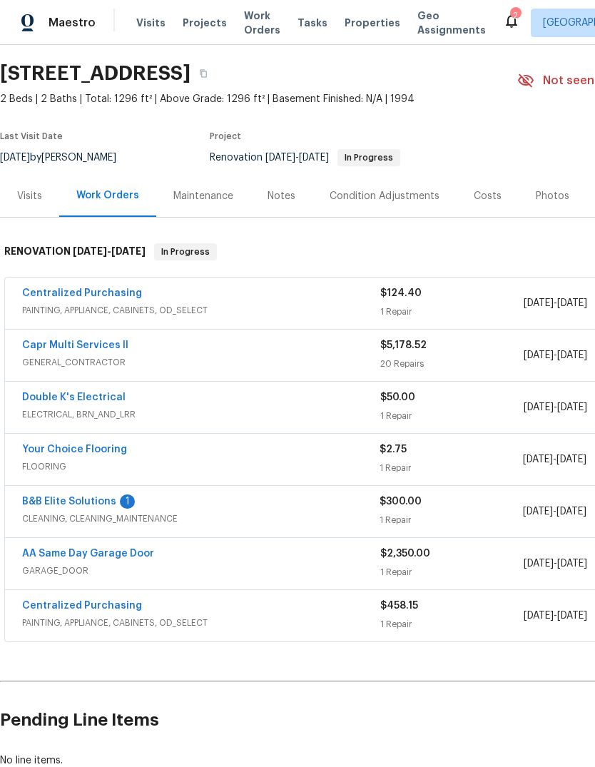
scroll to position [41, 0]
click at [51, 450] on link "Your Choice Flooring" at bounding box center [74, 450] width 105 height 10
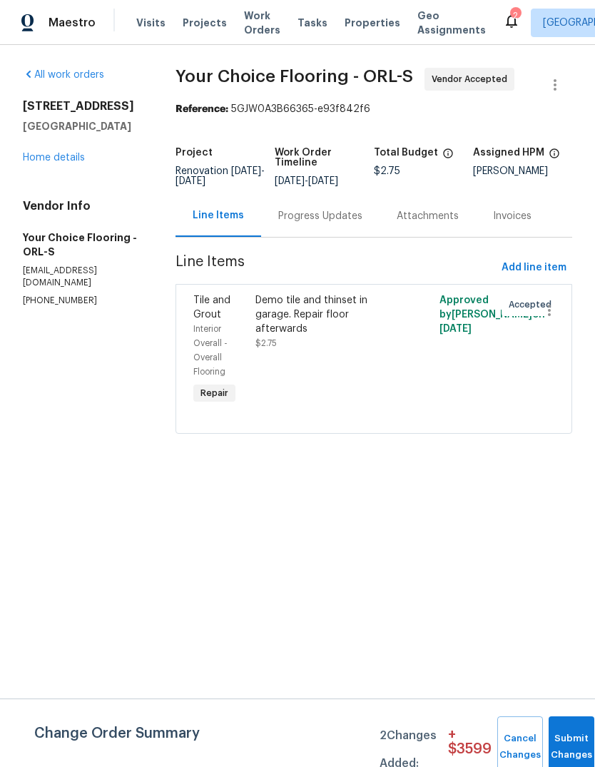
click at [279, 336] on div "Demo tile and thinset in garage. Repair floor afterwards" at bounding box center [328, 314] width 146 height 43
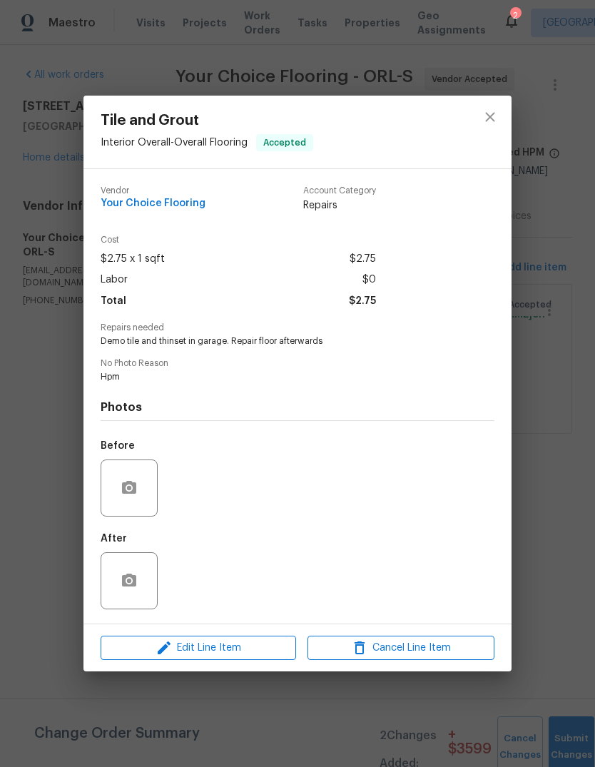
click at [71, 600] on div "Tile and Grout Interior Overall - Overall Flooring Accepted Vendor Your Choice …" at bounding box center [297, 383] width 595 height 767
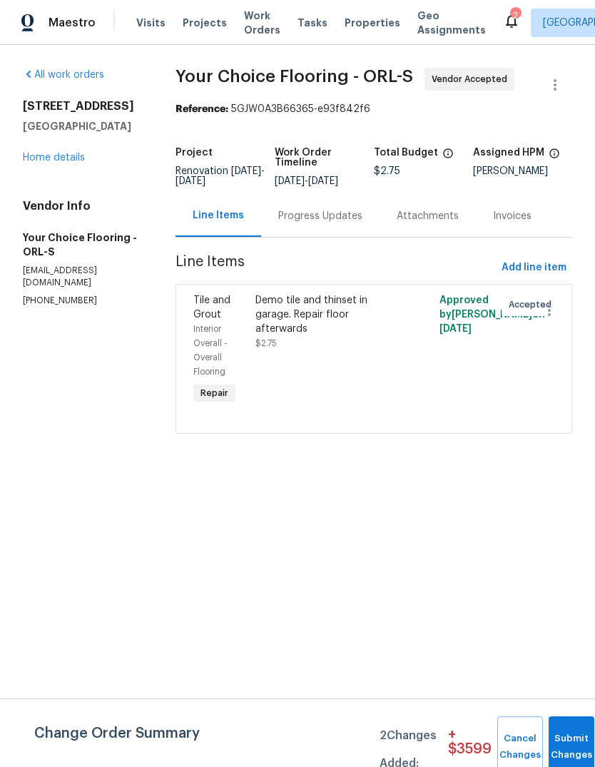
click at [331, 223] on div "Progress Updates" at bounding box center [320, 216] width 84 height 14
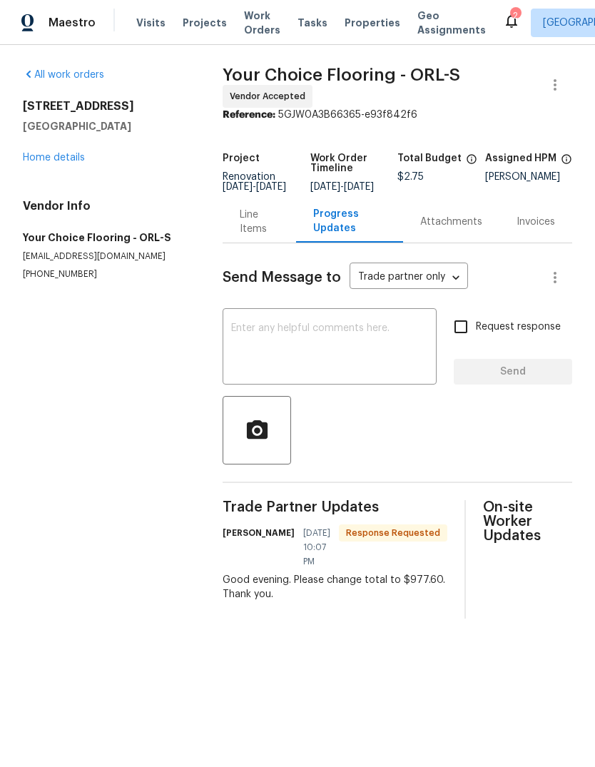
click at [263, 225] on div "Line Items" at bounding box center [259, 222] width 39 height 29
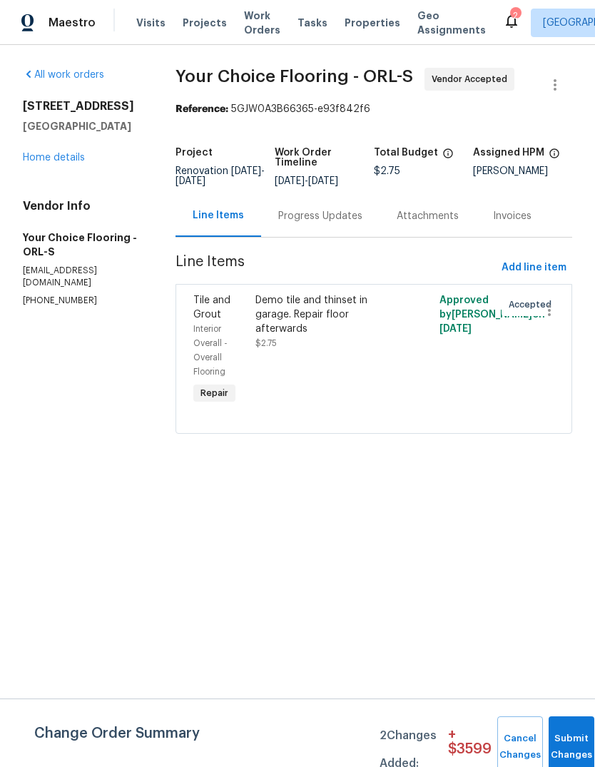
click at [305, 315] on div "Demo tile and thinset in garage. Repair floor afterwards" at bounding box center [328, 314] width 146 height 43
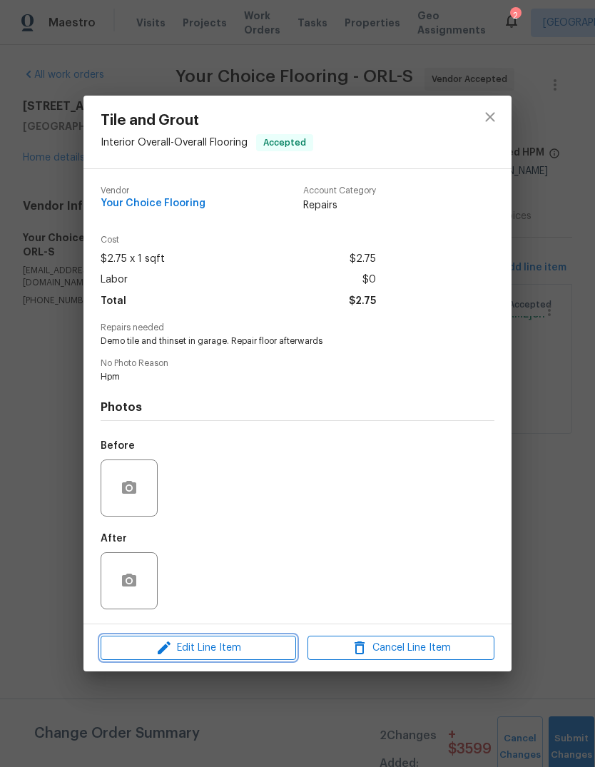
click at [244, 642] on span "Edit Line Item" at bounding box center [198, 648] width 187 height 18
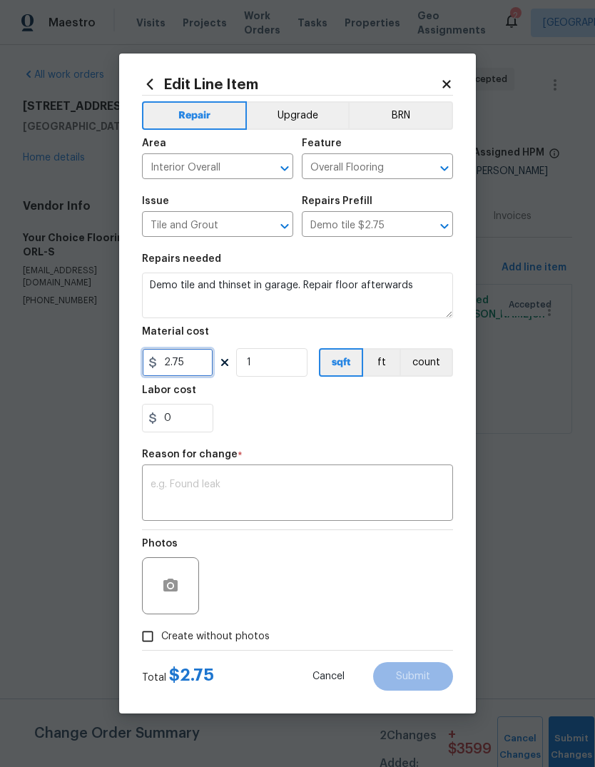
click at [203, 365] on input "2.75" at bounding box center [177, 362] width 71 height 29
click at [405, 461] on div "Reason for change *" at bounding box center [297, 458] width 311 height 19
type input "977.6"
click at [383, 489] on textarea at bounding box center [298, 494] width 294 height 30
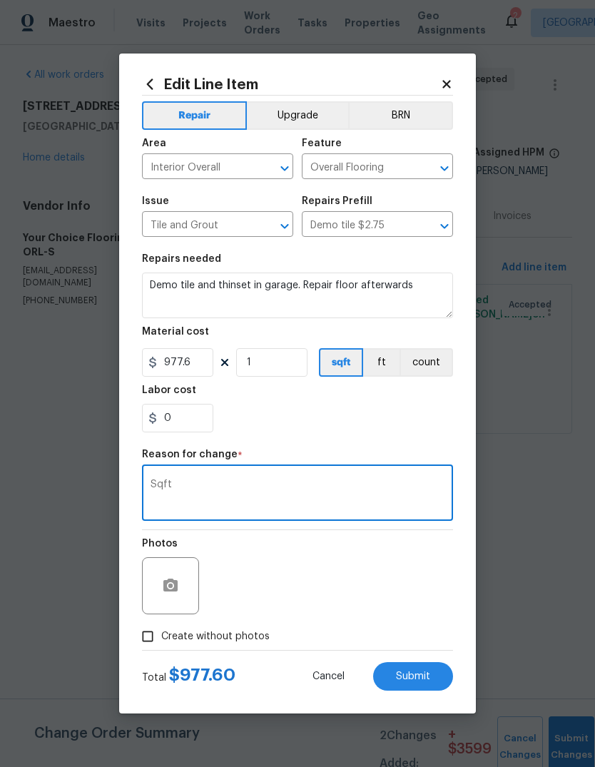
type textarea "Sqft"
click at [432, 434] on section "Repairs needed Demo tile and thinset in garage. Repair floor afterwards Materia…" at bounding box center [297, 342] width 311 height 195
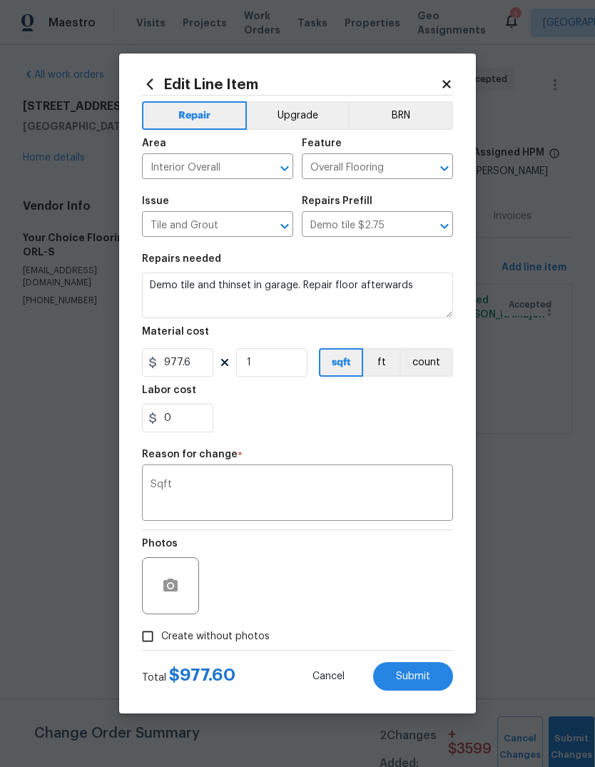
click at [412, 673] on span "Submit" at bounding box center [413, 676] width 34 height 11
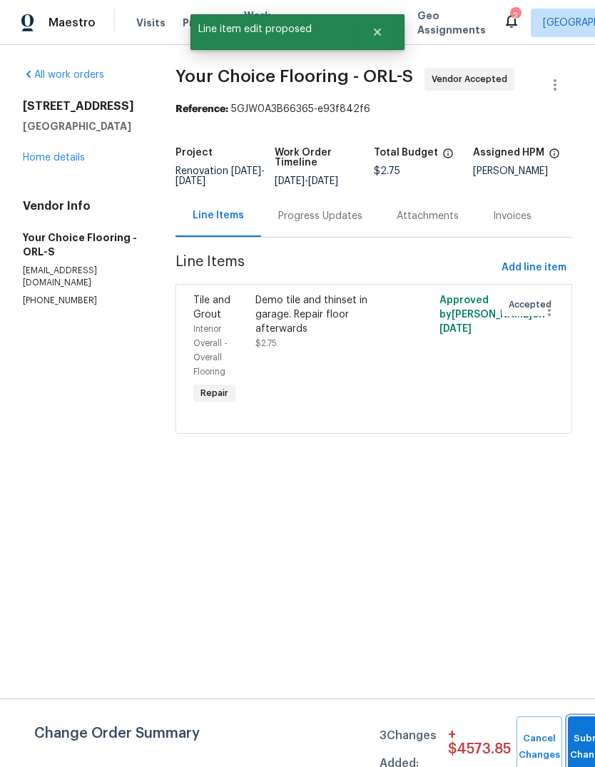
click at [578, 738] on button "Submit Changes" at bounding box center [591, 746] width 46 height 61
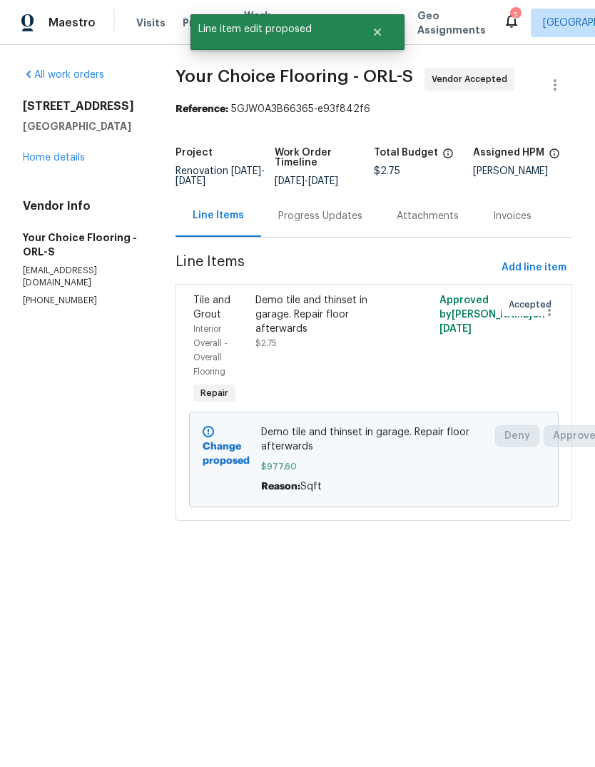
click at [33, 161] on link "Home details" at bounding box center [54, 158] width 62 height 10
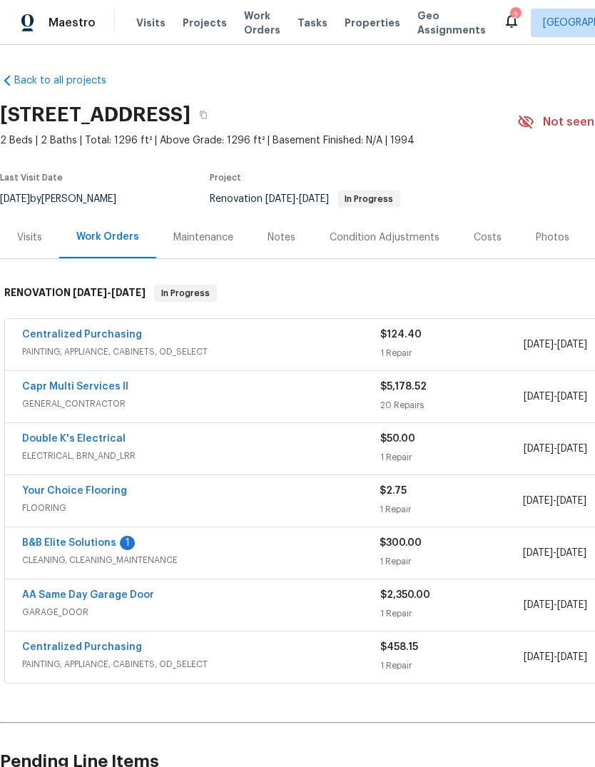
click at [286, 240] on div "Notes" at bounding box center [282, 237] width 28 height 14
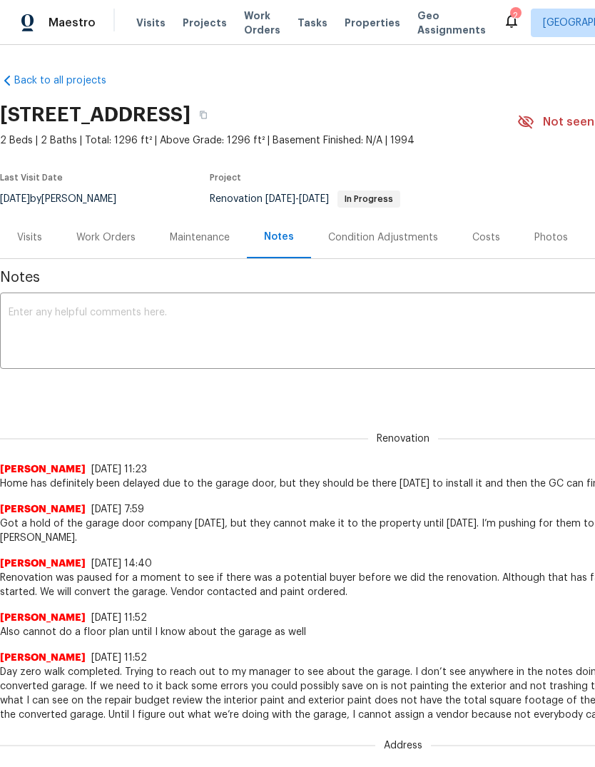
click at [65, 328] on textarea at bounding box center [403, 332] width 789 height 50
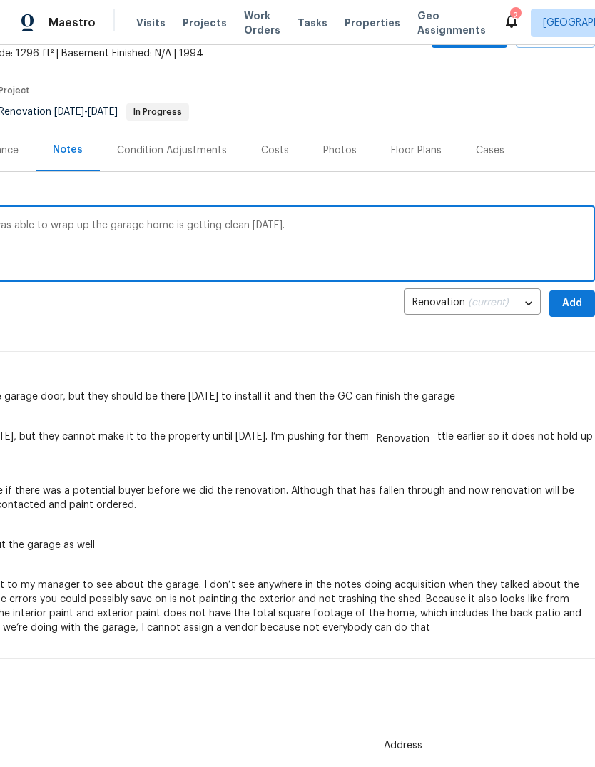
scroll to position [87, 211]
type textarea "Garage door is done early this week. She was able to wrap up the garage home is…"
click at [566, 307] on span "Add" at bounding box center [572, 304] width 23 height 18
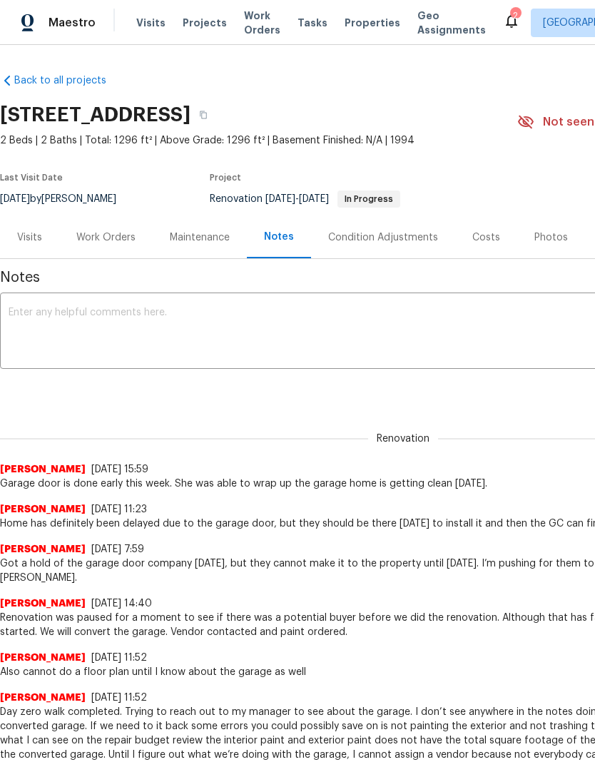
scroll to position [0, 0]
